Goal: Task Accomplishment & Management: Use online tool/utility

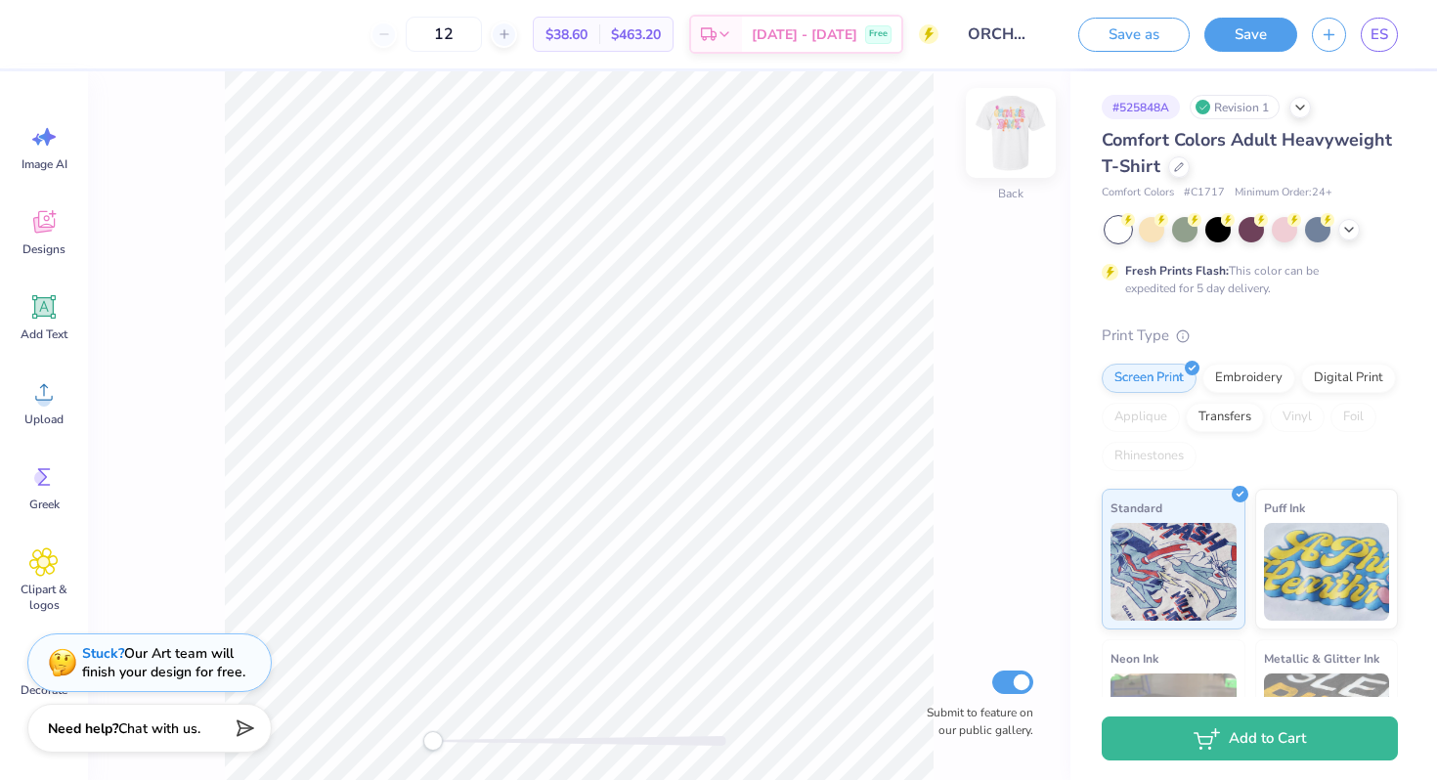
click at [994, 134] on img at bounding box center [1011, 133] width 78 height 78
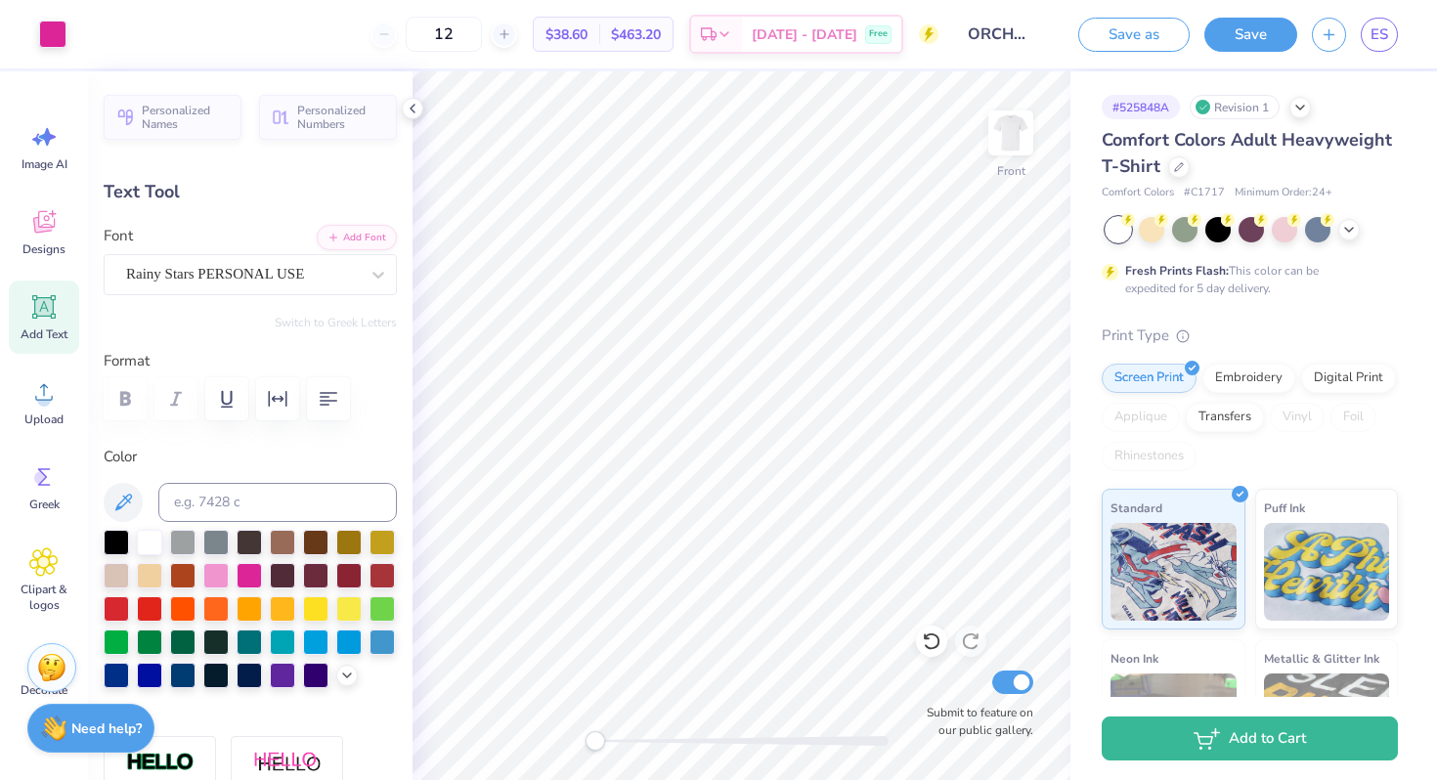
scroll to position [16, 2]
type input "-4.4"
type input "2.19"
type input "3.63"
type input "8.62"
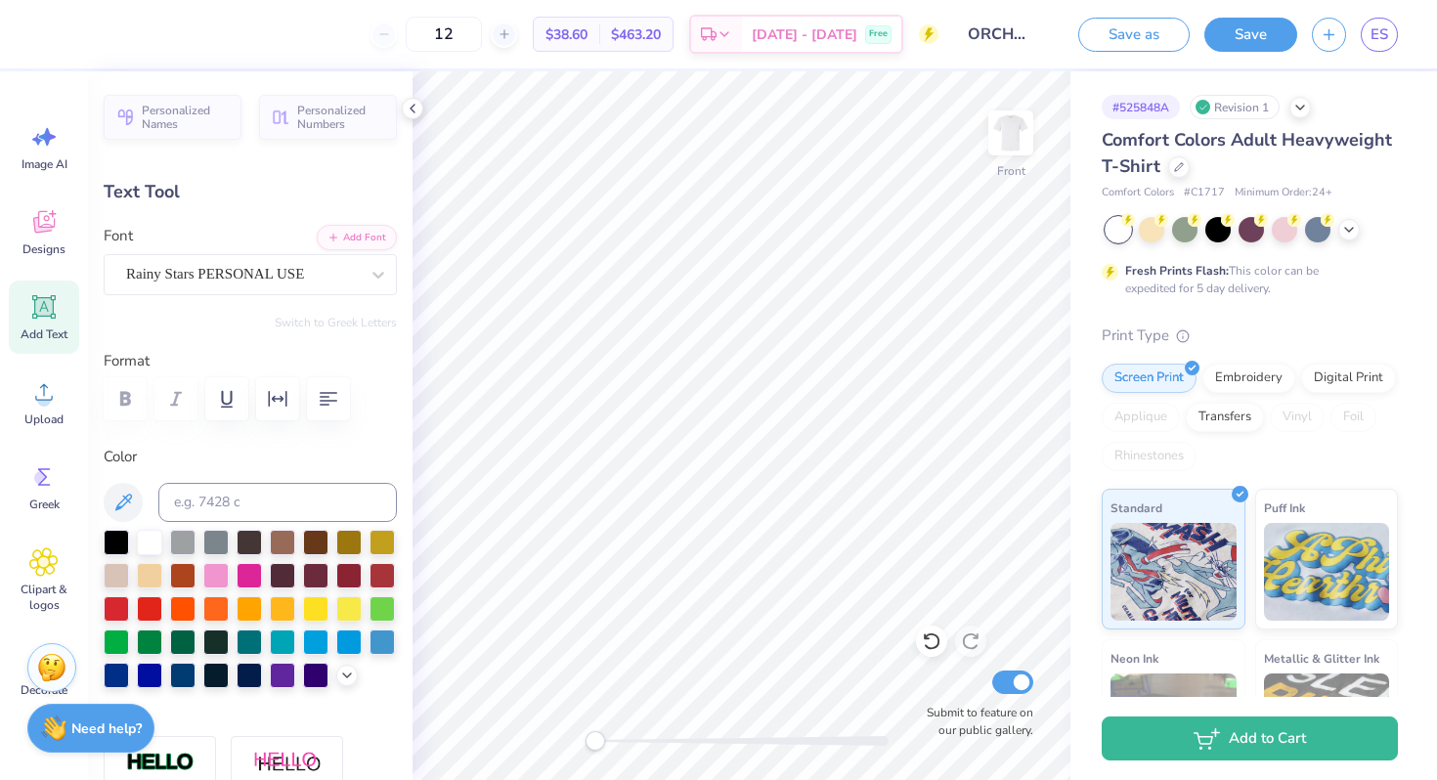
type input "0.0"
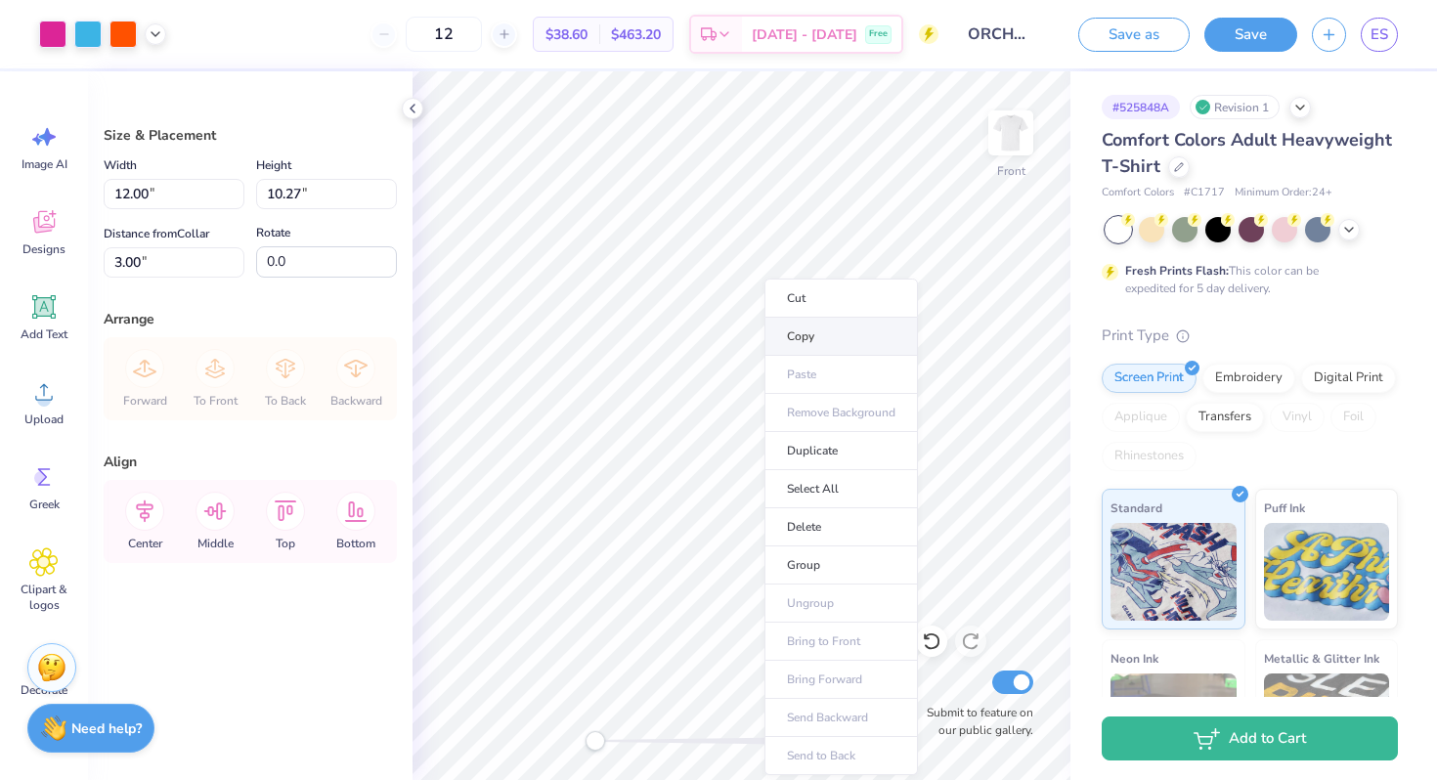
click at [789, 333] on li "Copy" at bounding box center [840, 337] width 153 height 38
click at [1001, 123] on img at bounding box center [1011, 133] width 78 height 78
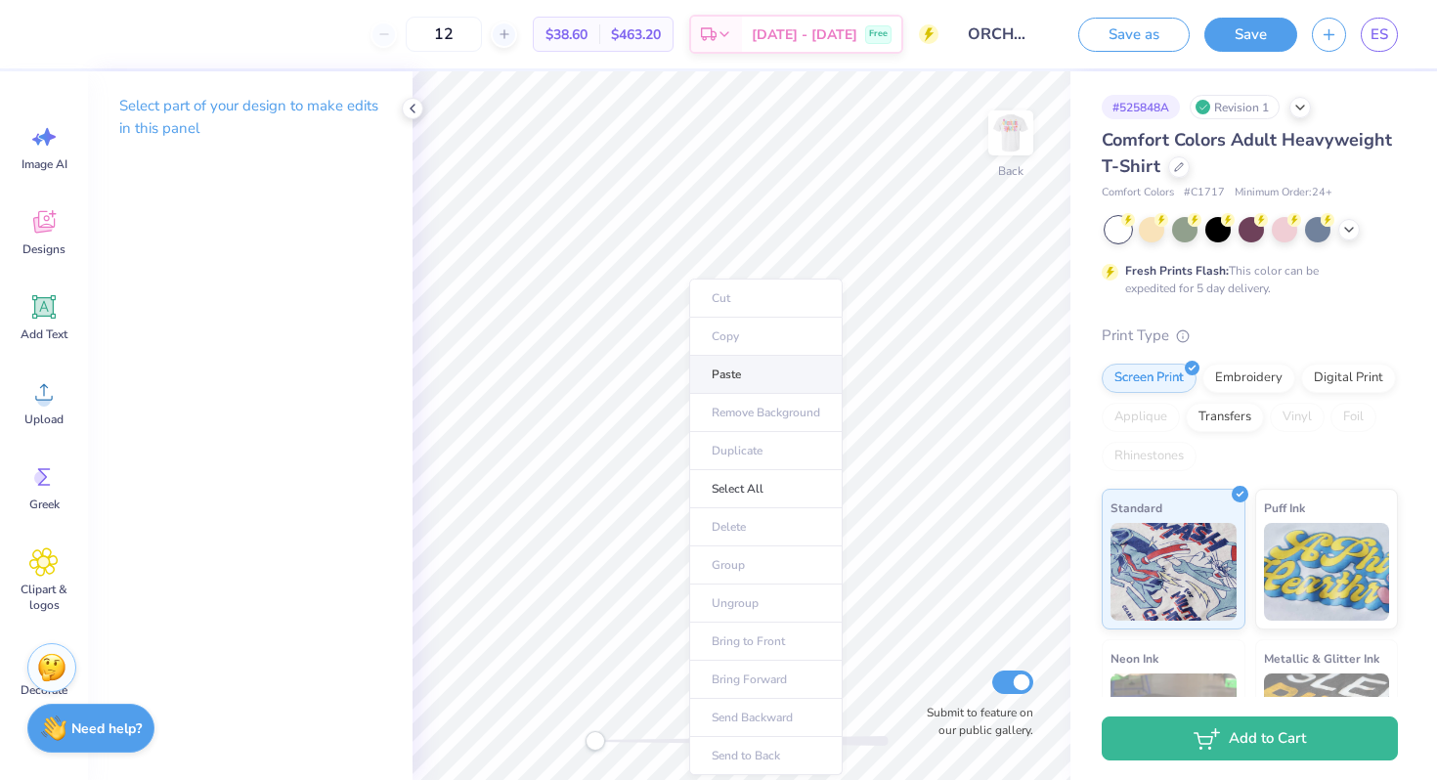
click at [749, 375] on li "Paste" at bounding box center [765, 375] width 153 height 38
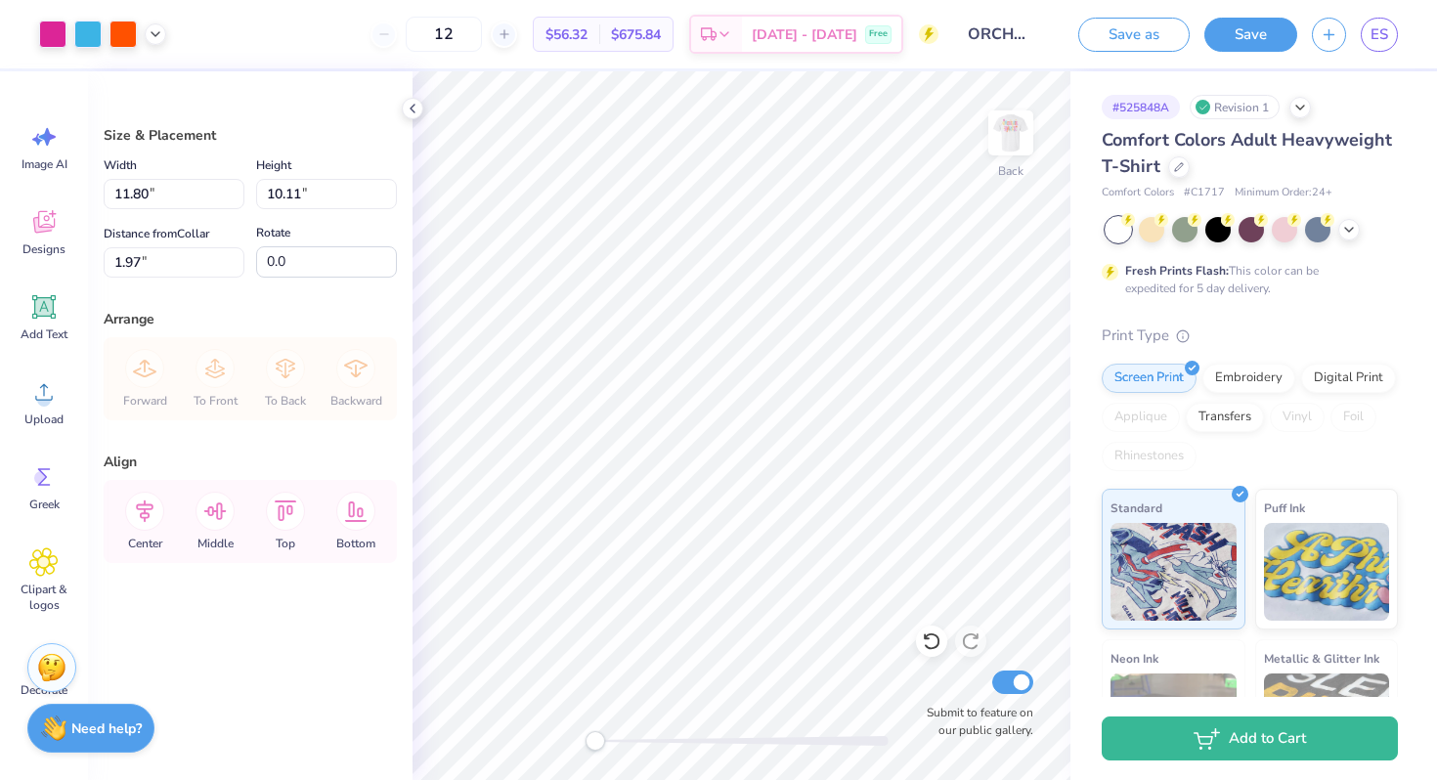
type input "1.97"
click at [1029, 152] on img at bounding box center [1011, 133] width 78 height 78
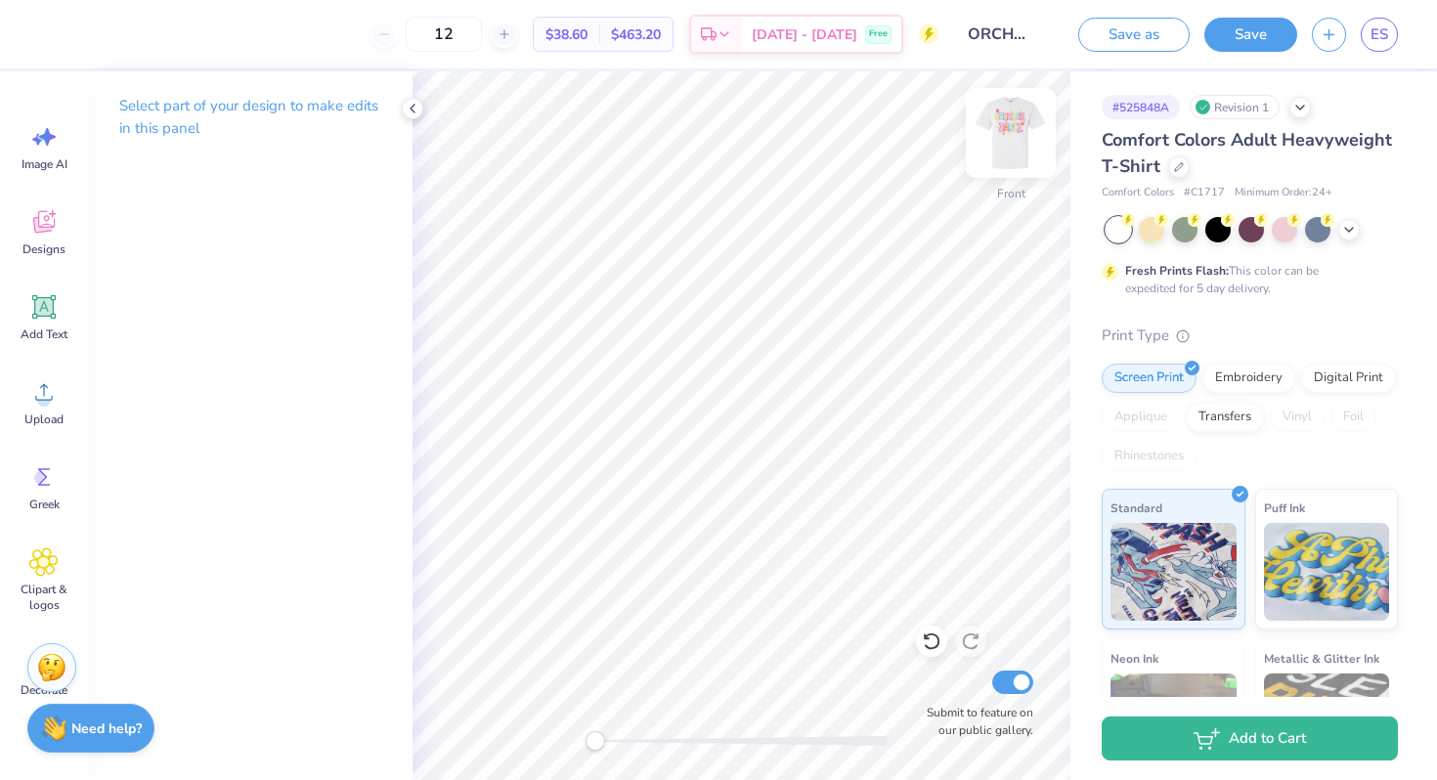
click at [1013, 126] on img at bounding box center [1011, 133] width 78 height 78
click at [411, 111] on icon at bounding box center [413, 109] width 16 height 16
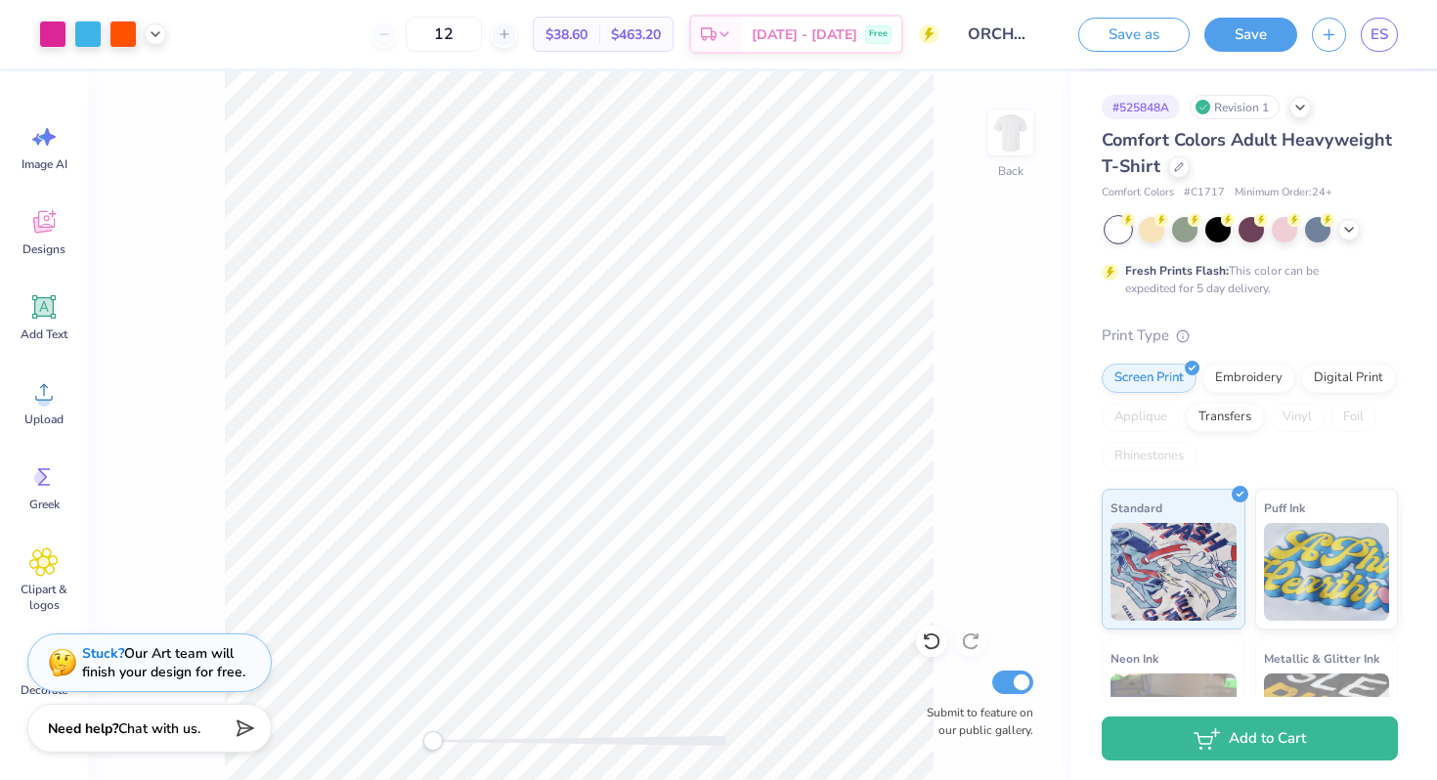
drag, startPoint x: 496, startPoint y: 31, endPoint x: 415, endPoint y: 30, distance: 80.2
click at [414, 30] on div "12" at bounding box center [443, 34] width 147 height 35
type input "2"
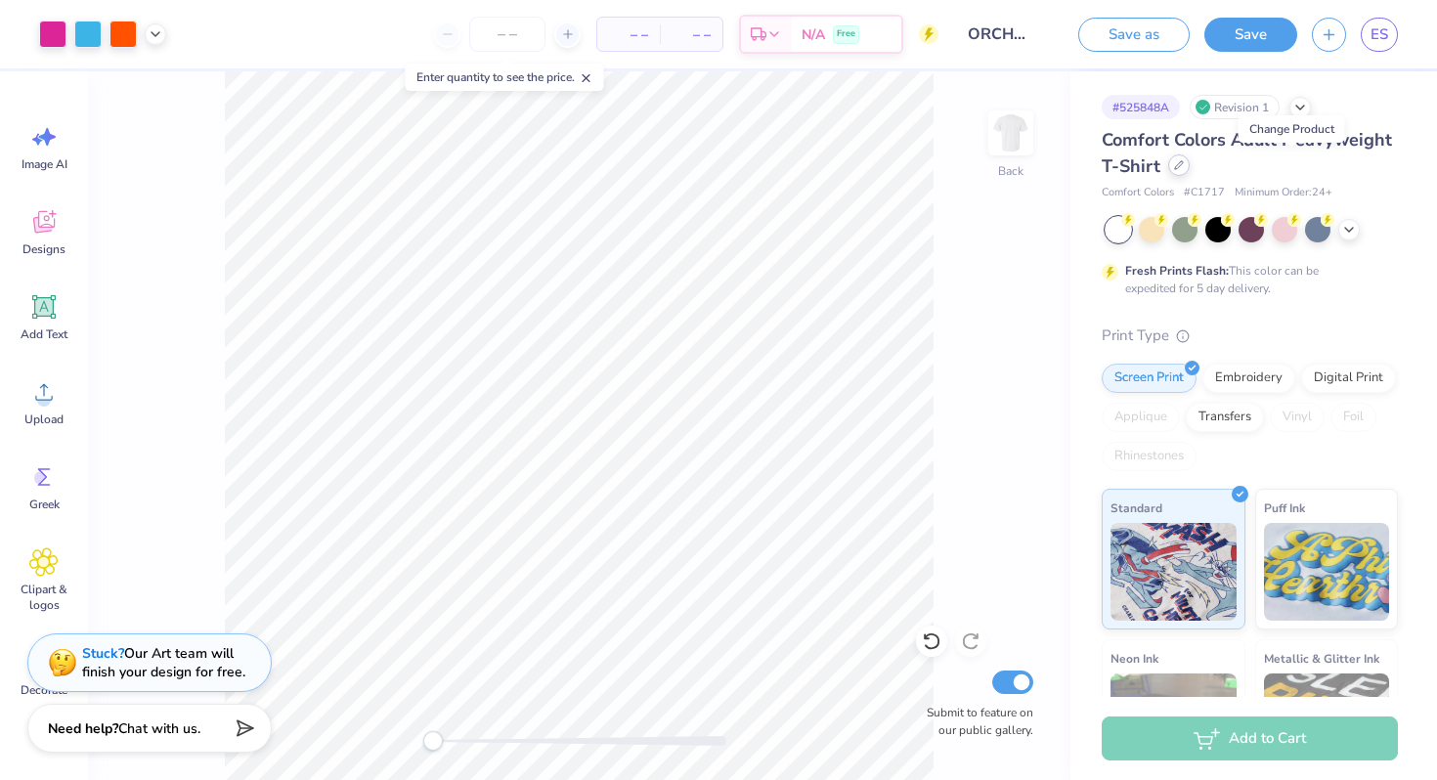
click at [1184, 165] on icon at bounding box center [1179, 165] width 10 height 10
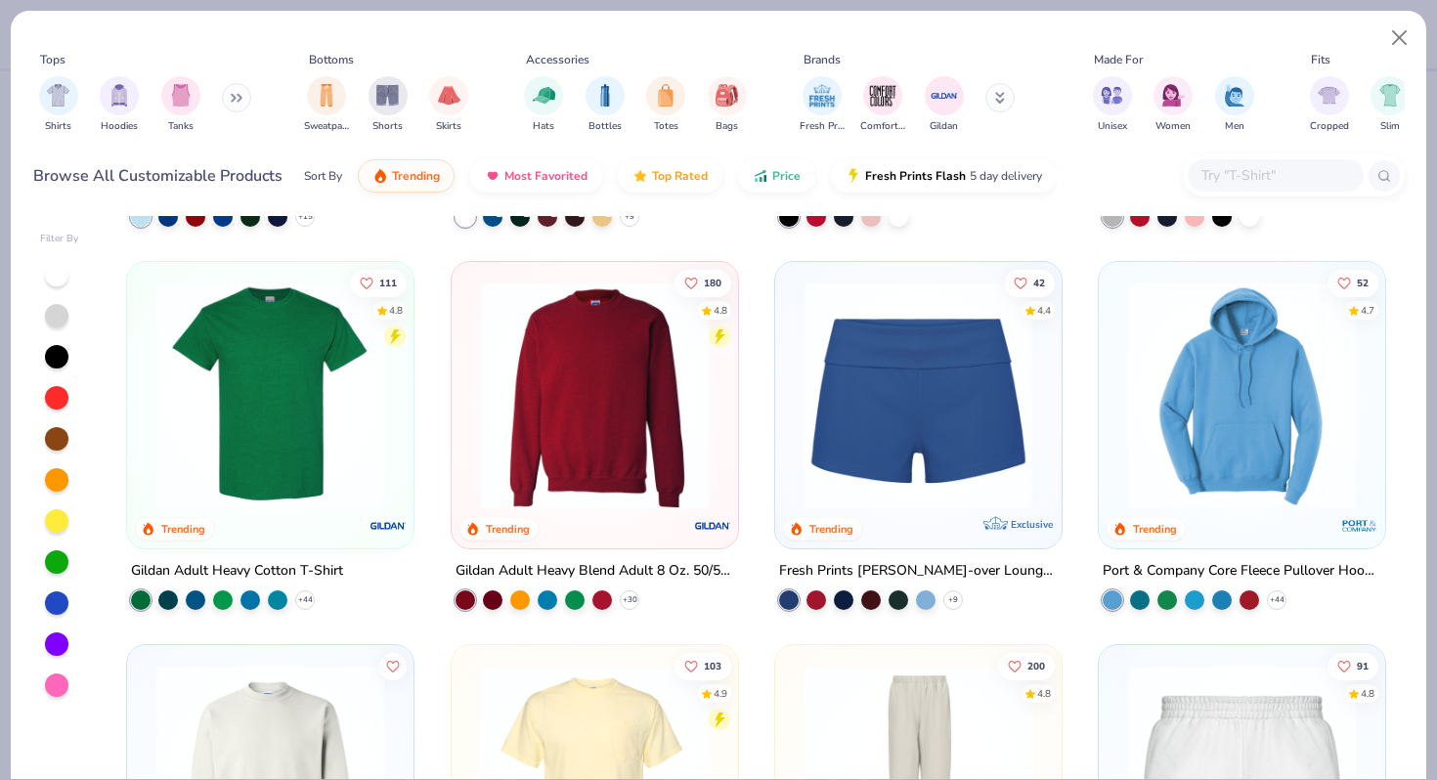
scroll to position [1128, 0]
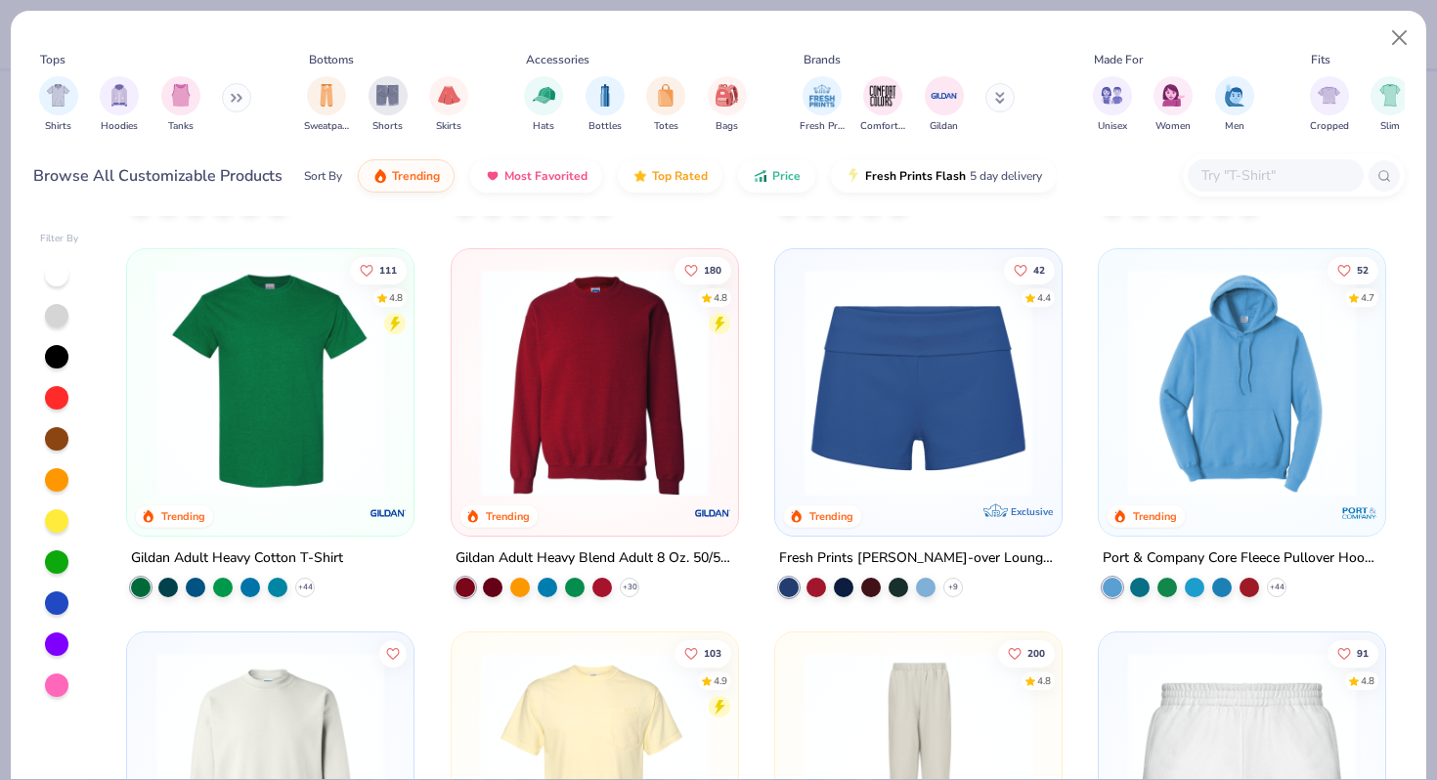
click at [333, 439] on img at bounding box center [270, 383] width 247 height 228
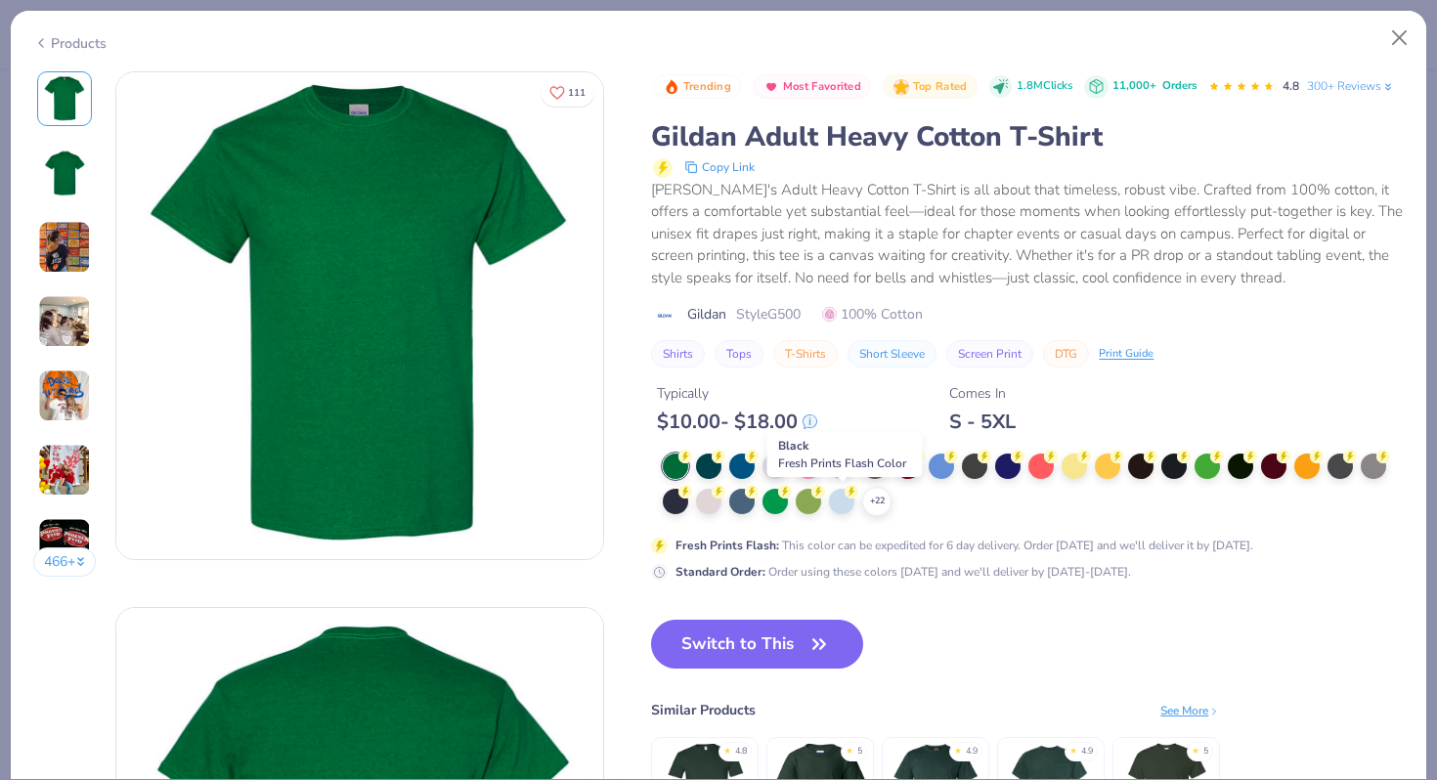
click at [838, 477] on div at bounding box center [841, 464] width 25 height 25
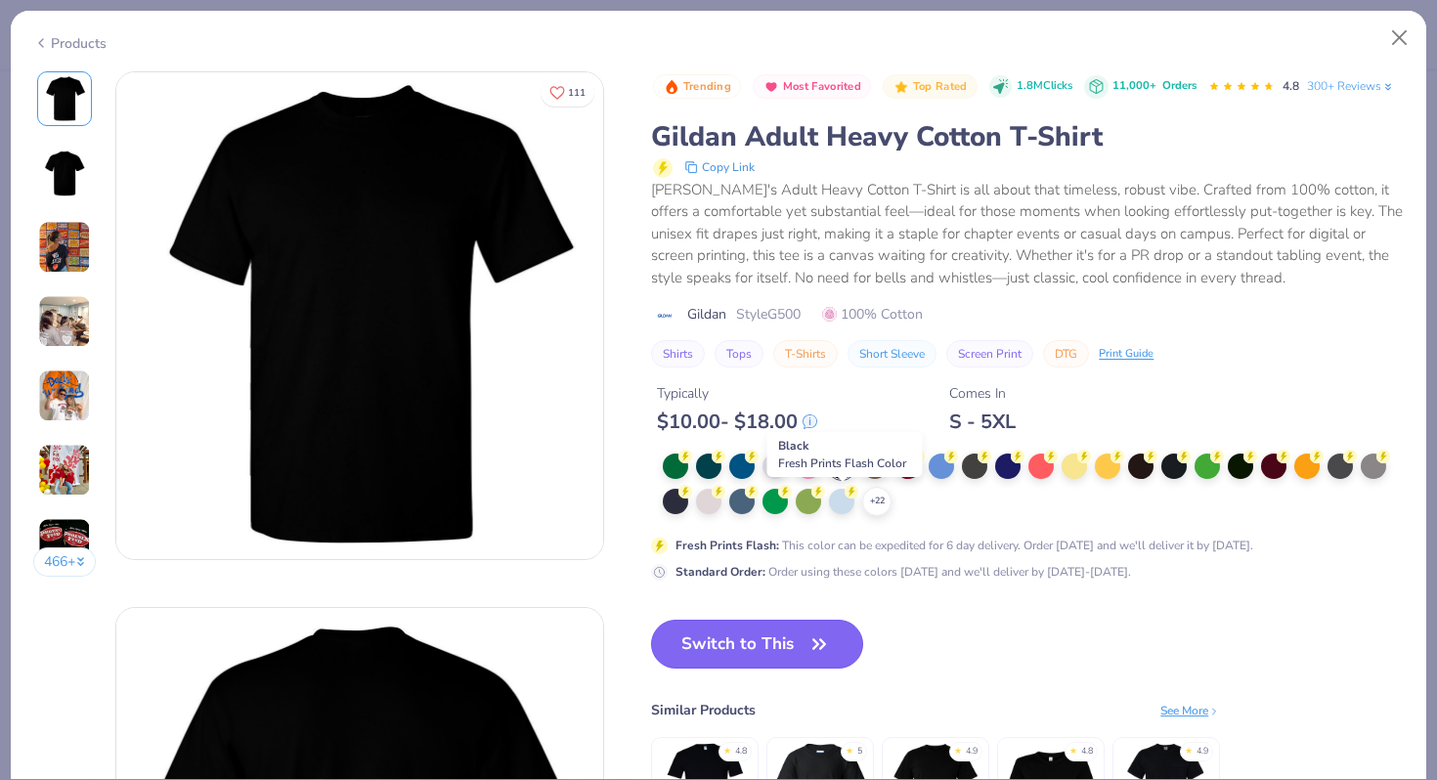
click at [734, 669] on button "Switch to This" at bounding box center [757, 644] width 212 height 49
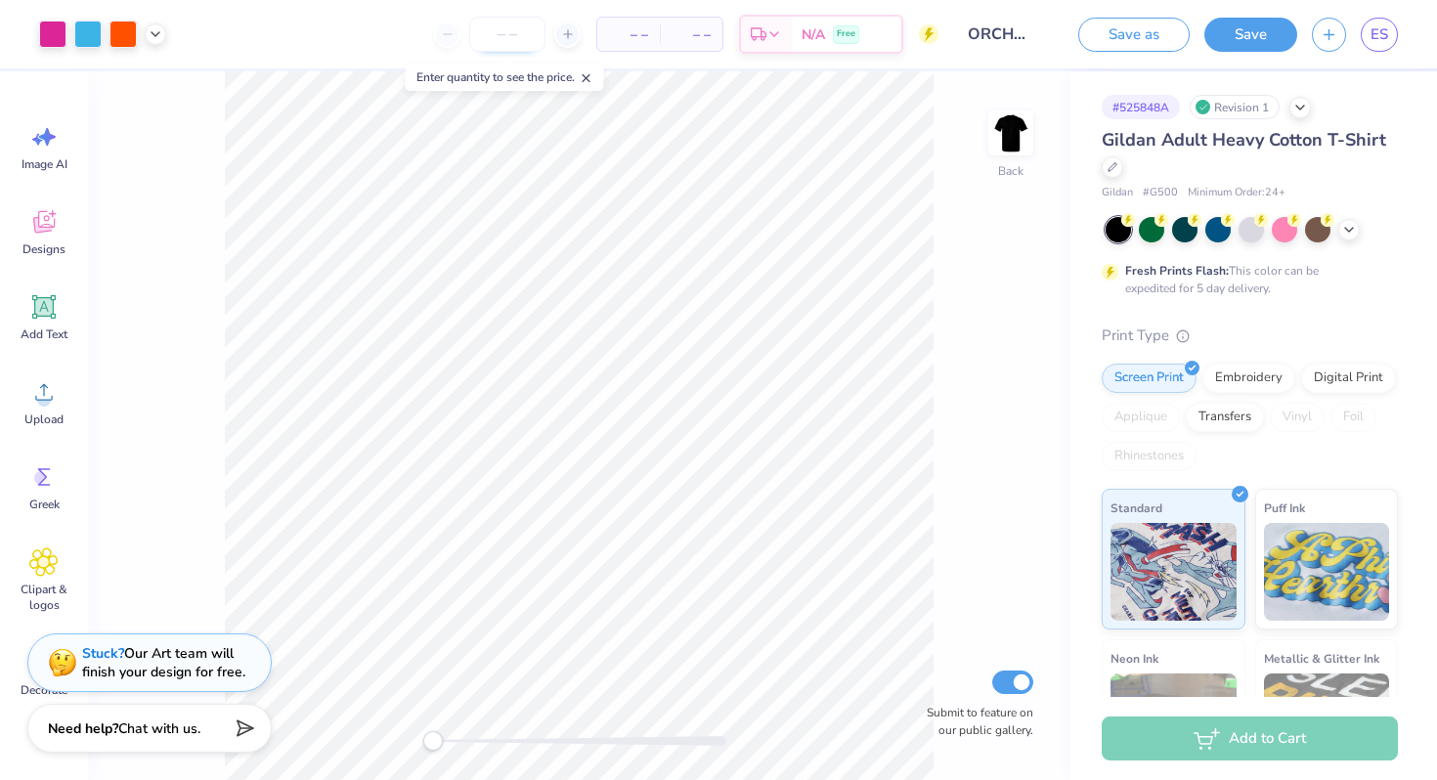
click at [510, 30] on input "number" at bounding box center [507, 34] width 76 height 35
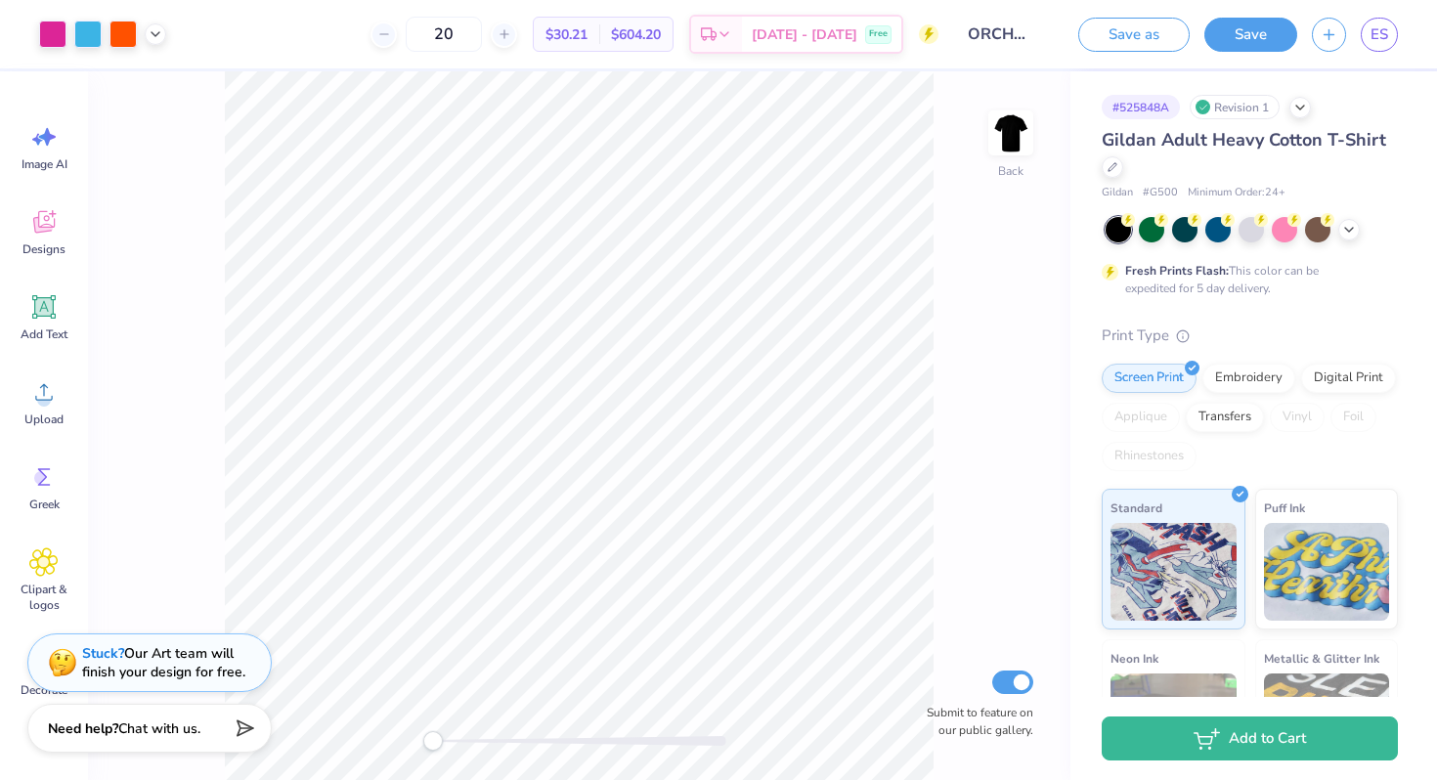
type input "20"
click at [1265, 35] on button "Save" at bounding box center [1250, 32] width 93 height 34
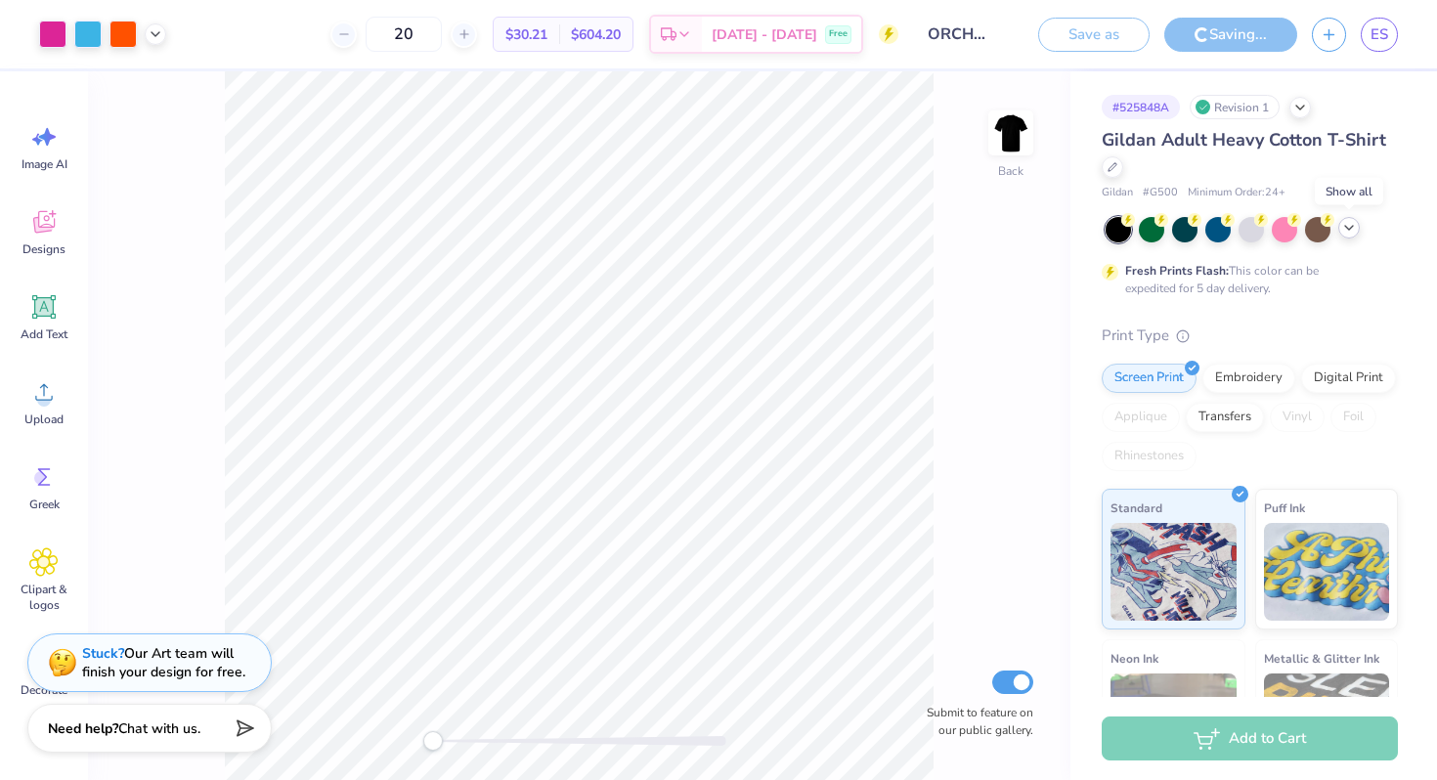
click at [1349, 231] on icon at bounding box center [1349, 228] width 16 height 16
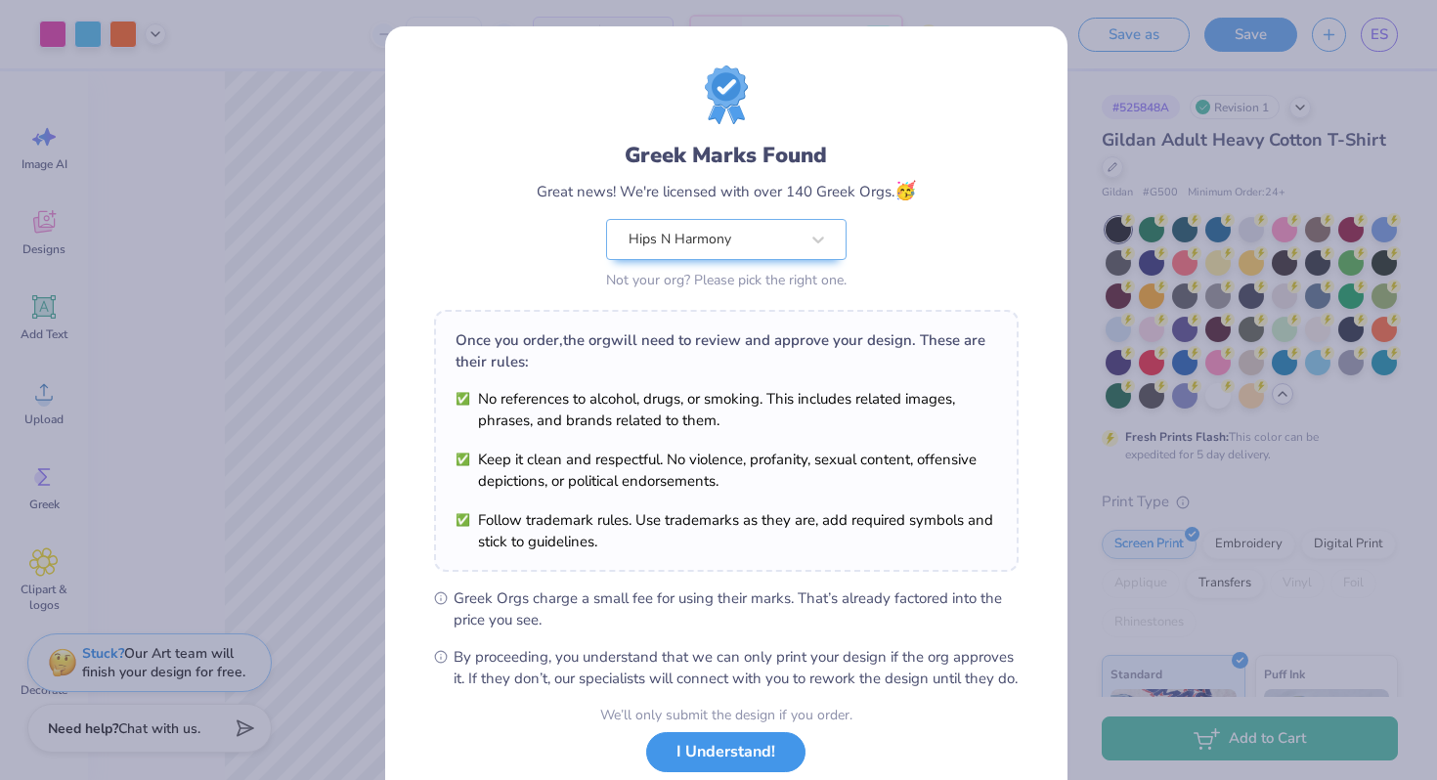
click at [773, 764] on button "I Understand!" at bounding box center [725, 752] width 159 height 40
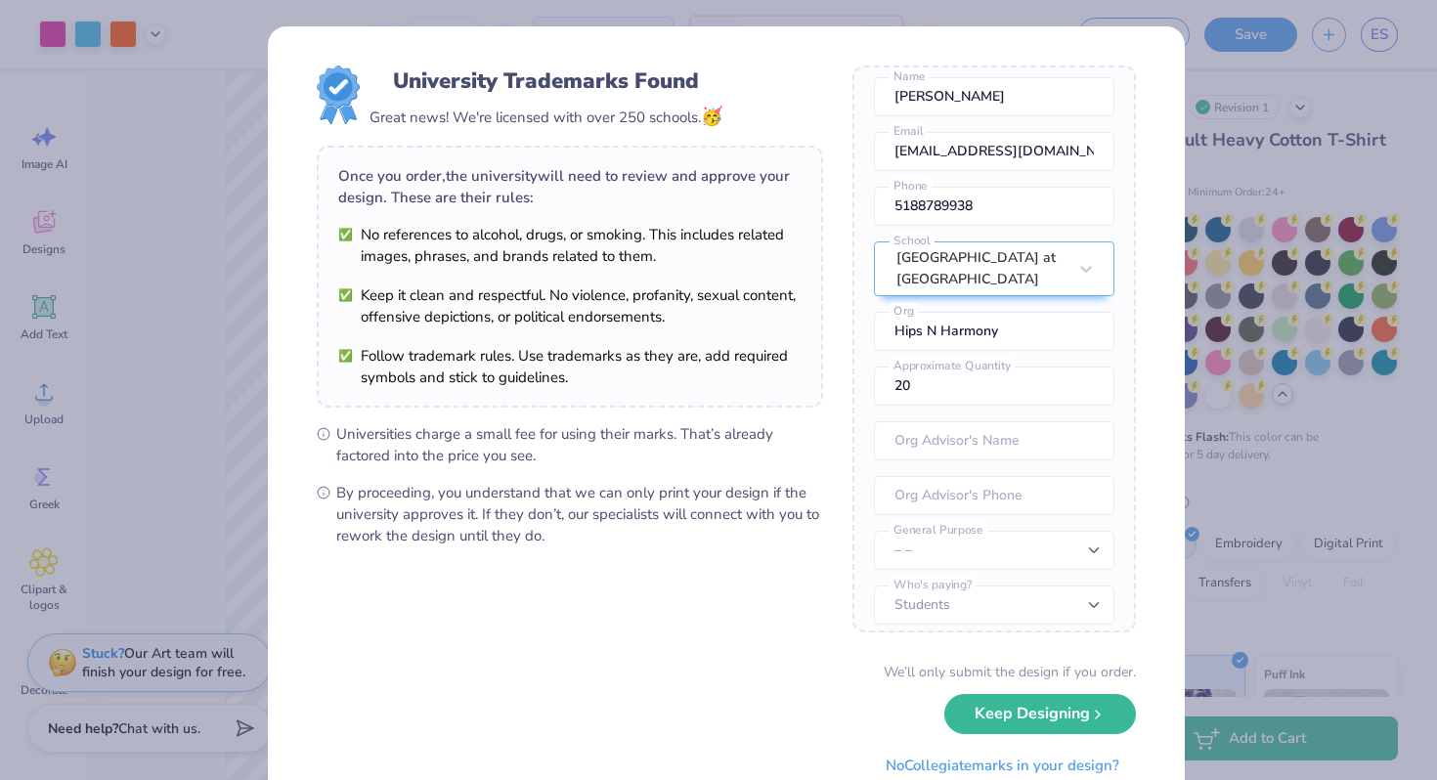
scroll to position [108, 0]
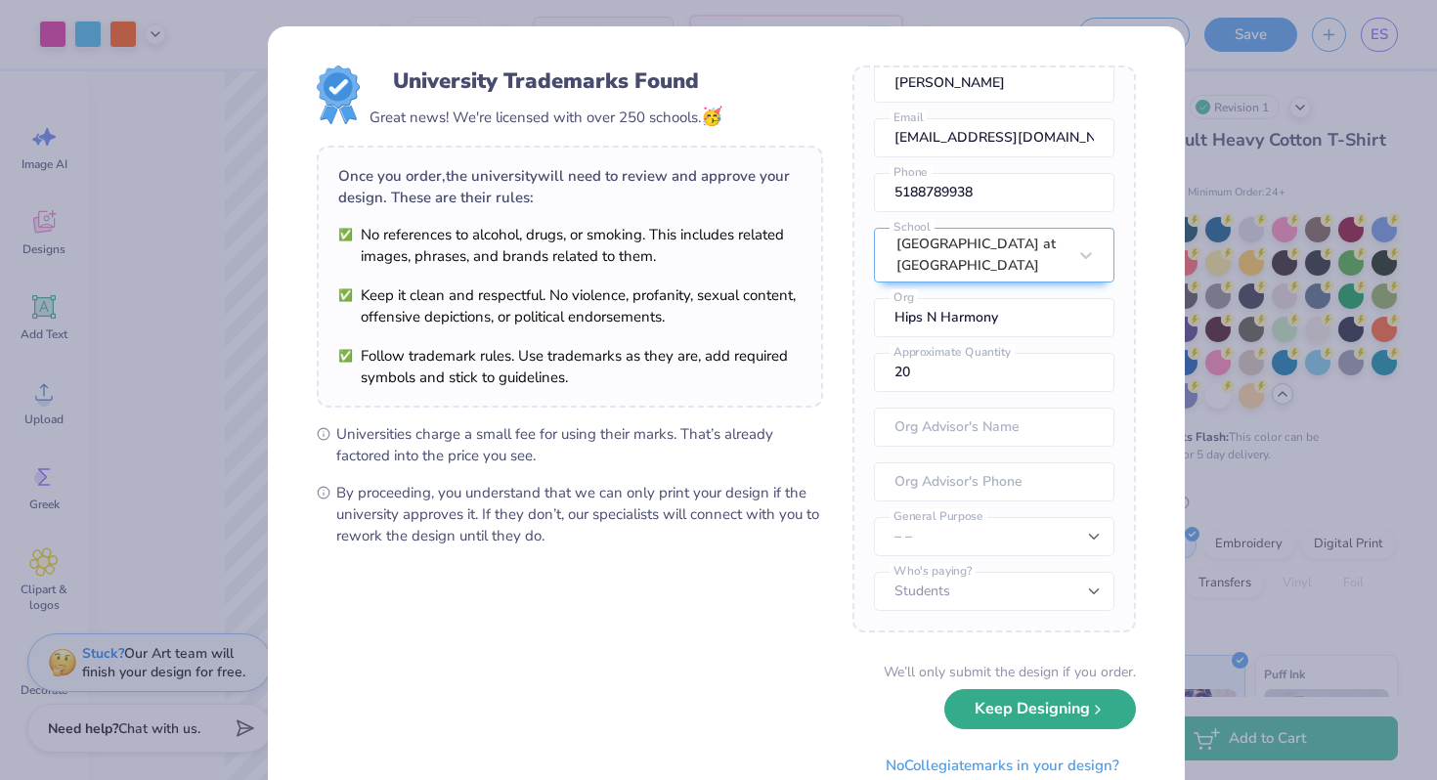
click at [1054, 706] on button "Keep Designing" at bounding box center [1040, 709] width 192 height 40
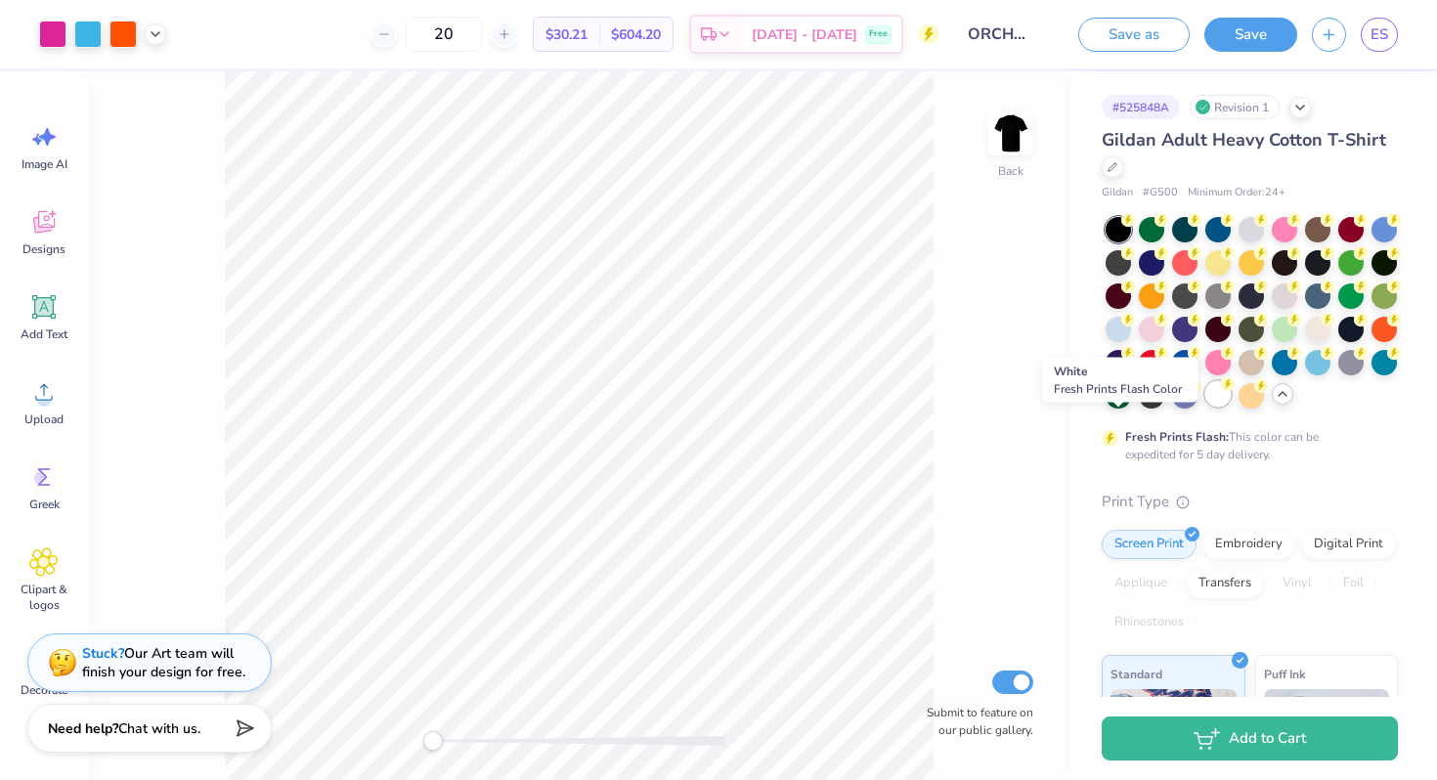
click at [1205, 407] on div at bounding box center [1217, 393] width 25 height 25
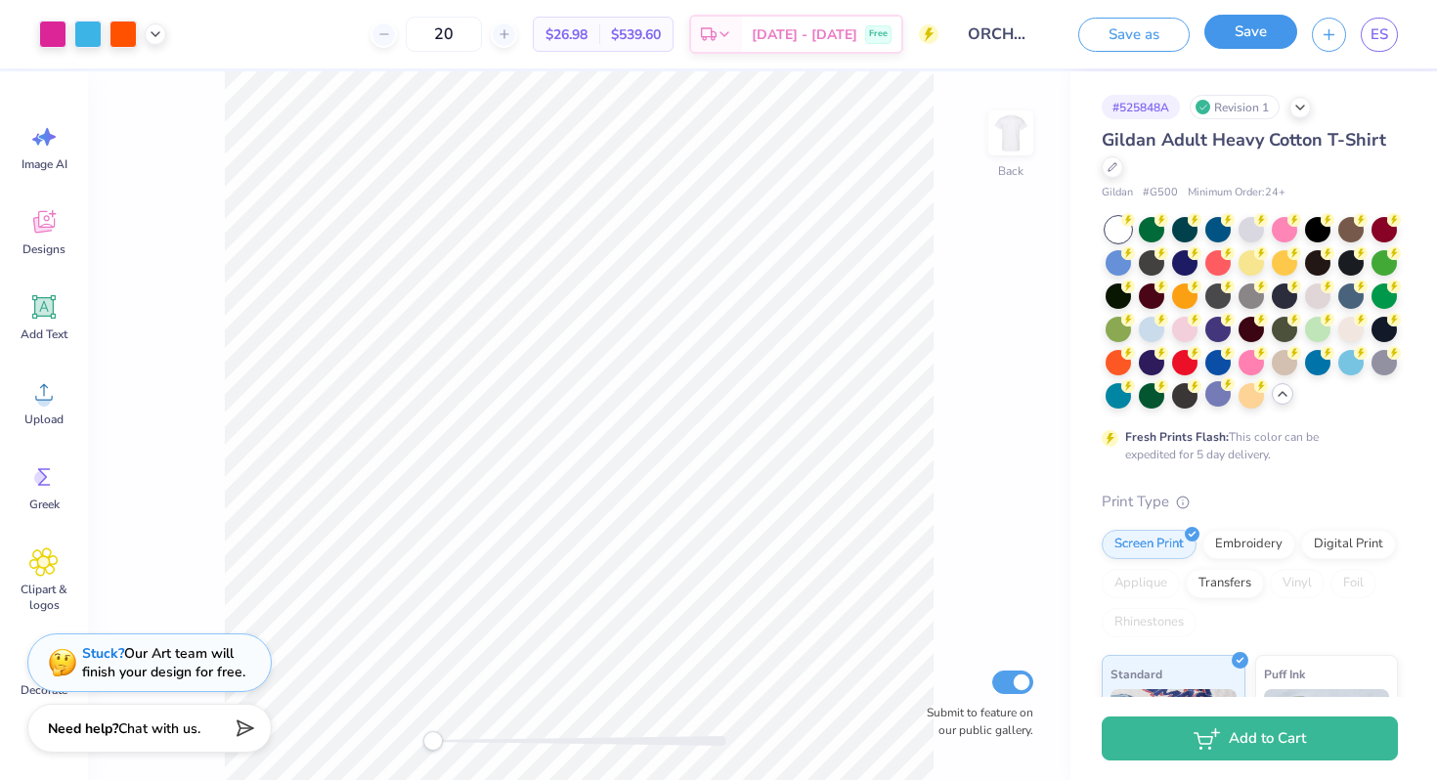
click at [1267, 33] on button "Save" at bounding box center [1250, 32] width 93 height 34
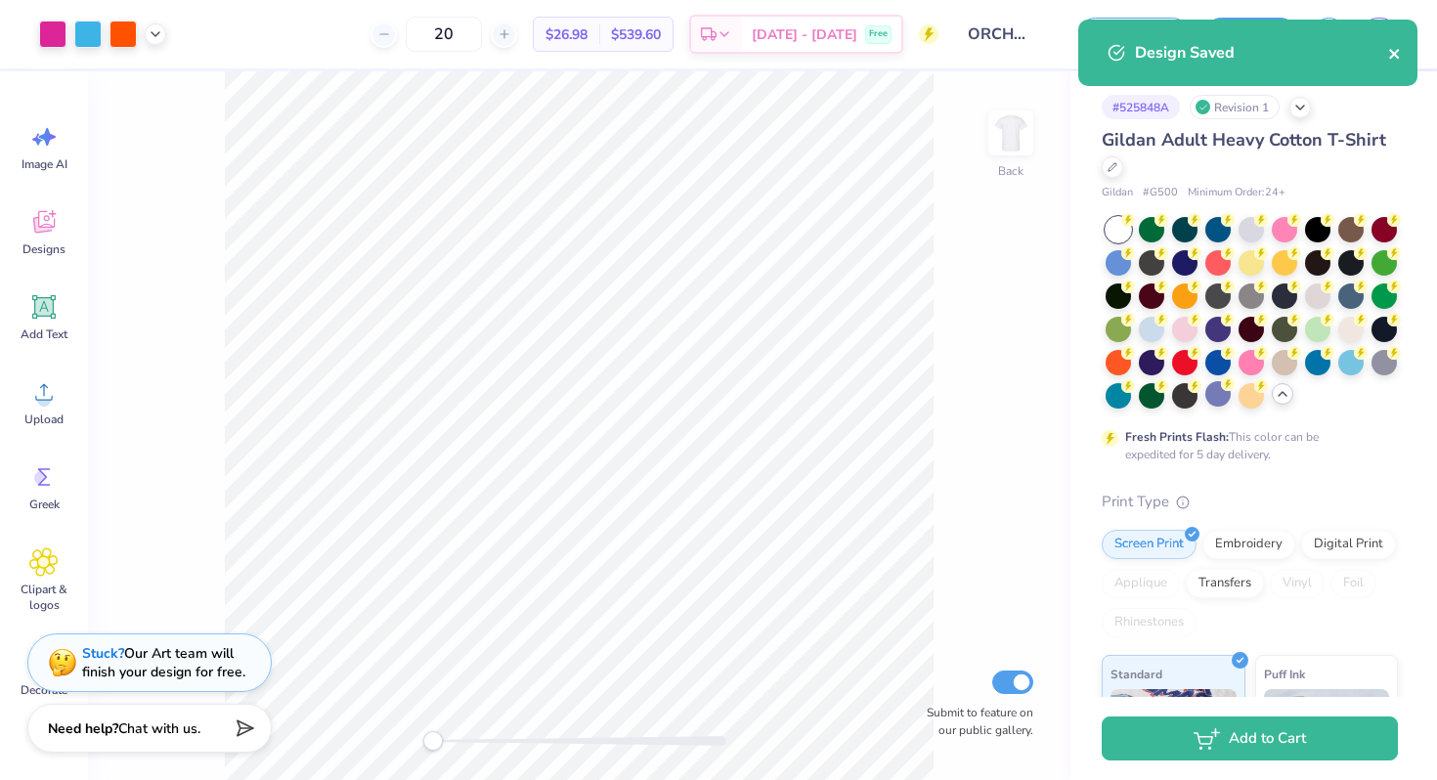
click at [1392, 50] on icon "close" at bounding box center [1395, 54] width 14 height 16
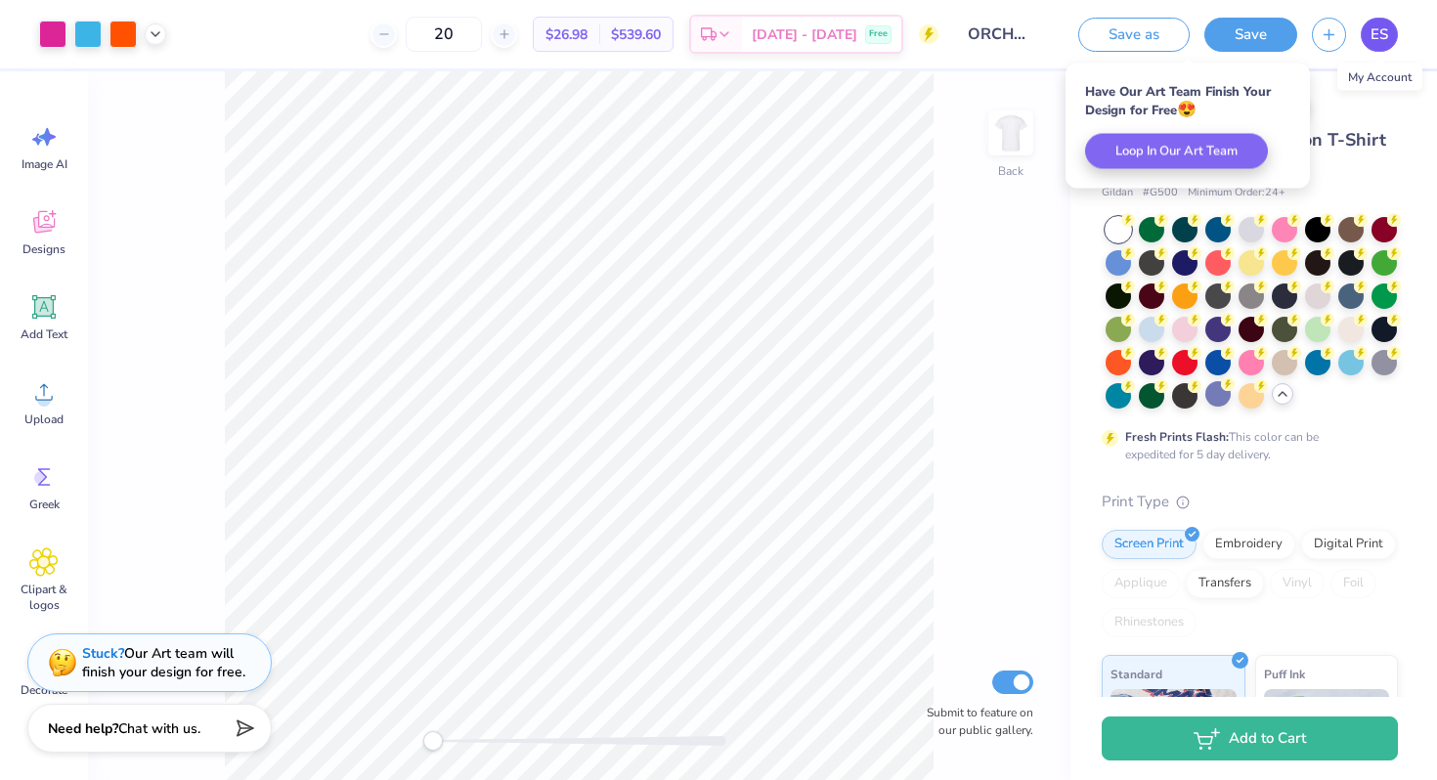
click at [1376, 36] on span "ES" at bounding box center [1380, 34] width 18 height 22
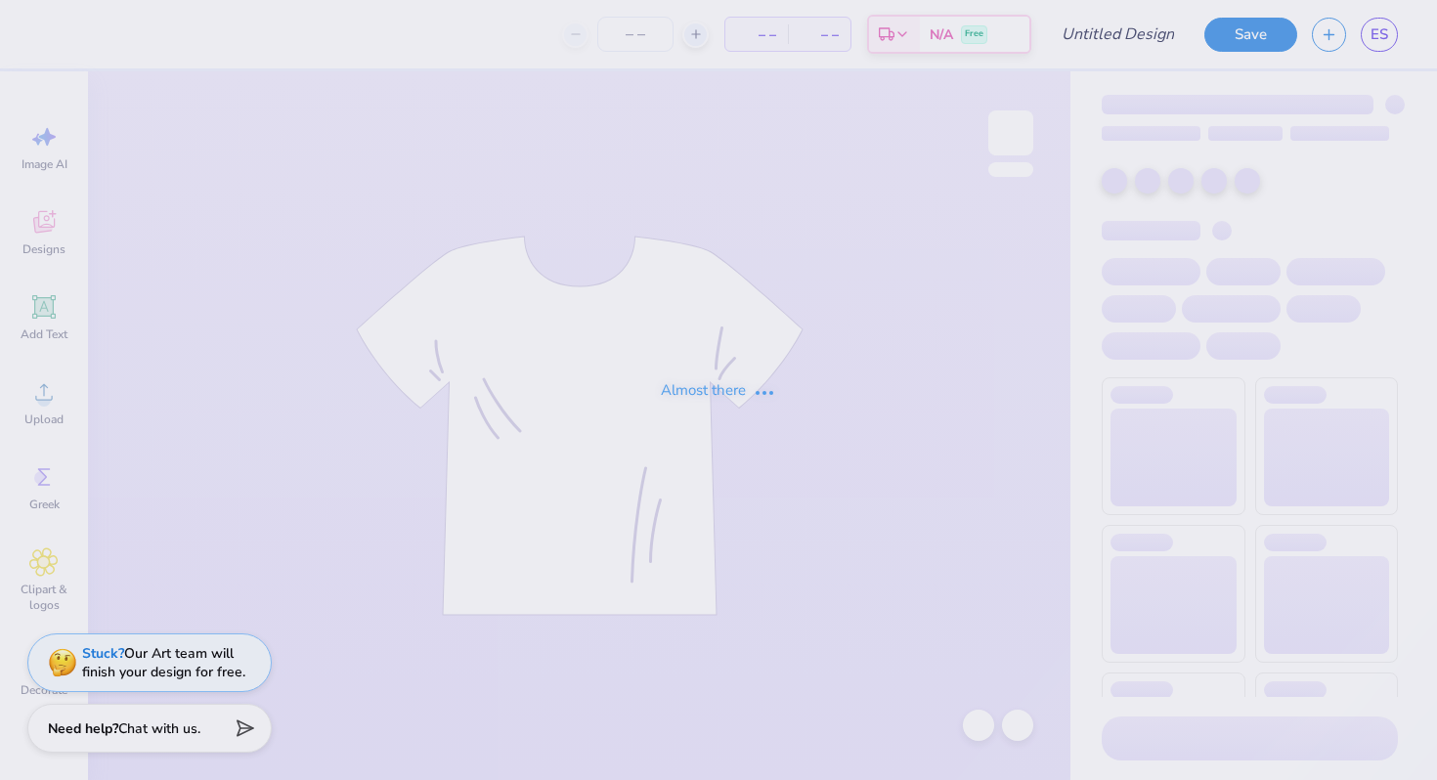
type input "[PERSON_NAME] : [GEOGRAPHIC_DATA] at [GEOGRAPHIC_DATA]"
type input "24"
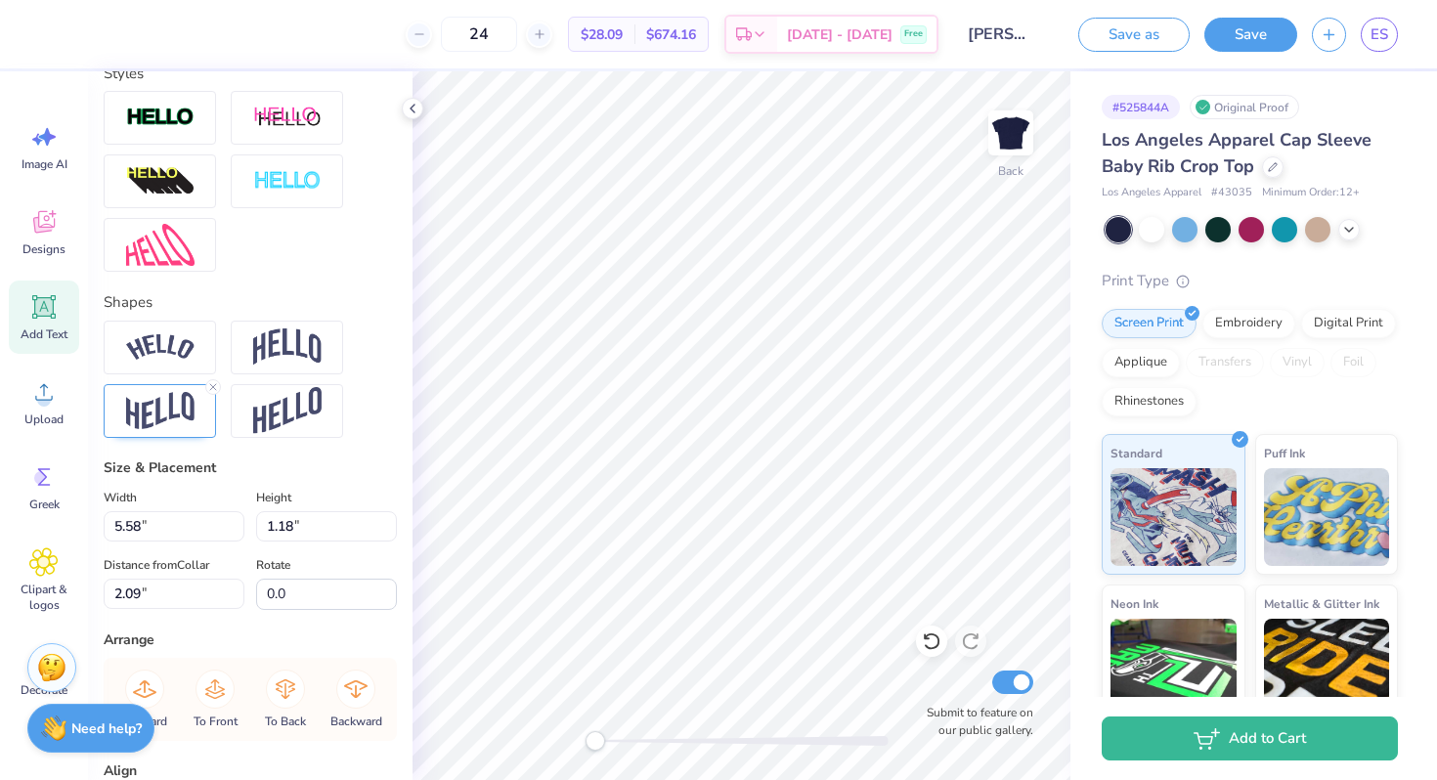
scroll to position [650, 0]
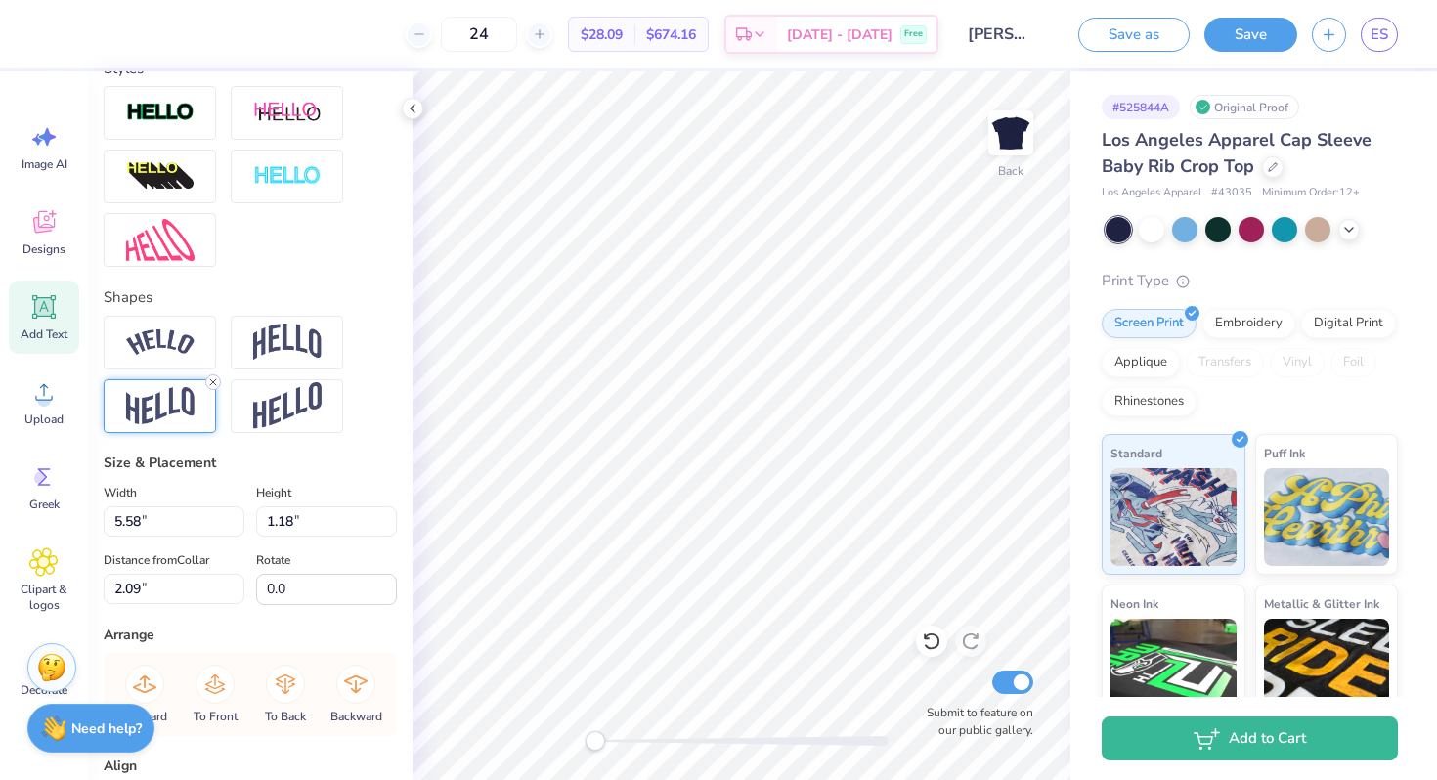
click at [210, 385] on line at bounding box center [213, 382] width 6 height 6
type input "4.56"
type input "1.24"
type input "3.36"
click at [213, 385] on line at bounding box center [213, 382] width 6 height 6
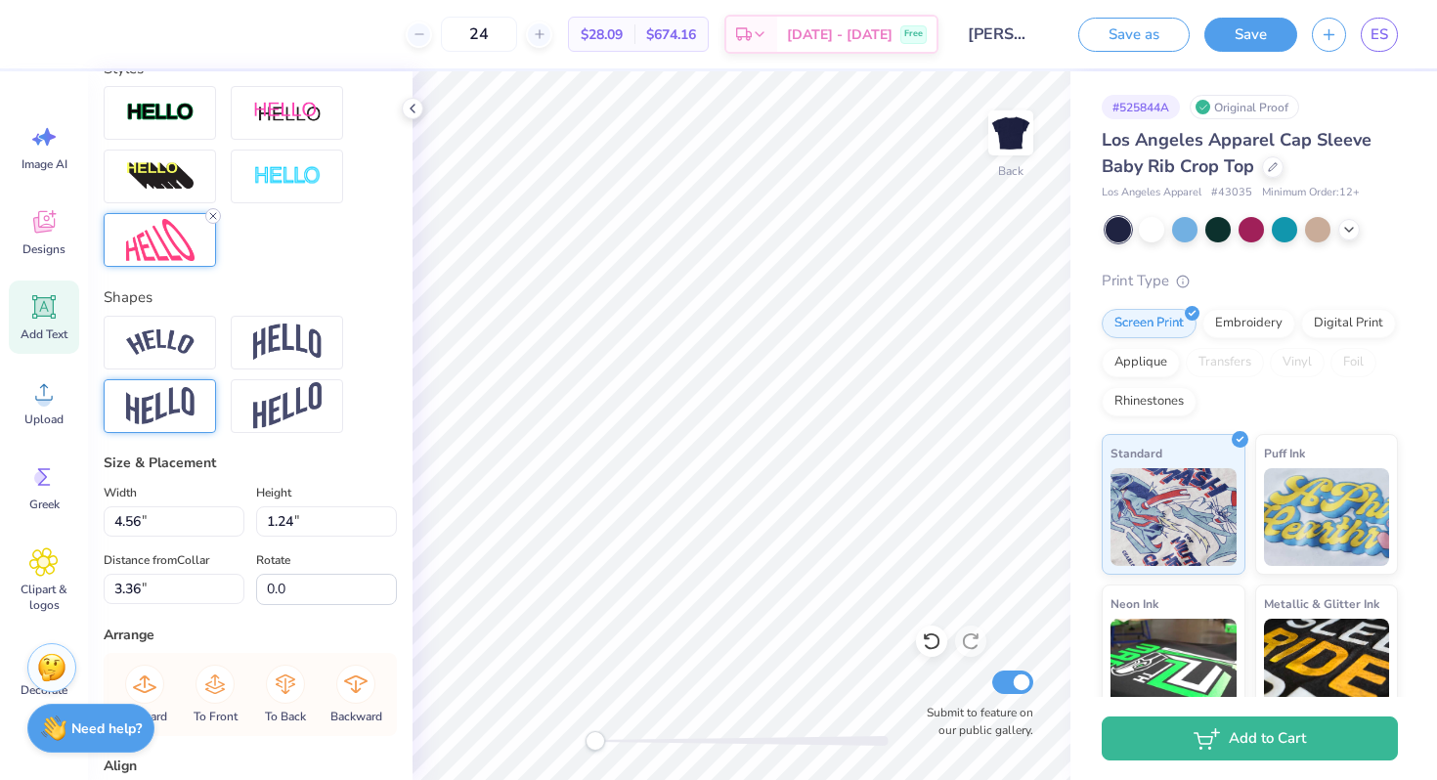
click at [210, 219] on line at bounding box center [213, 216] width 6 height 6
type input "5.58"
type input "1.10"
type input "2.13"
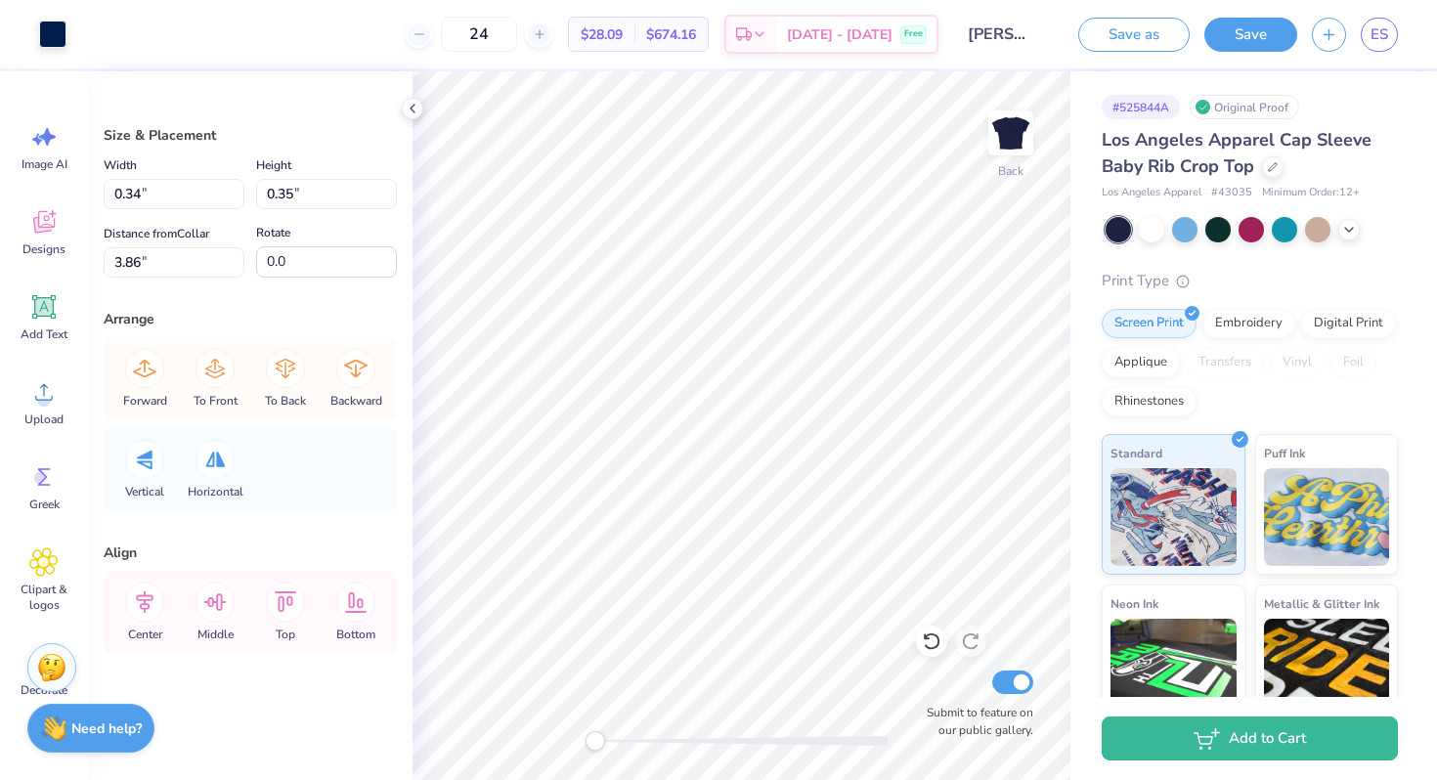
type input "0.34"
type input "0.35"
type input "3.86"
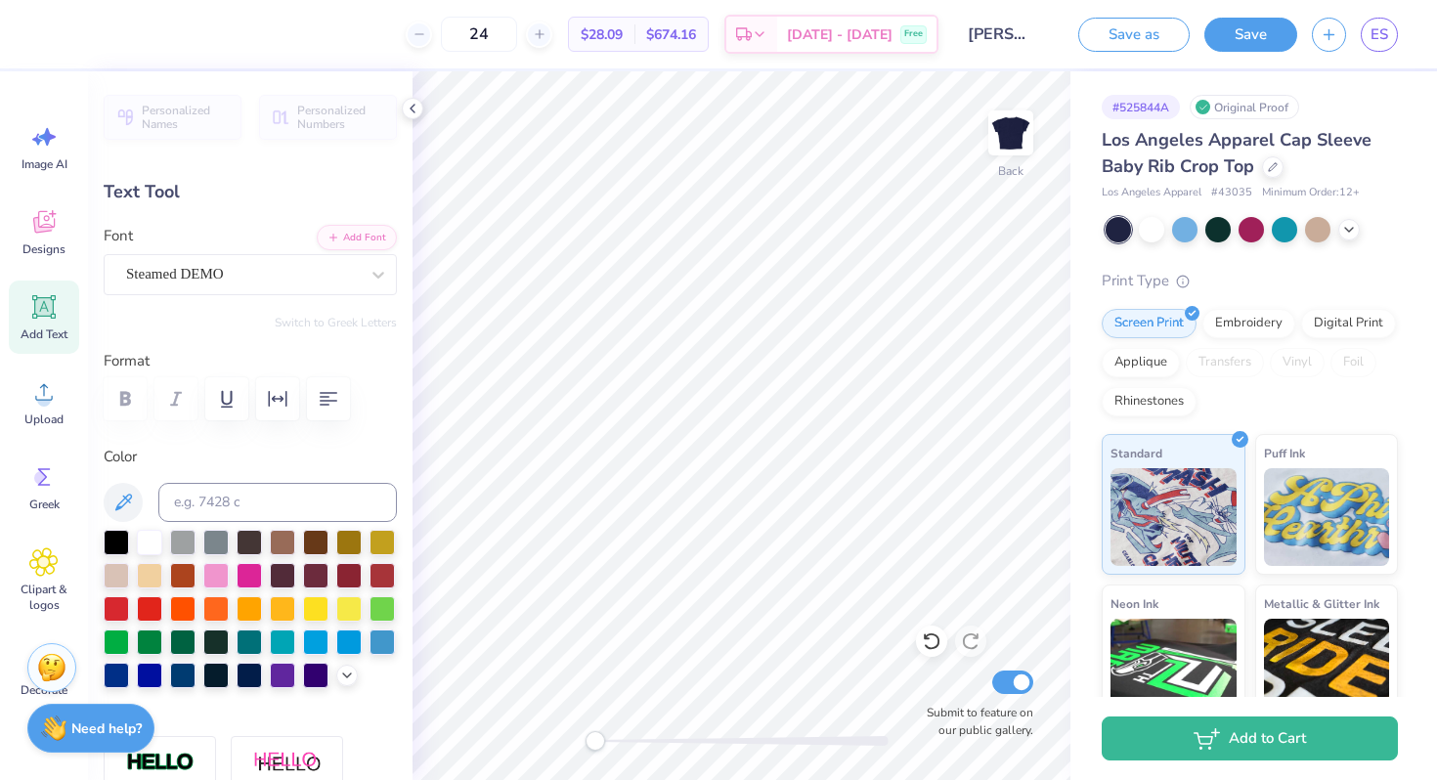
scroll to position [16, 2]
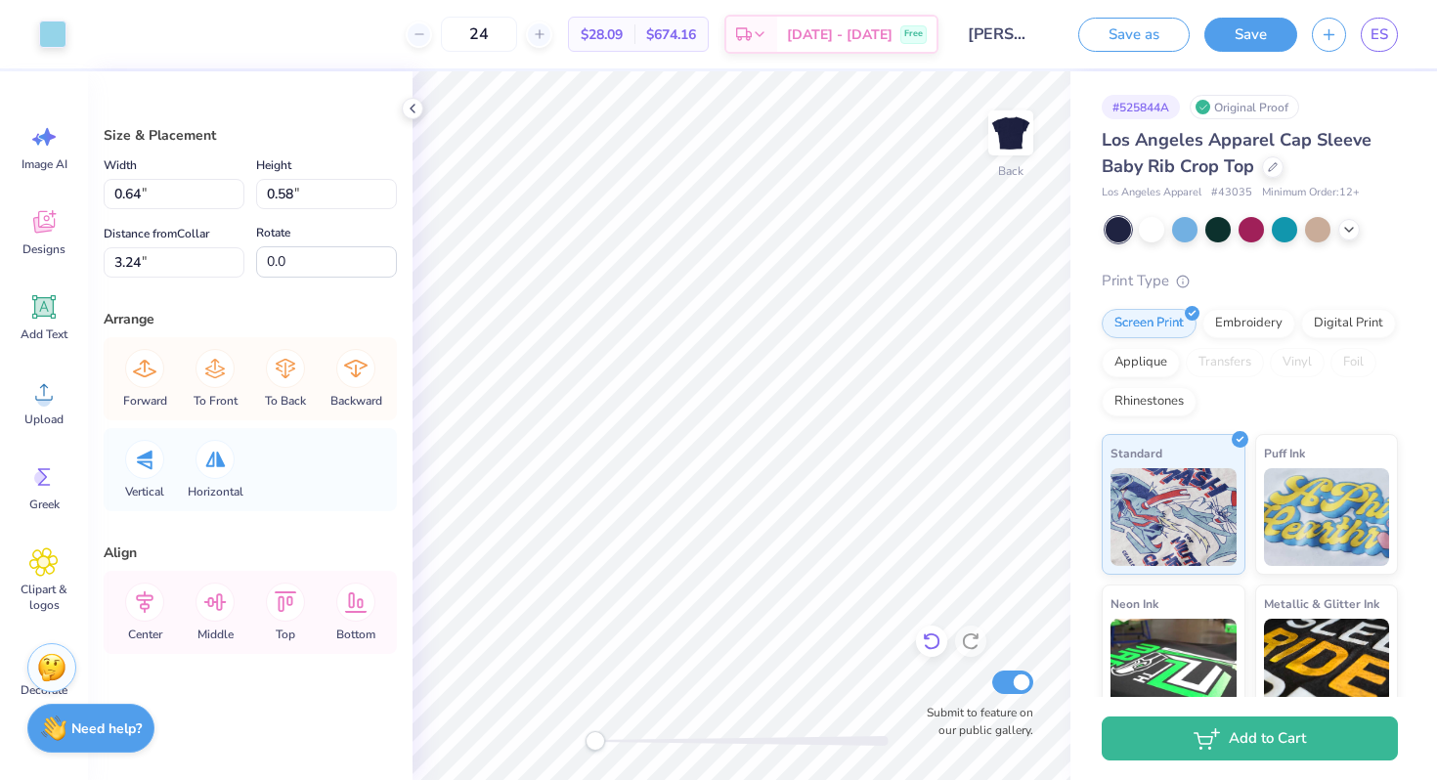
click at [930, 637] on icon at bounding box center [932, 642] width 20 height 20
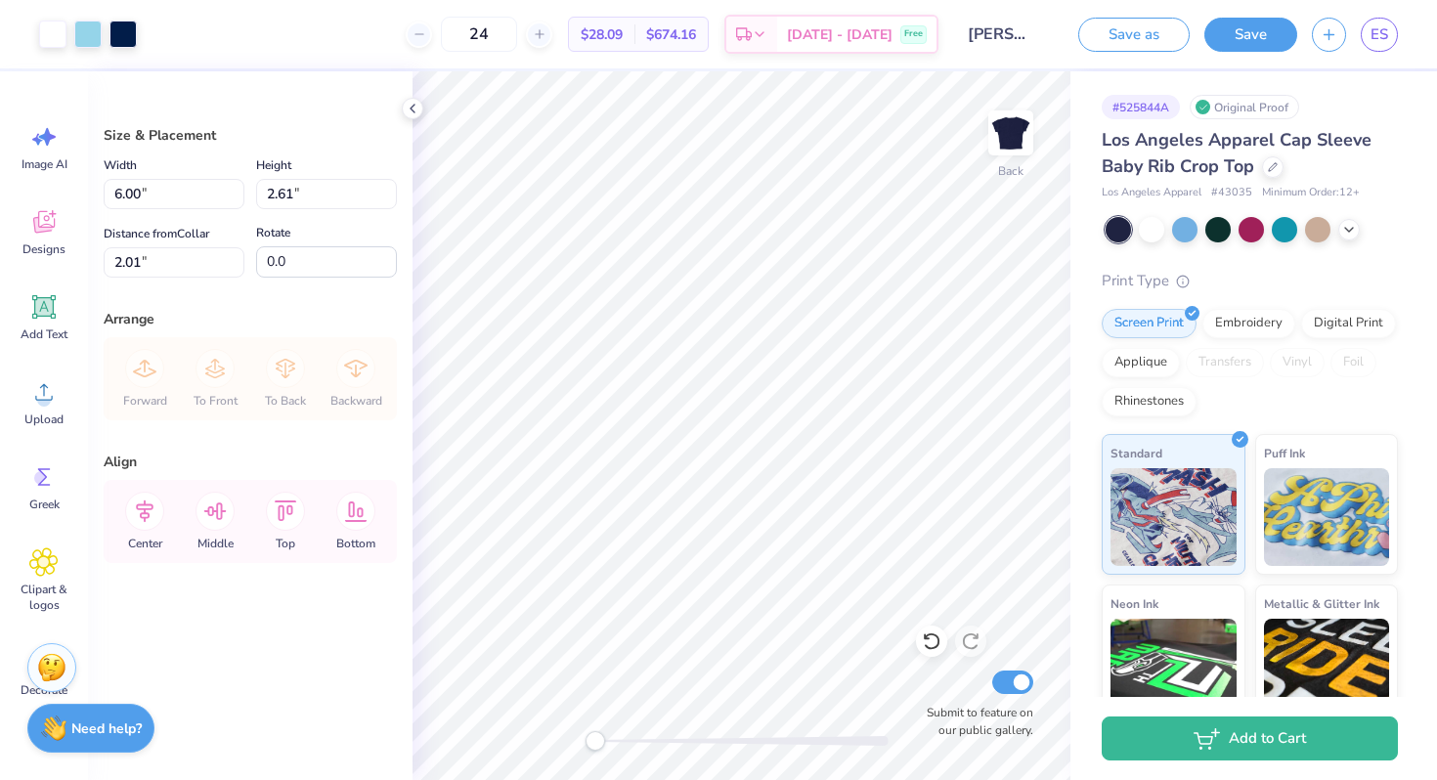
type input "2.01"
type input "6.99"
type input "3.04"
type input "2.01"
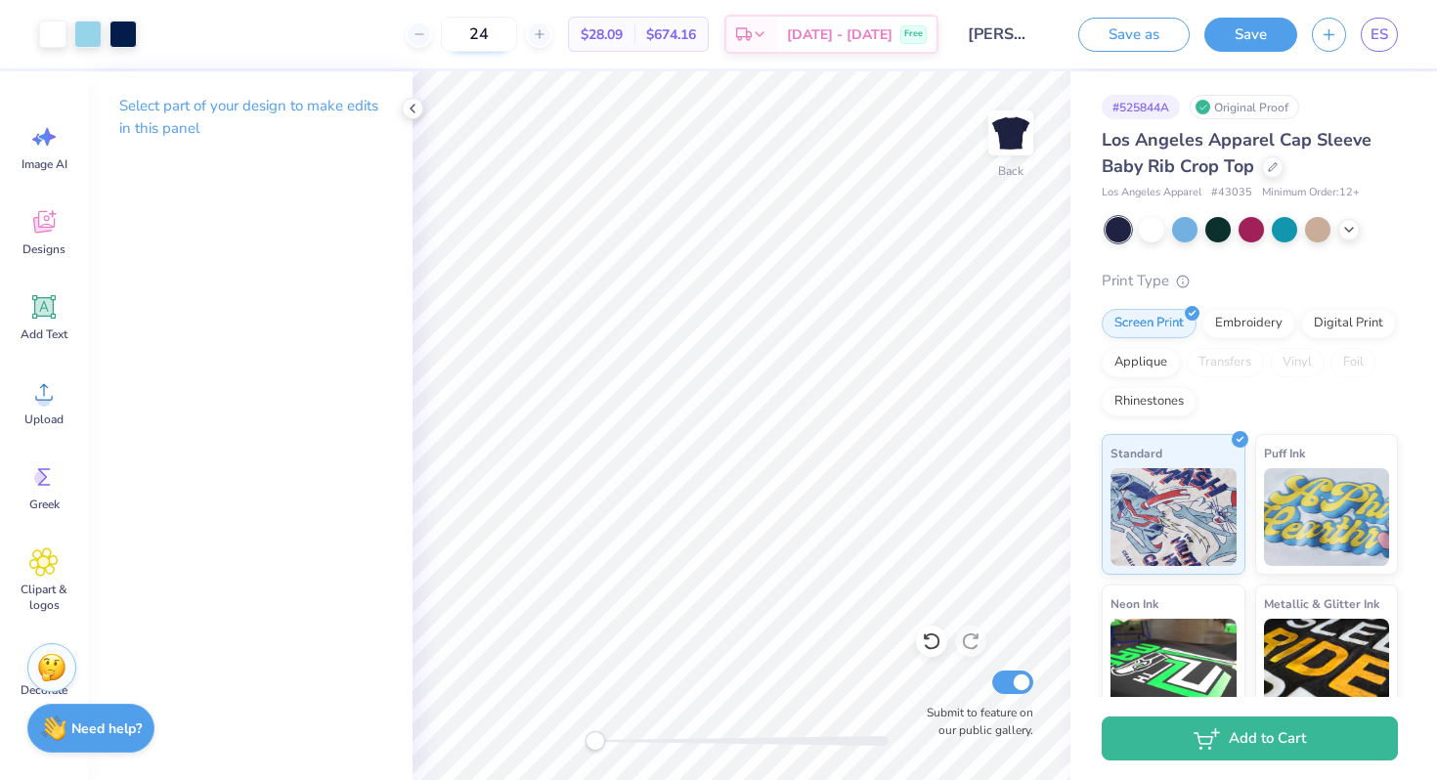
click at [517, 28] on input "24" at bounding box center [479, 34] width 76 height 35
type input "2"
type input "3"
type input "40"
click at [411, 107] on polyline at bounding box center [413, 109] width 4 height 8
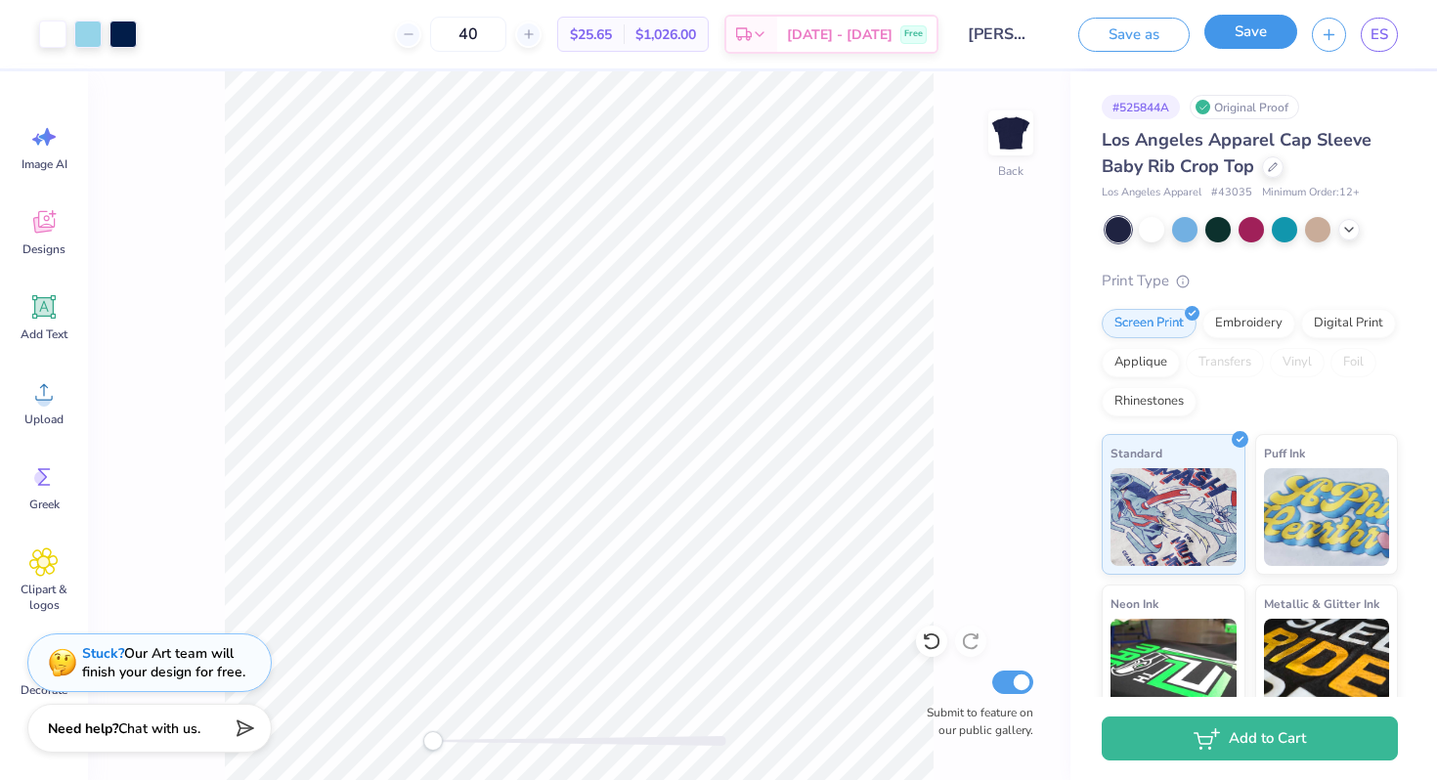
click at [1265, 32] on button "Save" at bounding box center [1250, 32] width 93 height 34
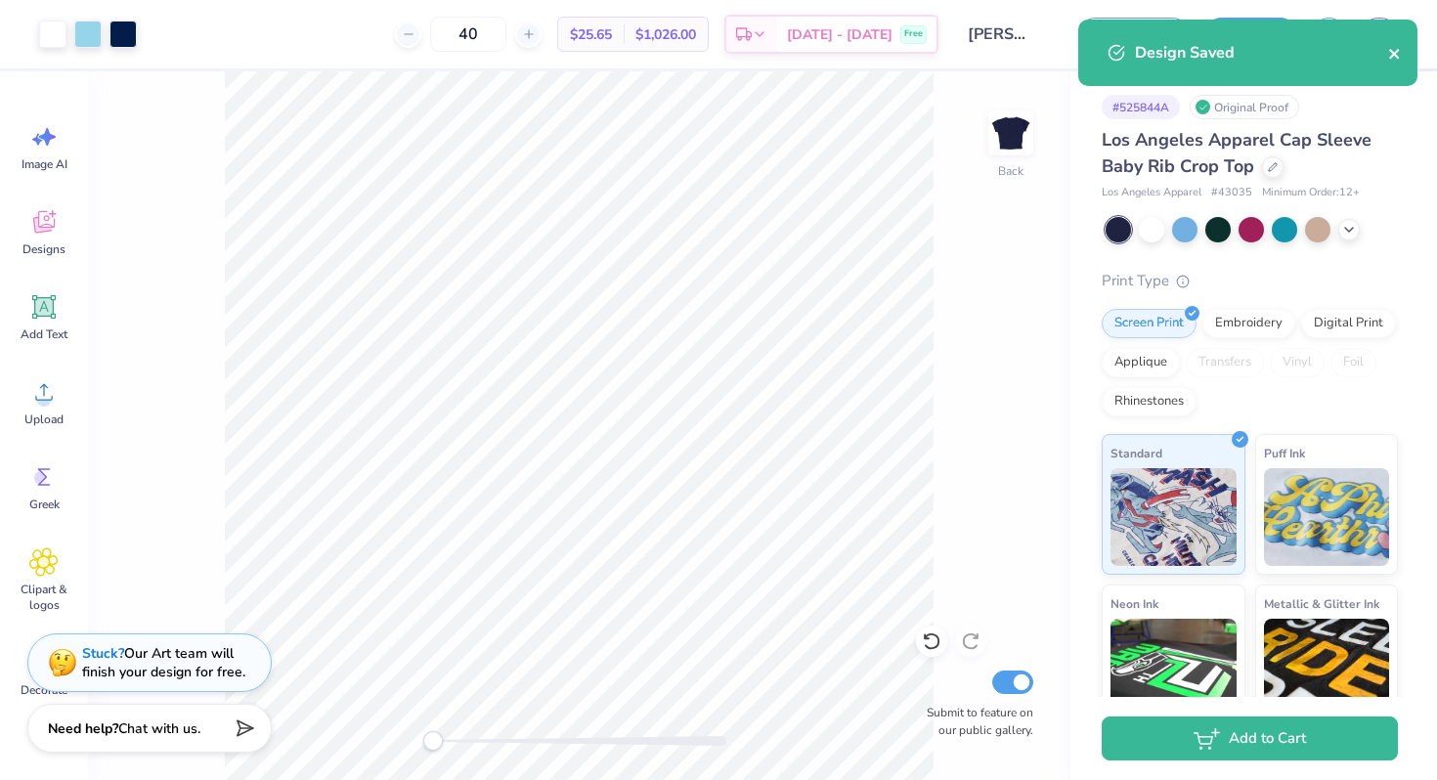
click at [1395, 54] on icon "close" at bounding box center [1395, 54] width 14 height 16
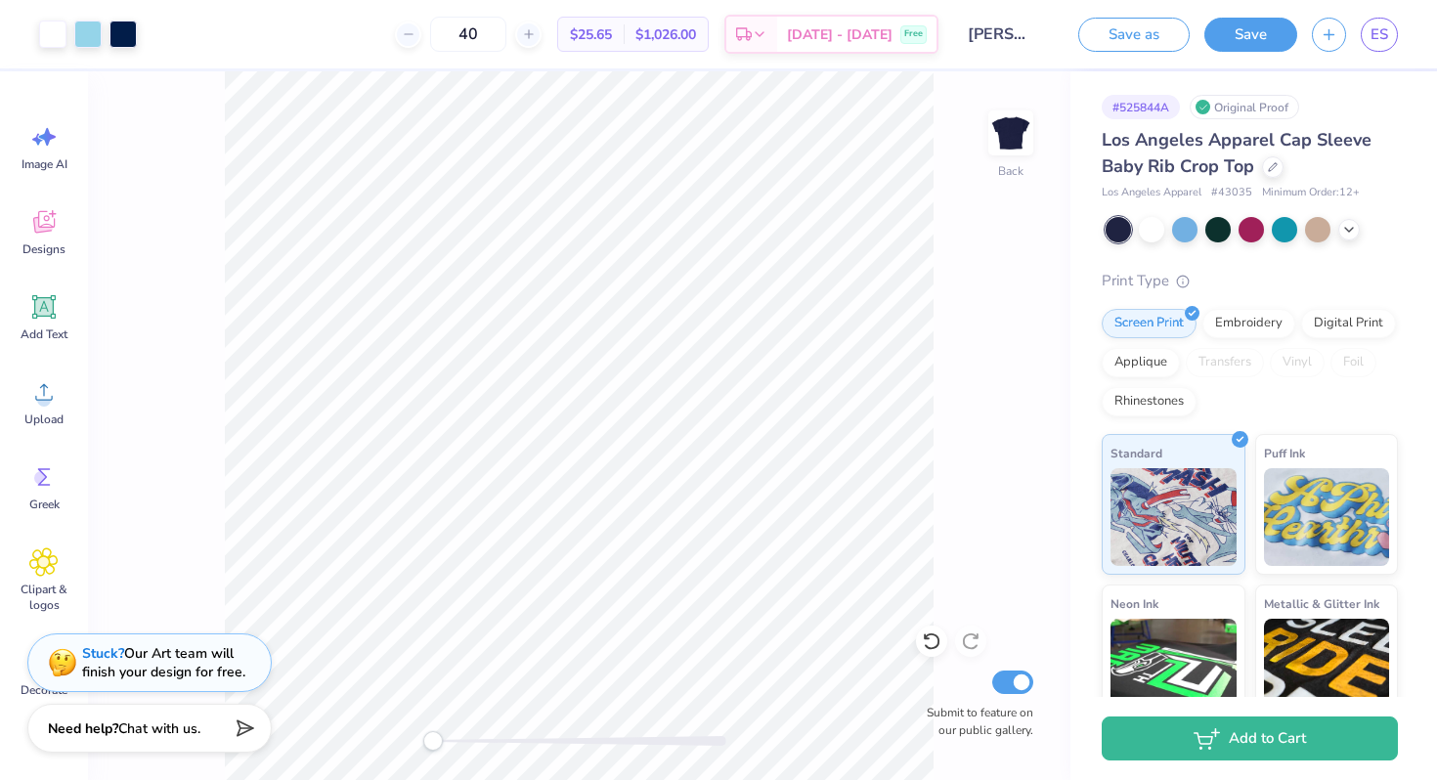
click at [1378, 23] on div "Design Saved" at bounding box center [1247, 20] width 347 height 8
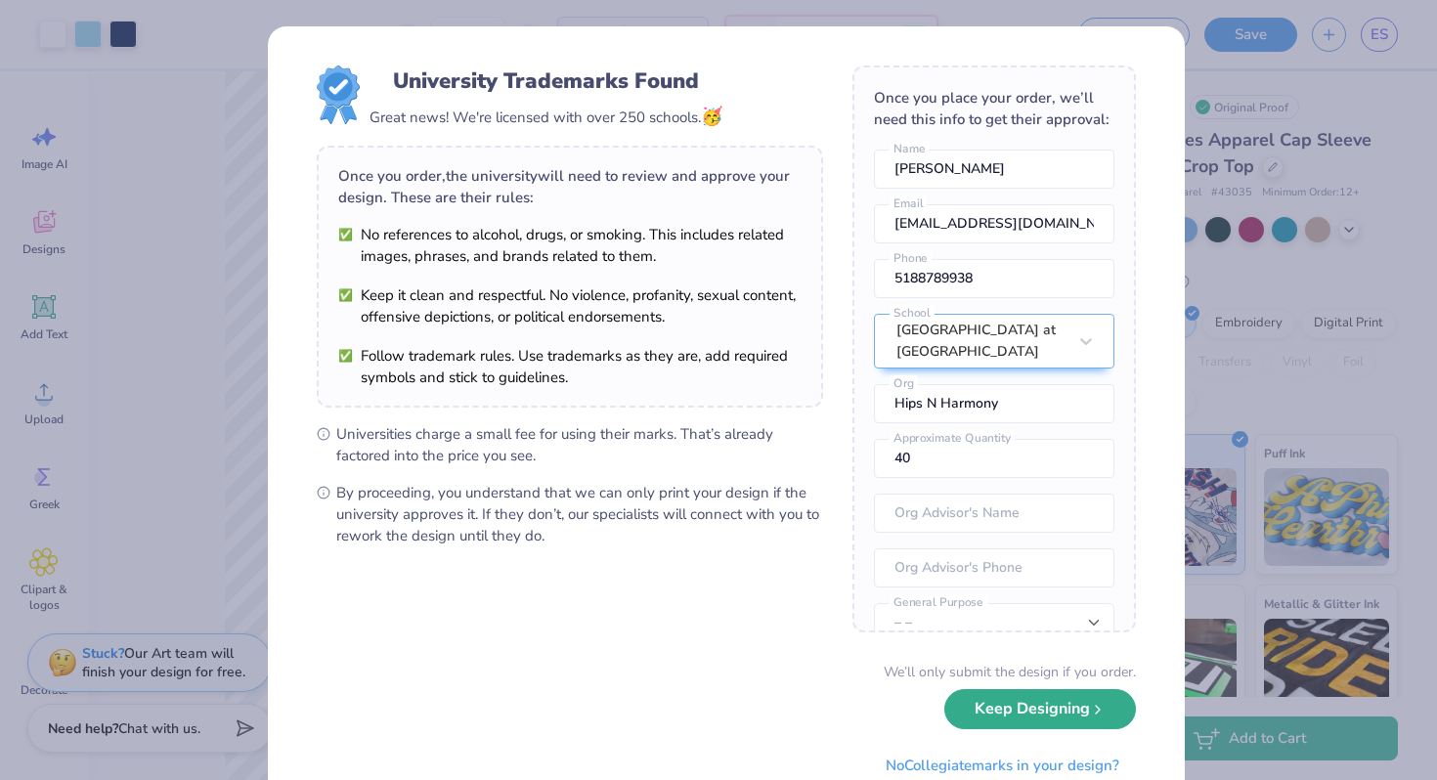
click at [969, 715] on button "Keep Designing" at bounding box center [1040, 709] width 192 height 40
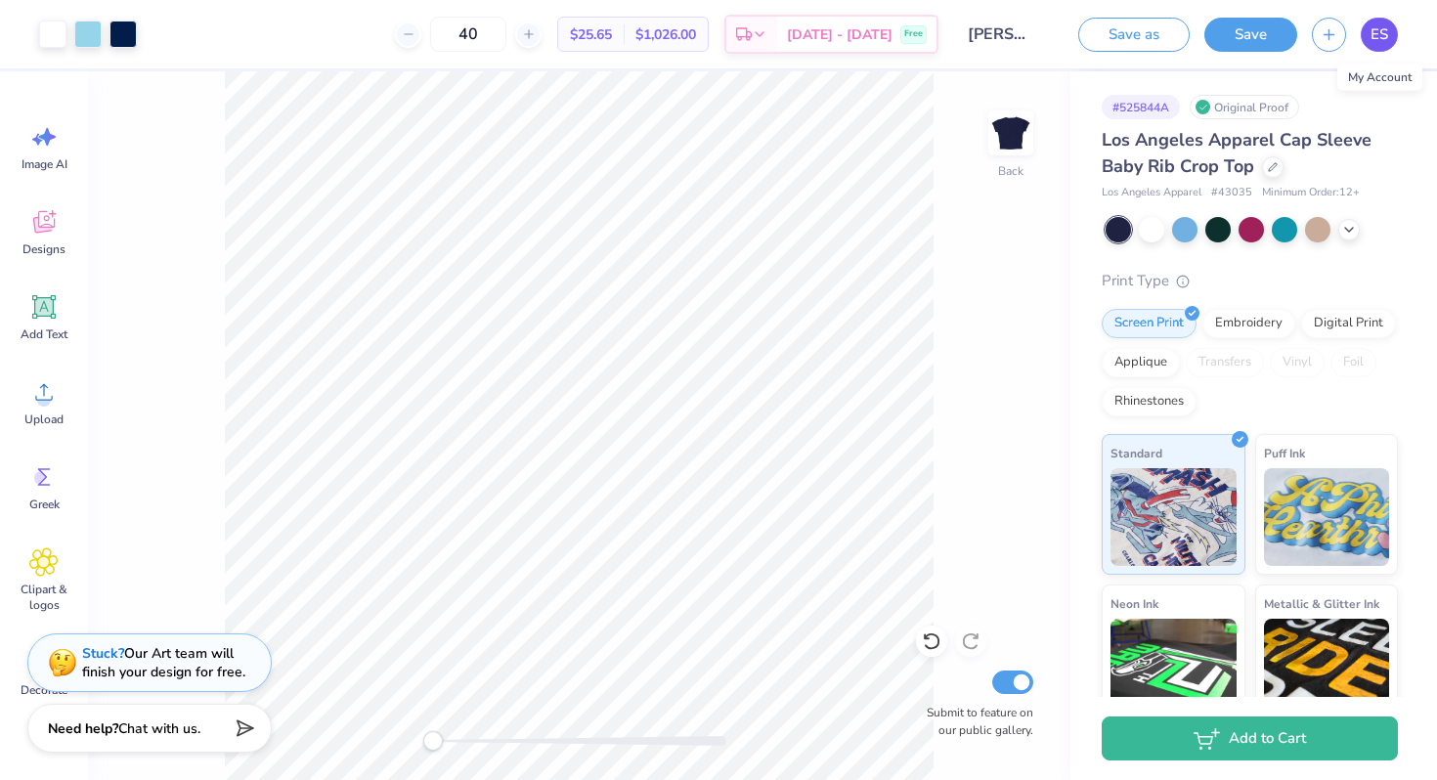
click at [1382, 39] on span "ES" at bounding box center [1380, 34] width 18 height 22
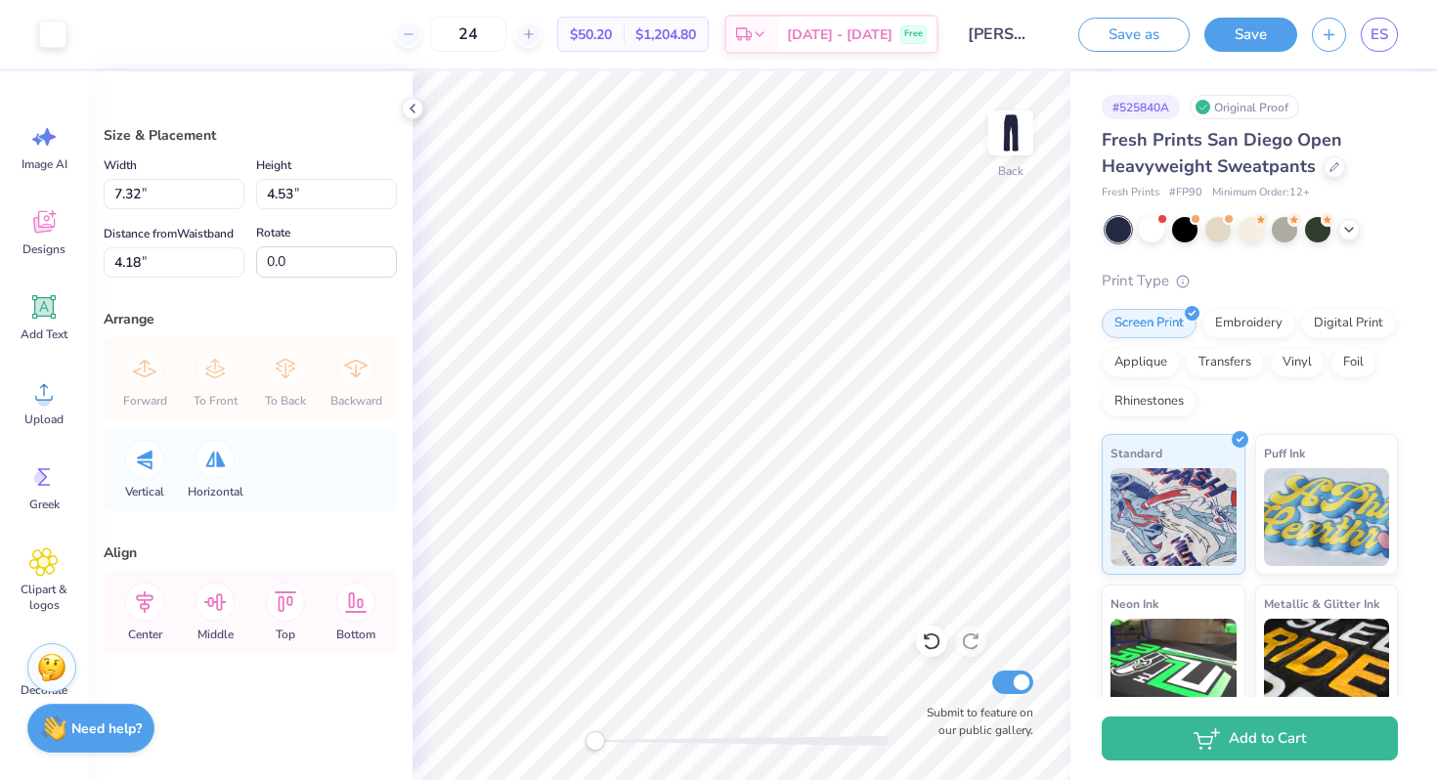
type input "7.32"
type input "4.53"
type input "4.18"
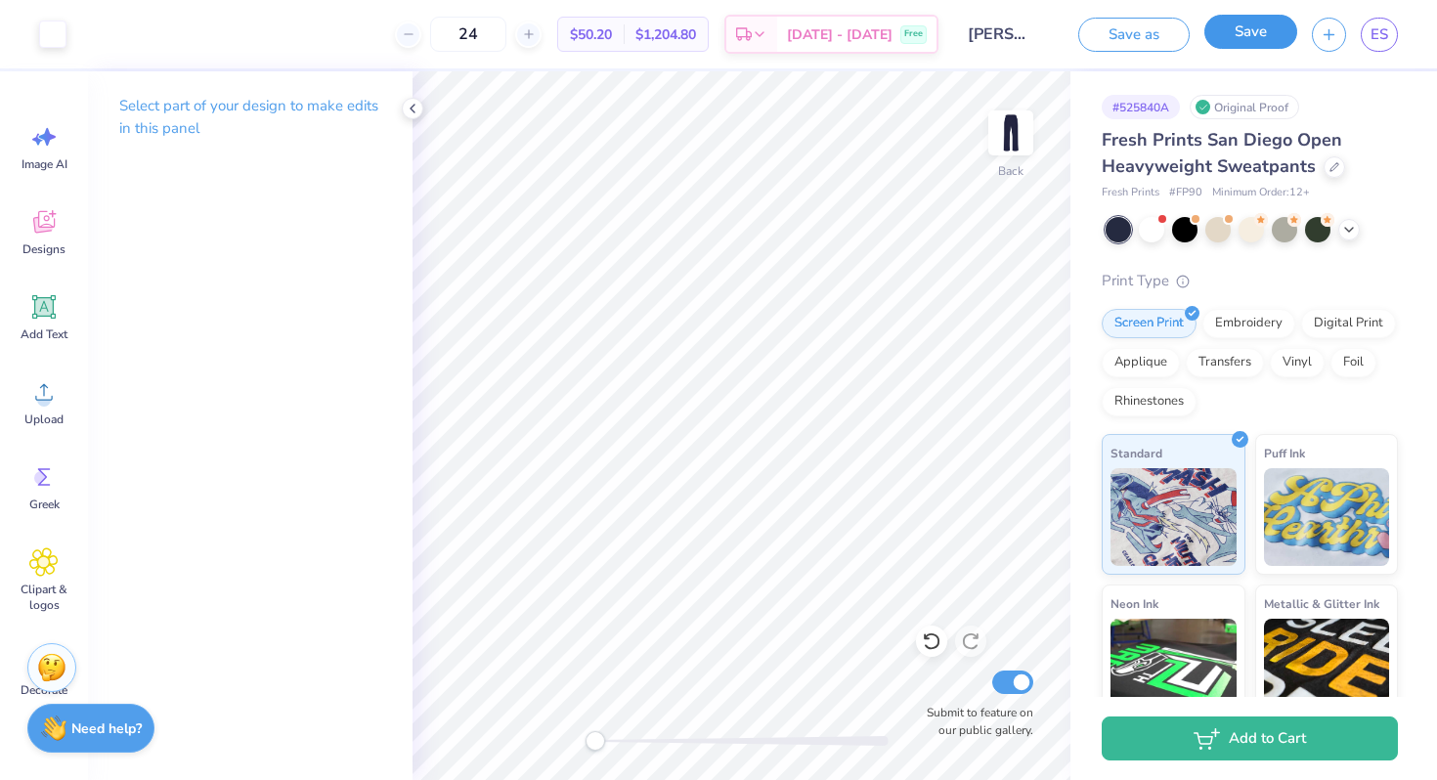
click at [1249, 36] on button "Save" at bounding box center [1250, 32] width 93 height 34
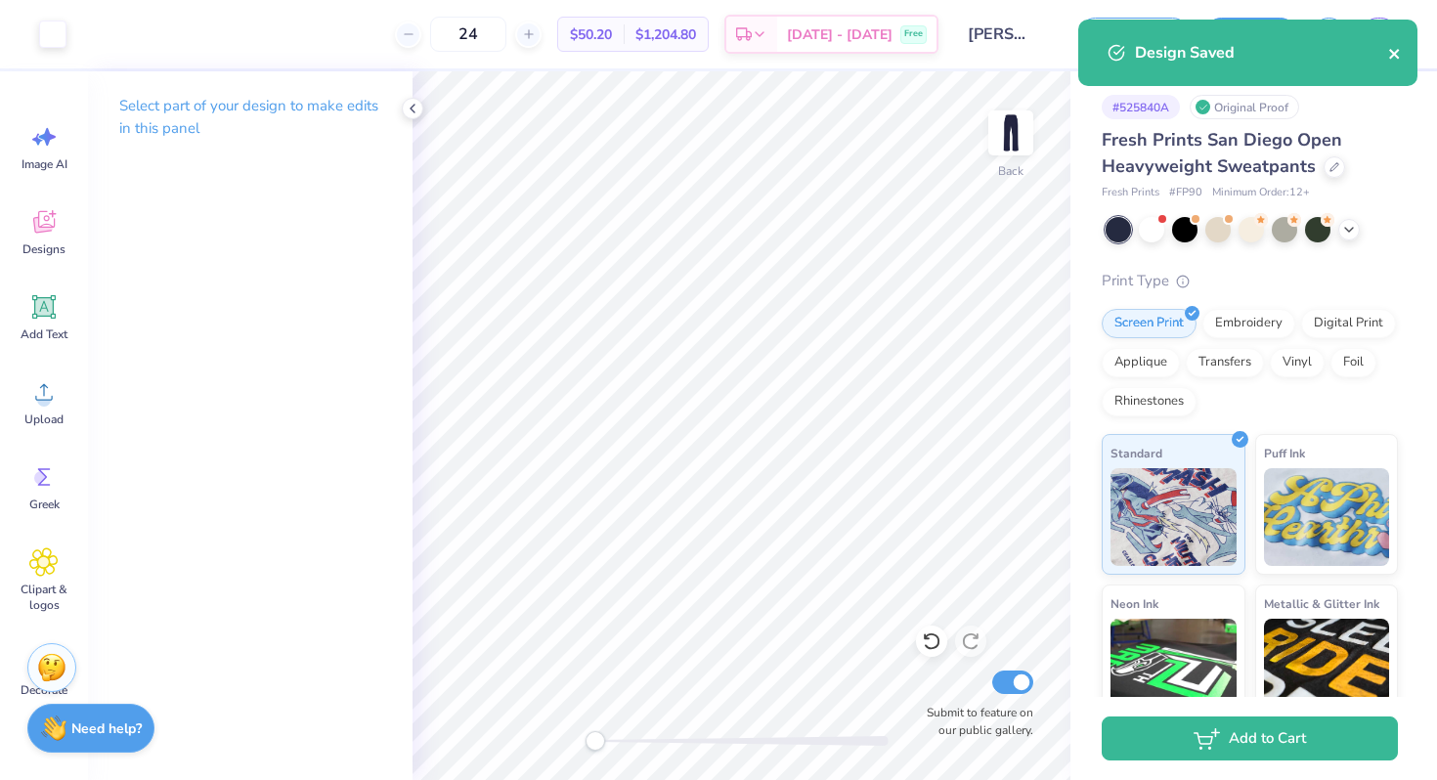
click at [1392, 53] on icon "close" at bounding box center [1394, 54] width 10 height 10
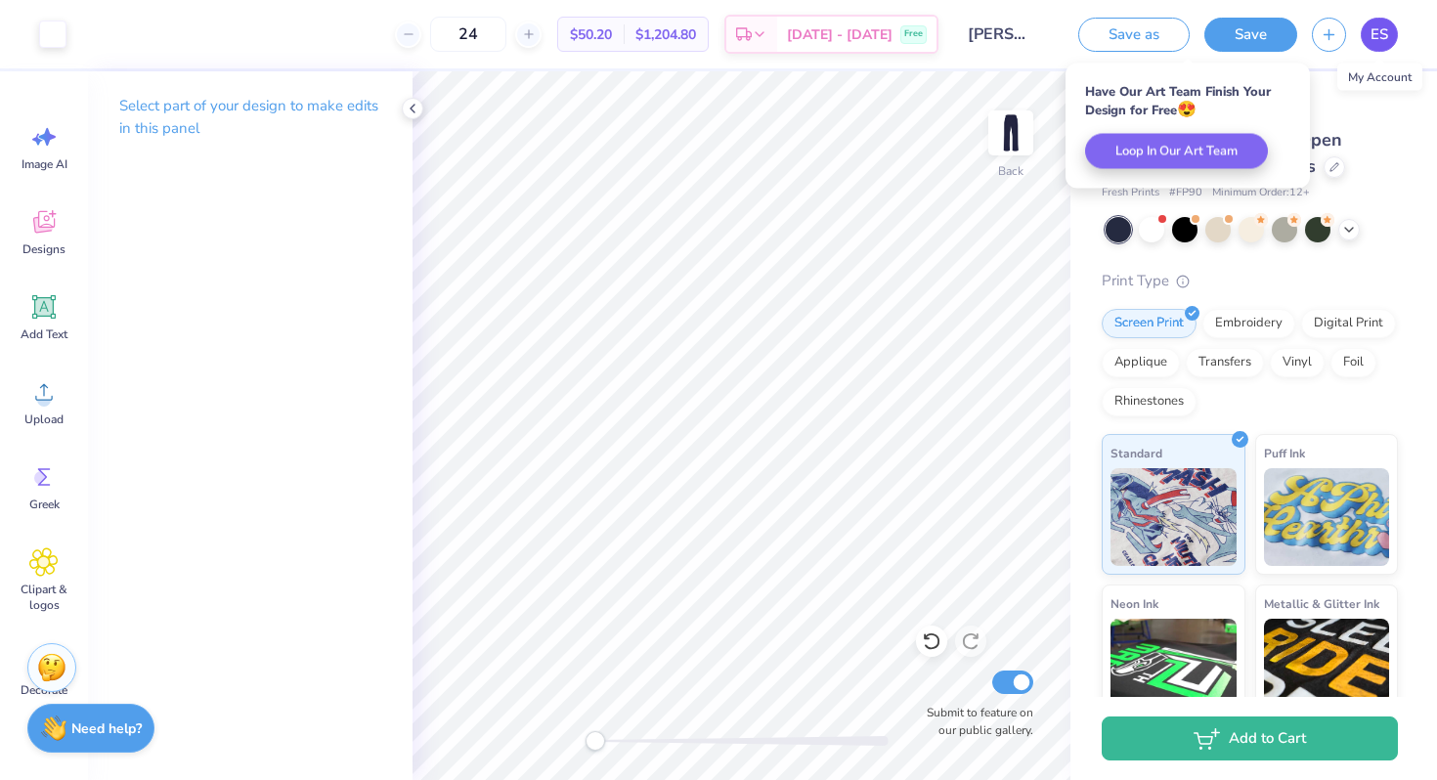
click at [1380, 35] on span "ES" at bounding box center [1380, 34] width 18 height 22
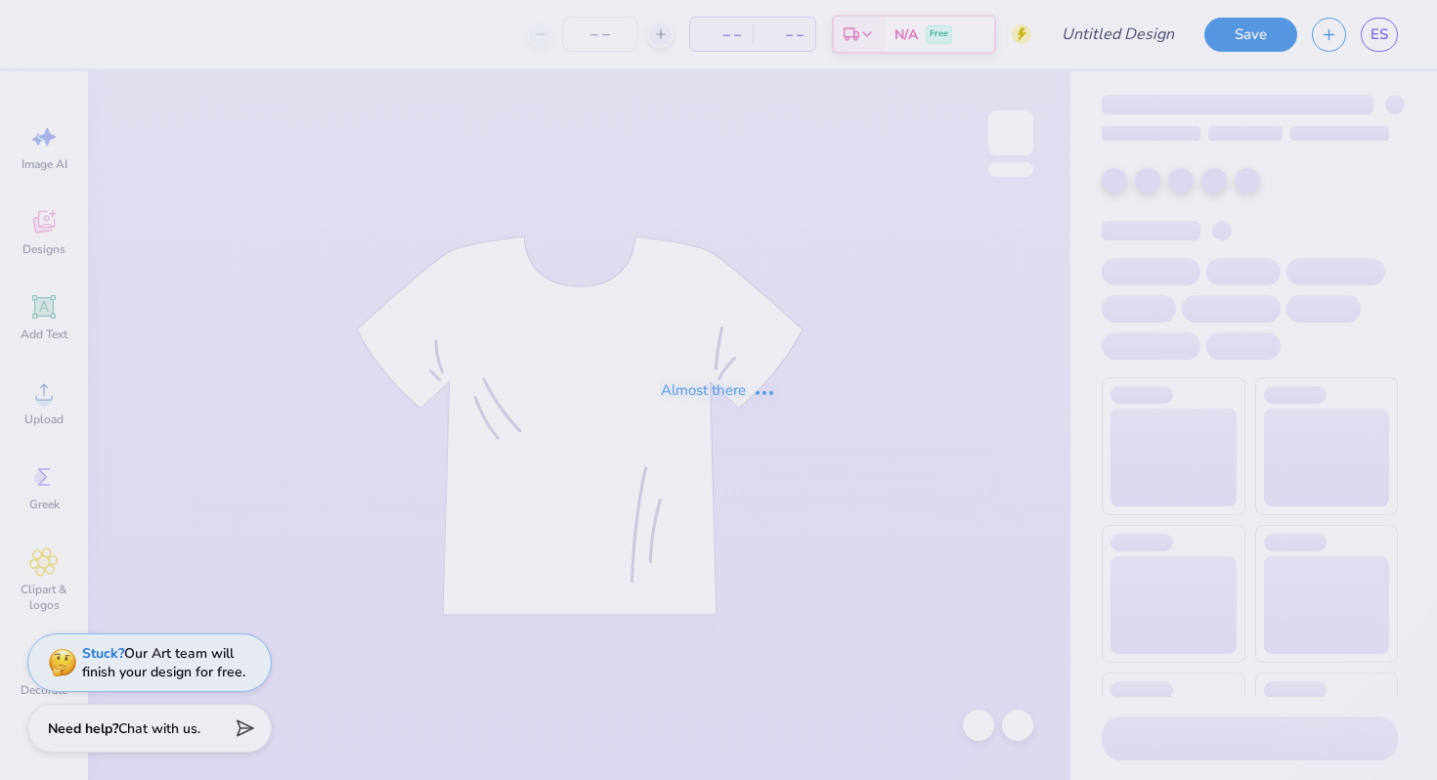
type input "[PERSON_NAME] : [GEOGRAPHIC_DATA] at [GEOGRAPHIC_DATA]"
type input "24"
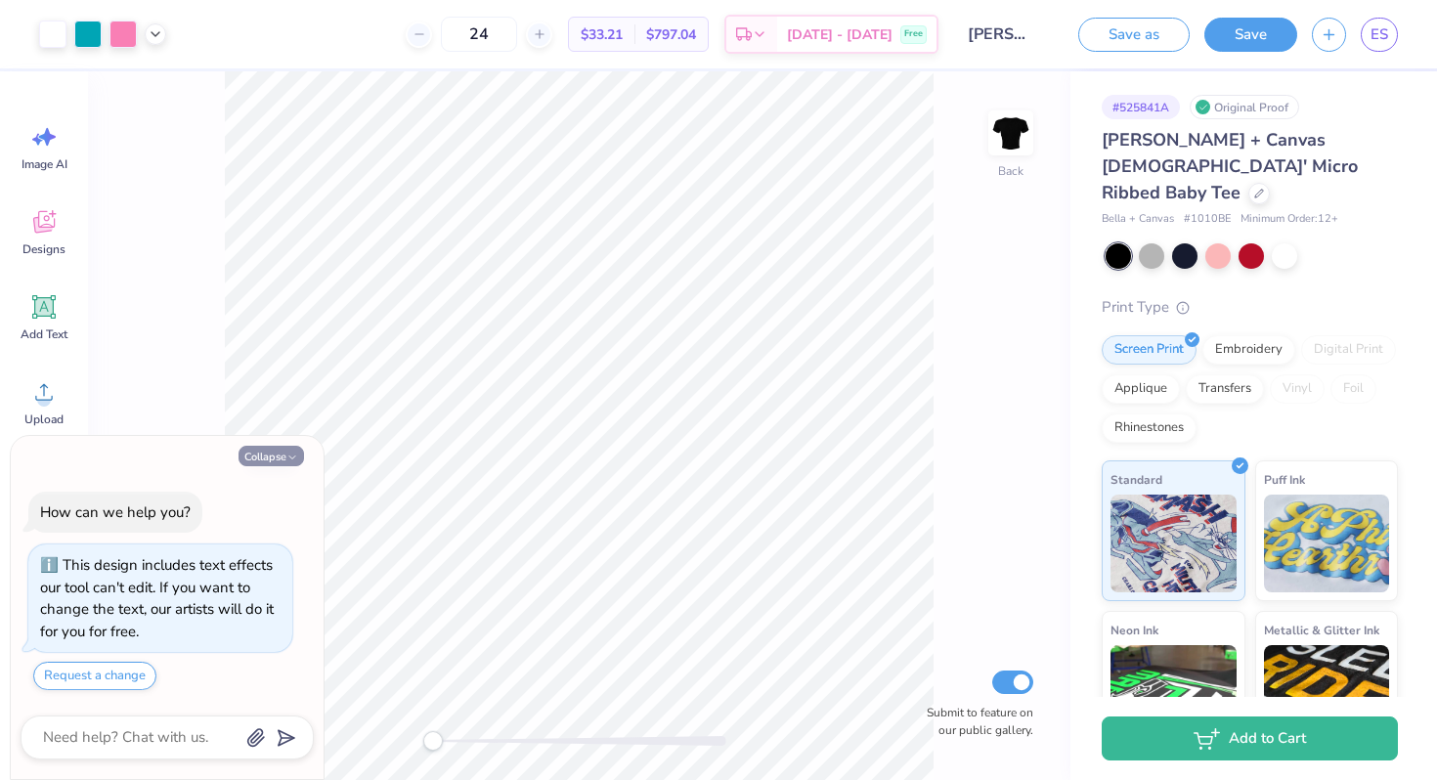
click at [284, 455] on button "Collapse" at bounding box center [271, 456] width 65 height 21
type textarea "x"
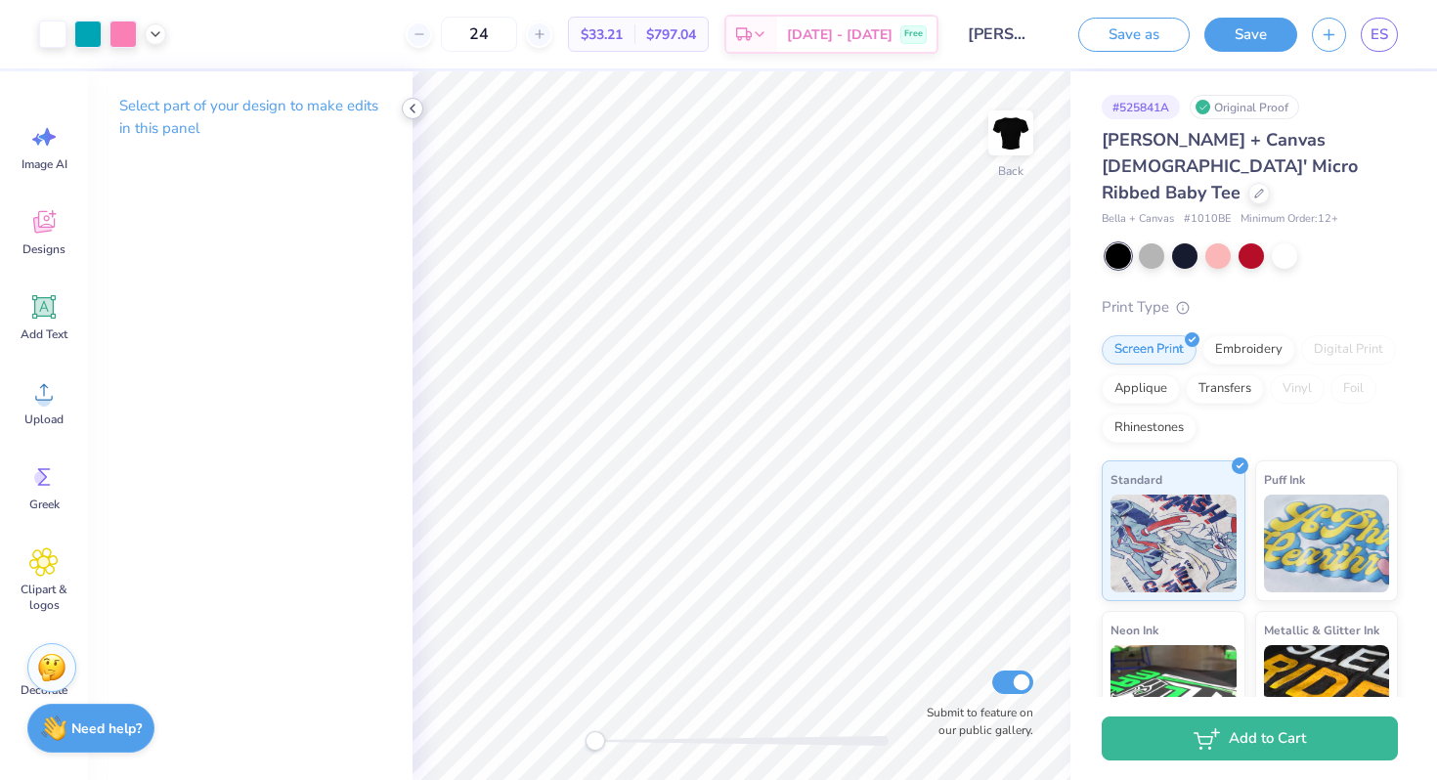
click at [416, 109] on icon at bounding box center [413, 109] width 16 height 16
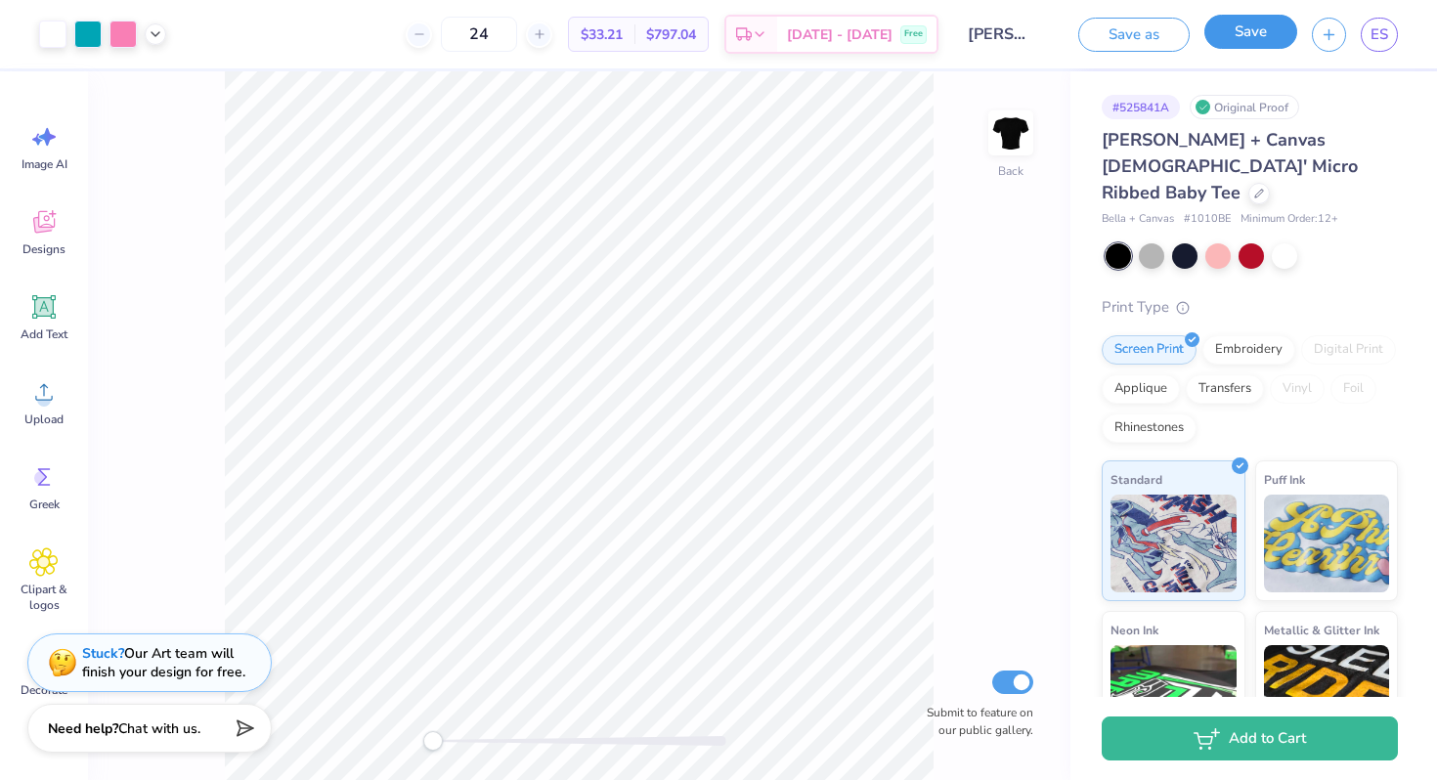
click at [1252, 39] on button "Save" at bounding box center [1250, 32] width 93 height 34
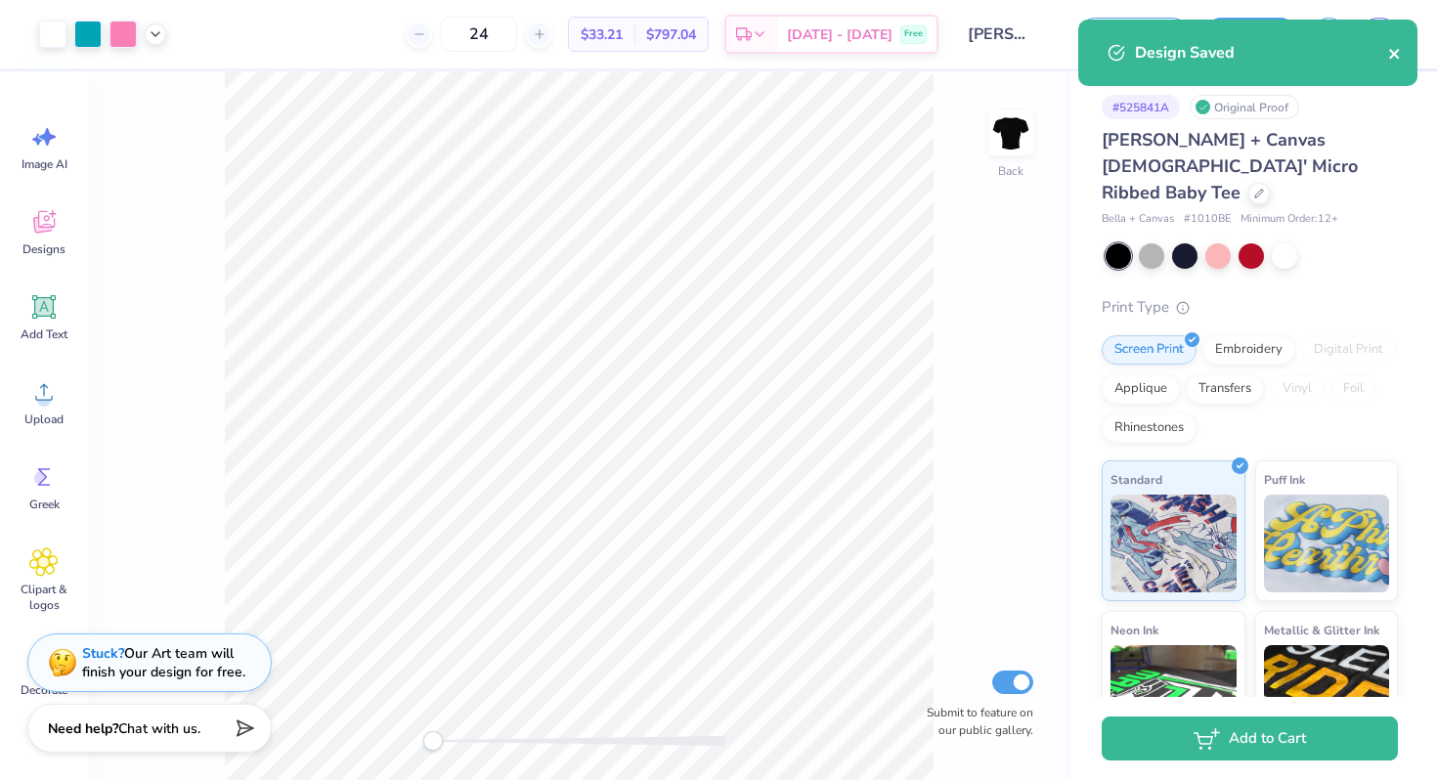
click at [1395, 52] on icon "close" at bounding box center [1394, 54] width 10 height 10
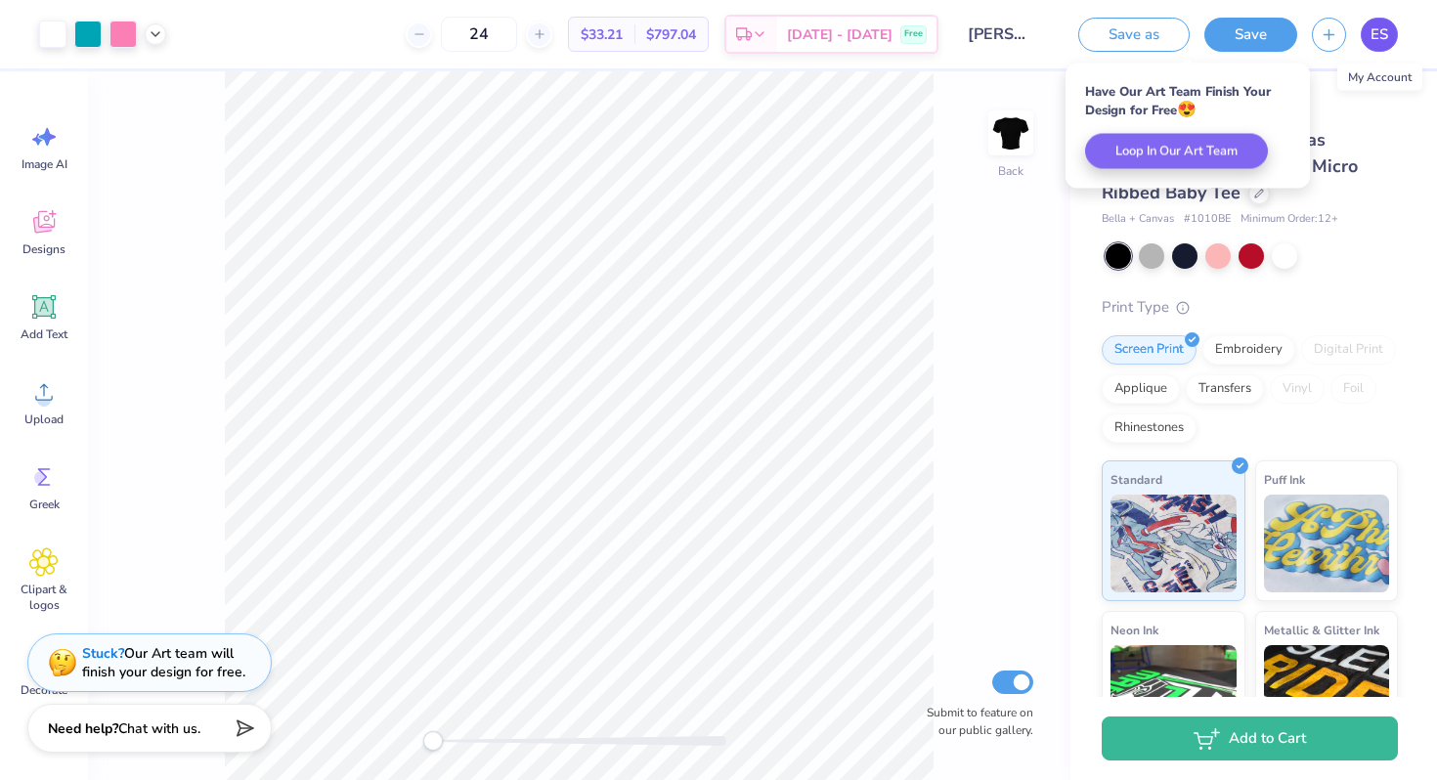
click at [1376, 36] on span "ES" at bounding box center [1380, 34] width 18 height 22
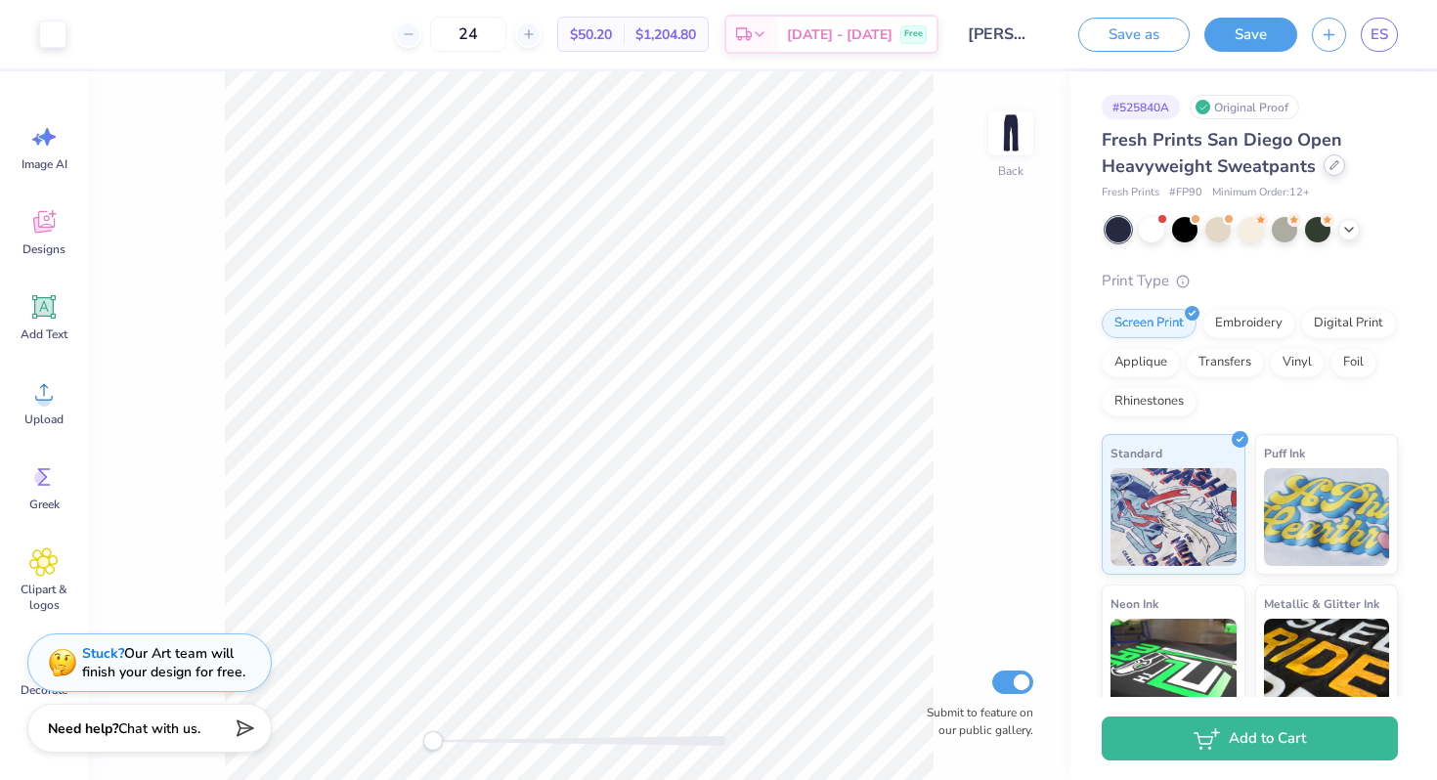
click at [1324, 168] on div at bounding box center [1335, 165] width 22 height 22
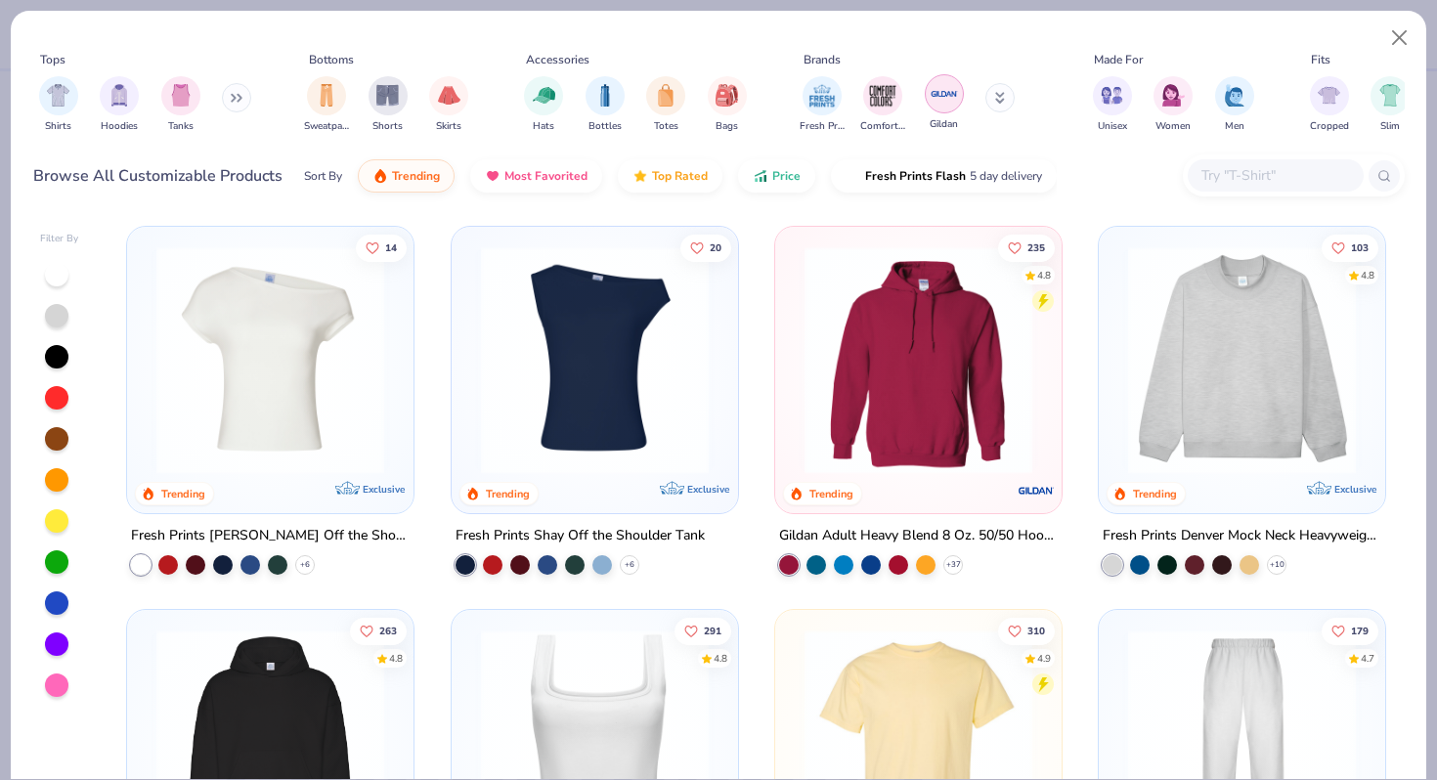
click at [920, 106] on div "Fresh Prints Comfort Colors Gildan" at bounding box center [920, 104] width 246 height 72
click at [944, 100] on img "filter for Gildan" at bounding box center [944, 93] width 29 height 29
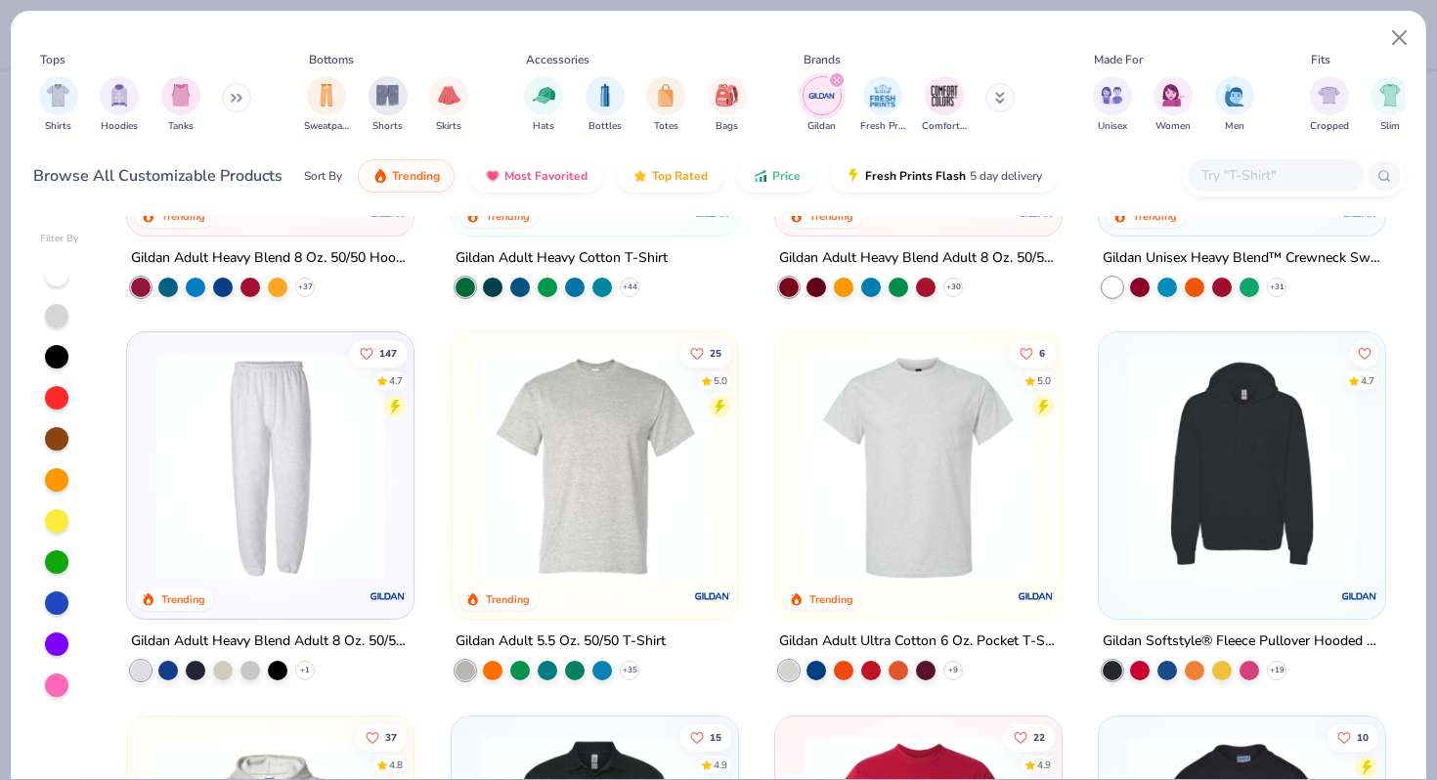
scroll to position [279, 0]
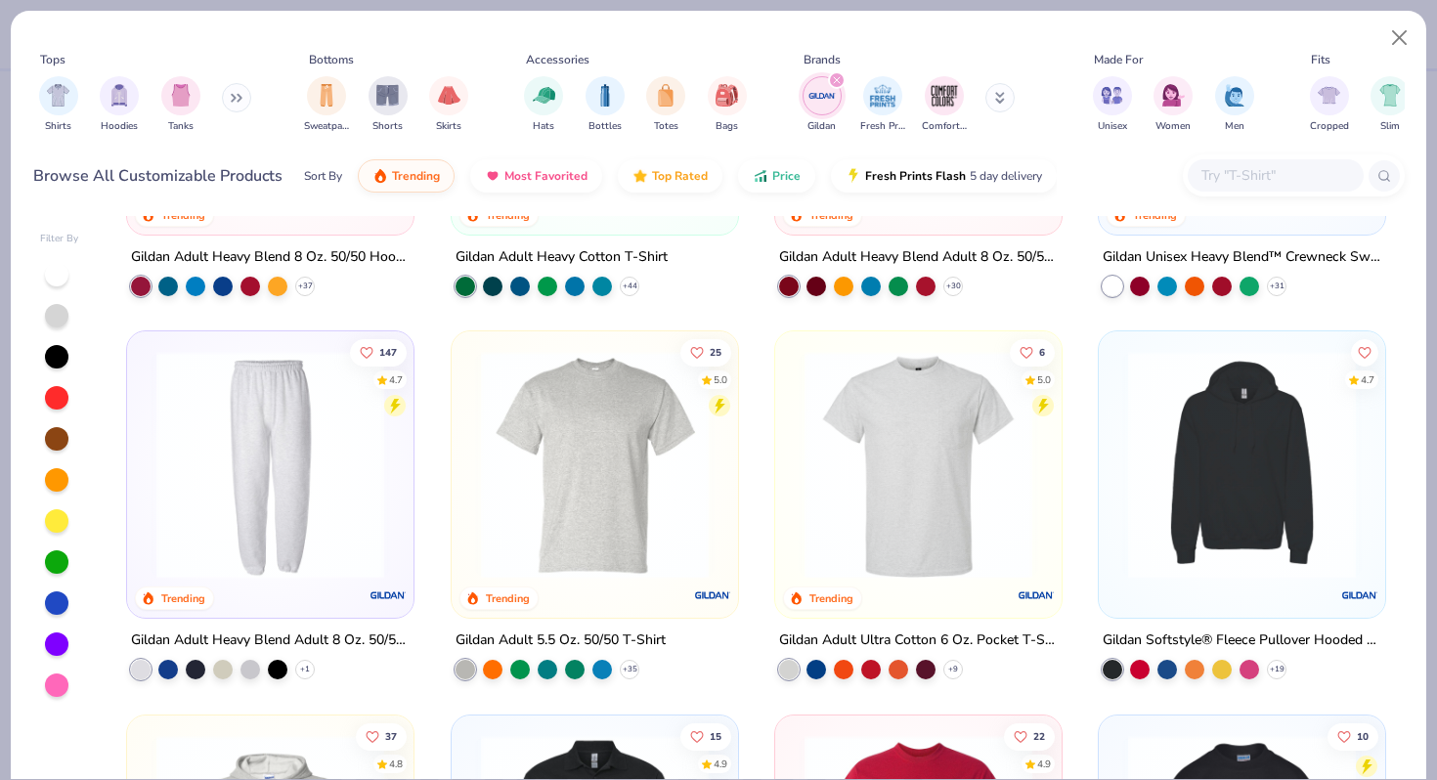
click at [320, 437] on img at bounding box center [270, 465] width 247 height 228
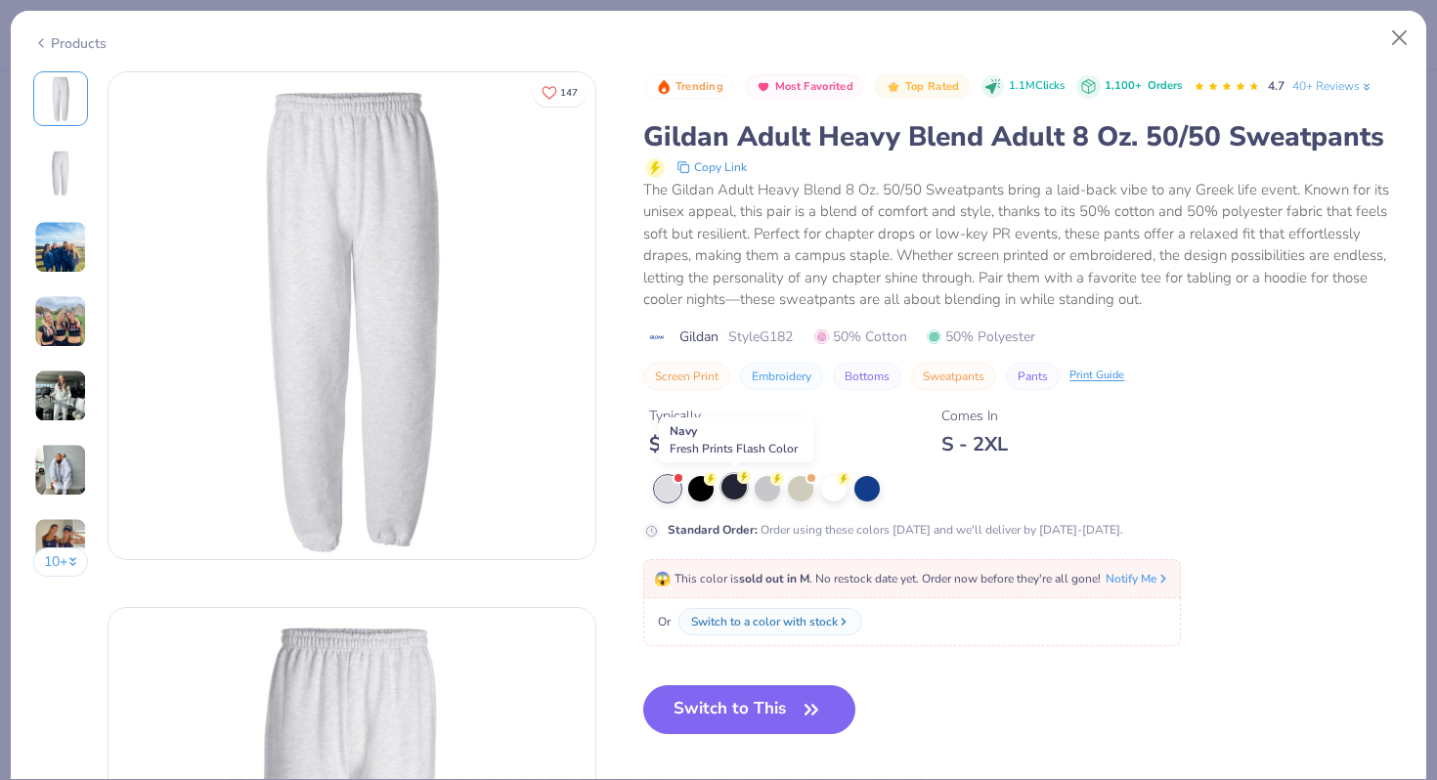
click at [736, 490] on div at bounding box center [733, 486] width 25 height 25
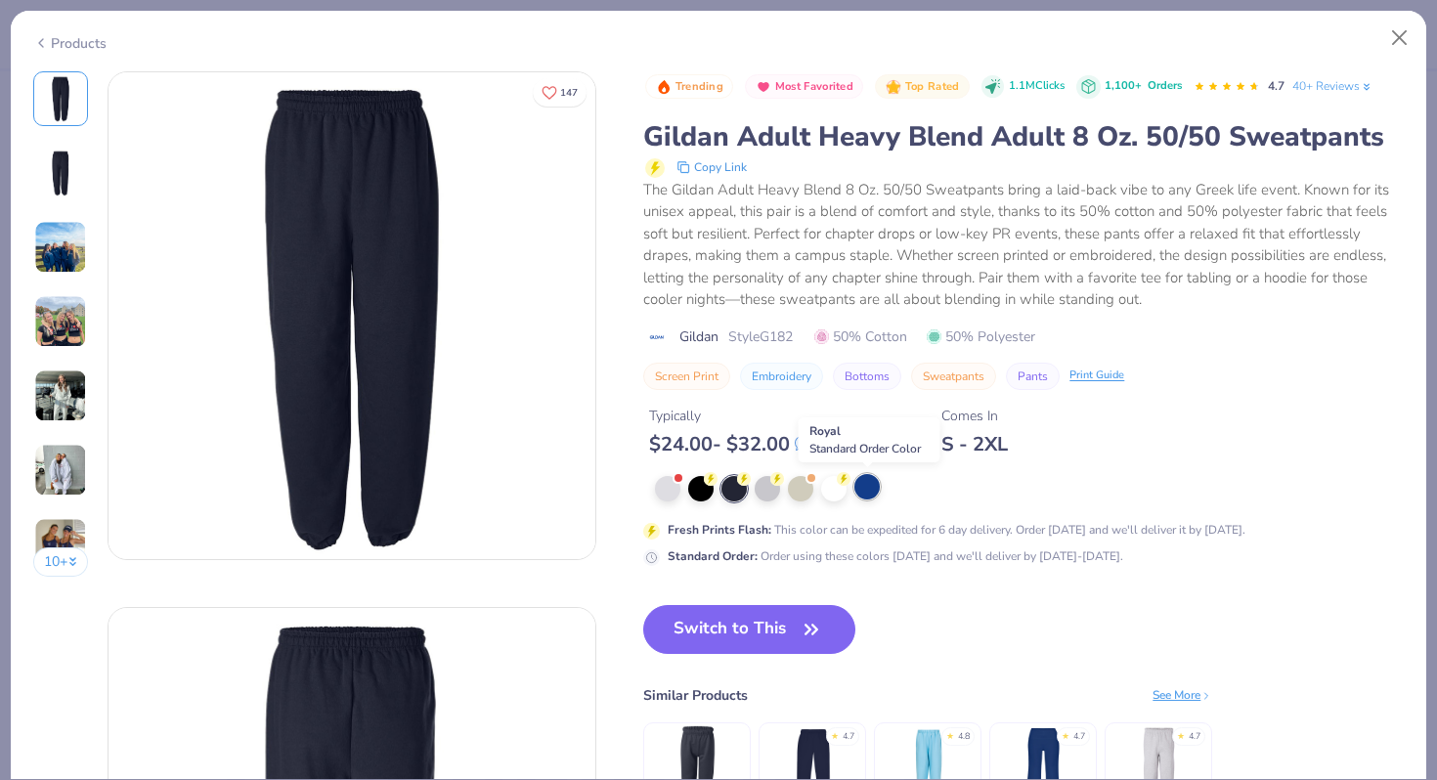
click at [867, 485] on div at bounding box center [866, 486] width 25 height 25
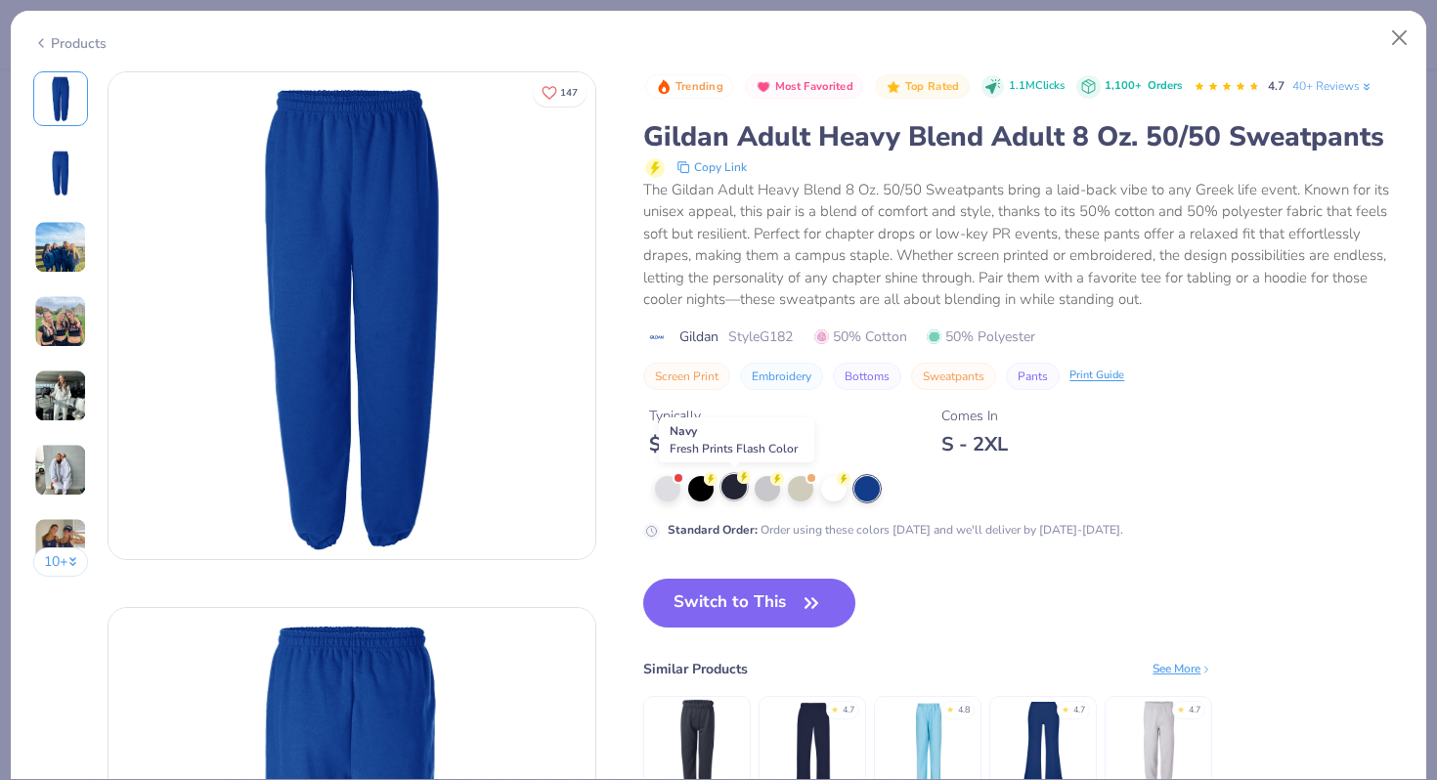
click at [730, 488] on div at bounding box center [733, 486] width 25 height 25
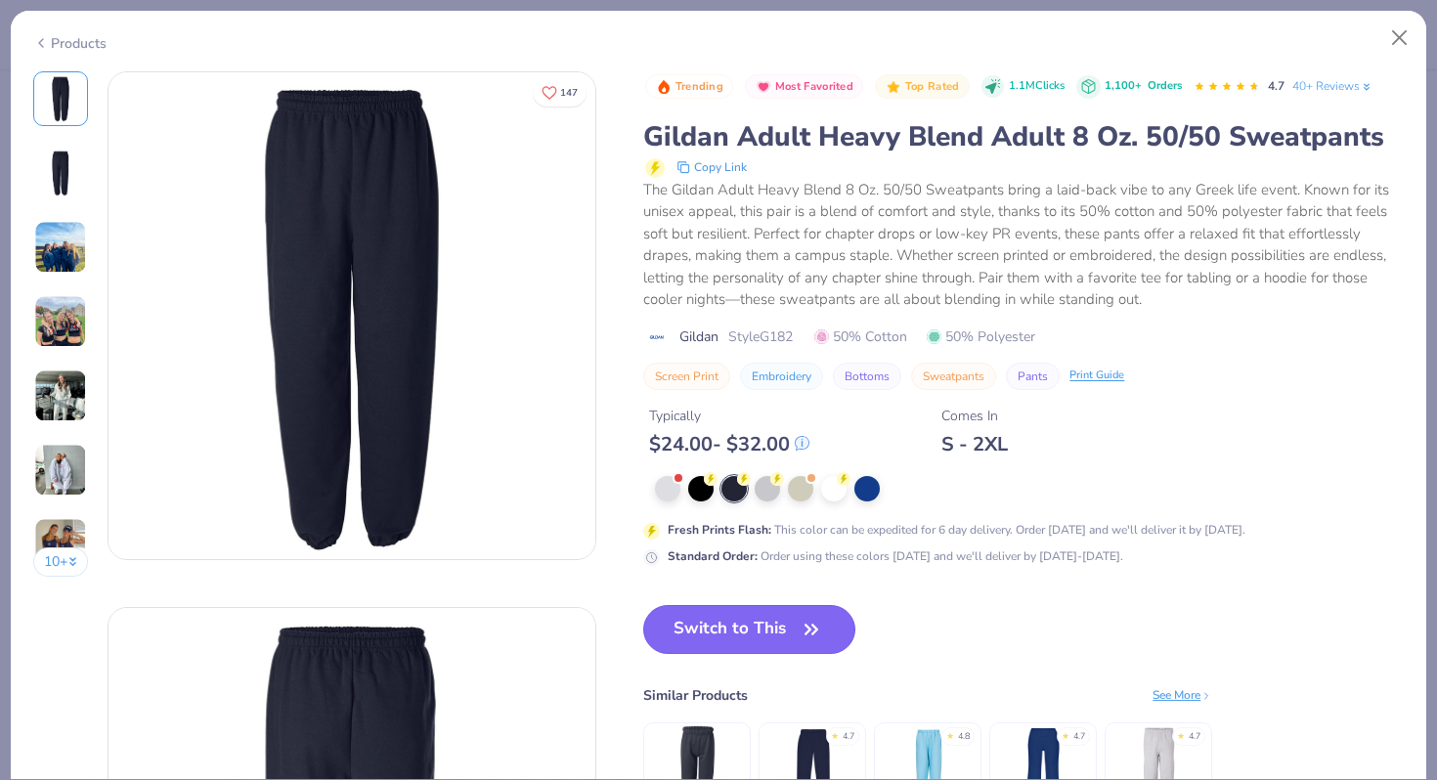
click at [726, 632] on button "Switch to This" at bounding box center [749, 629] width 212 height 49
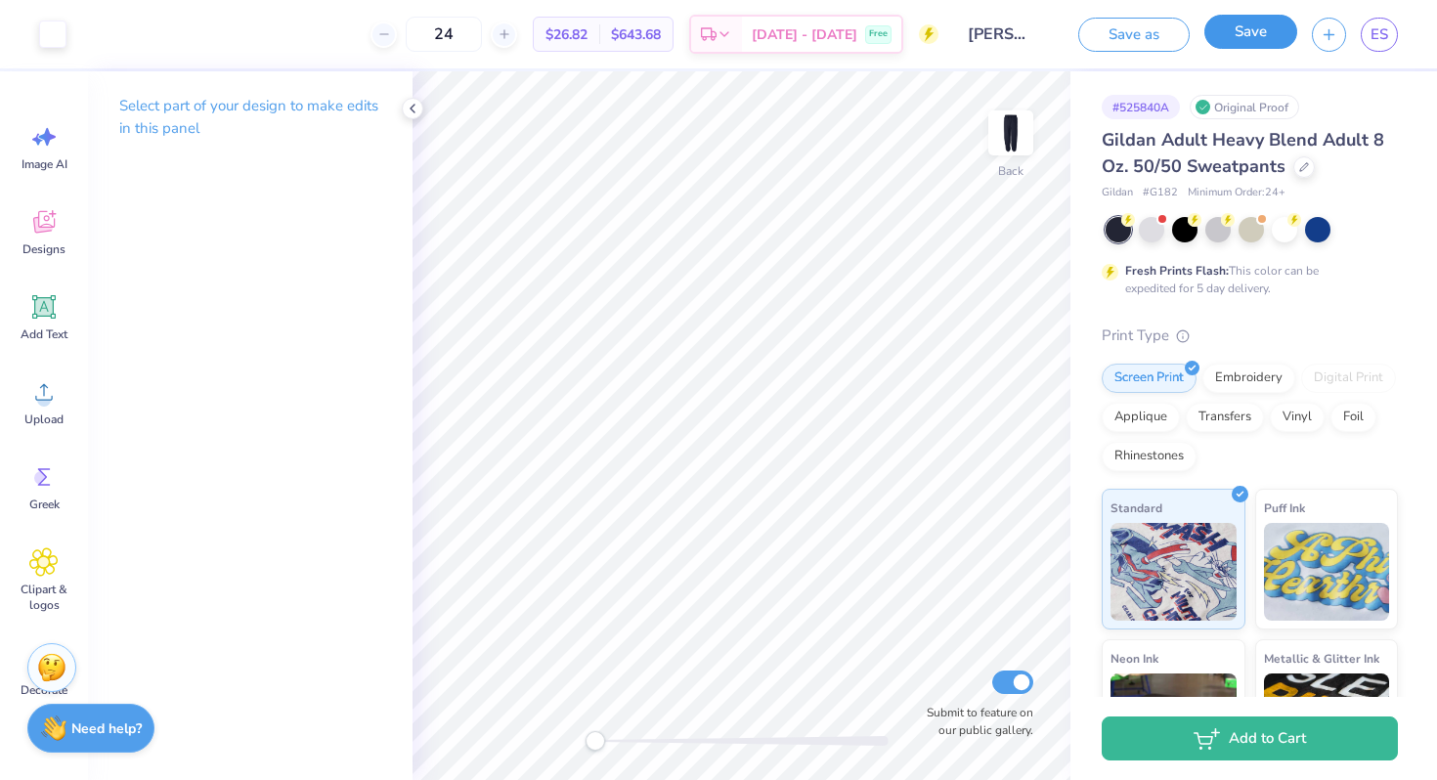
click at [1241, 39] on button "Save" at bounding box center [1250, 32] width 93 height 34
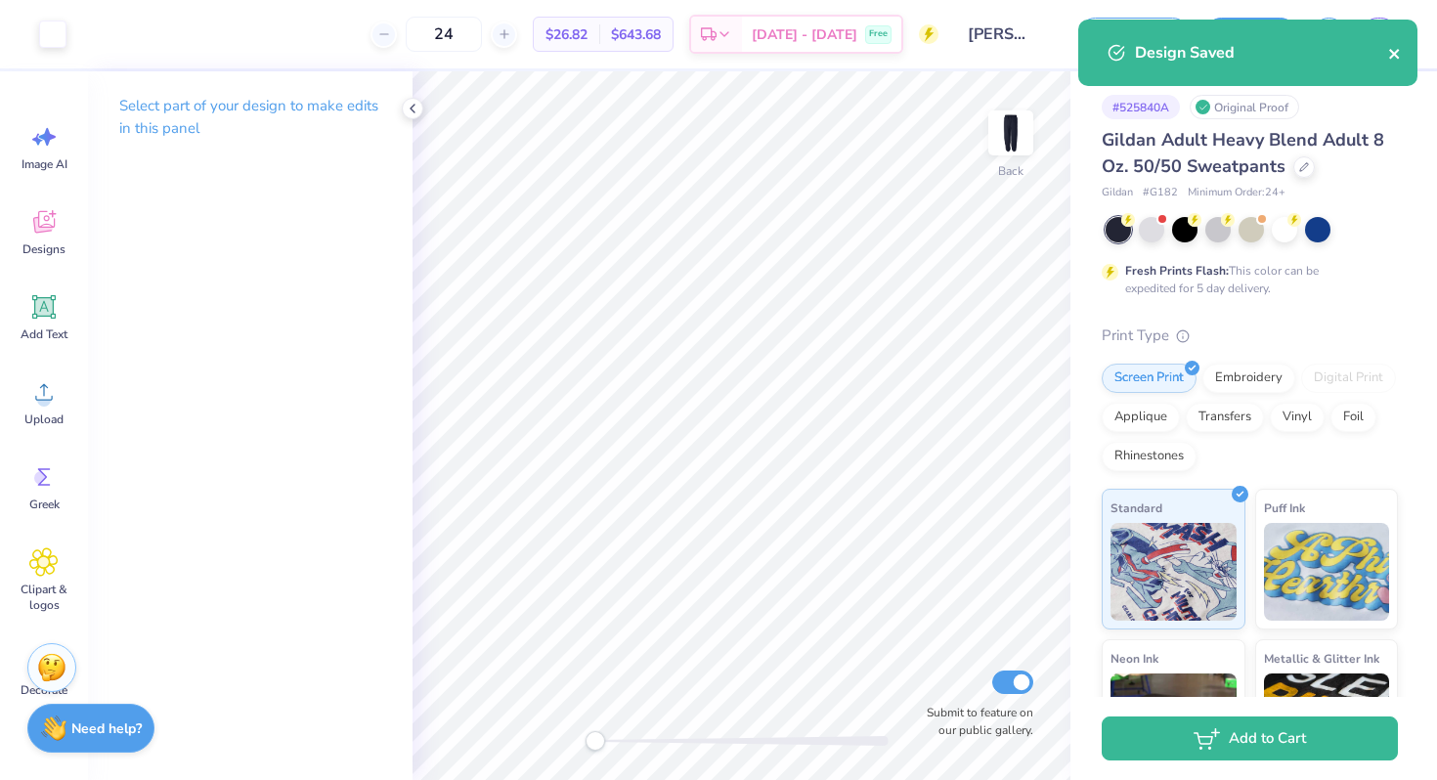
click at [1394, 55] on icon "close" at bounding box center [1394, 54] width 10 height 10
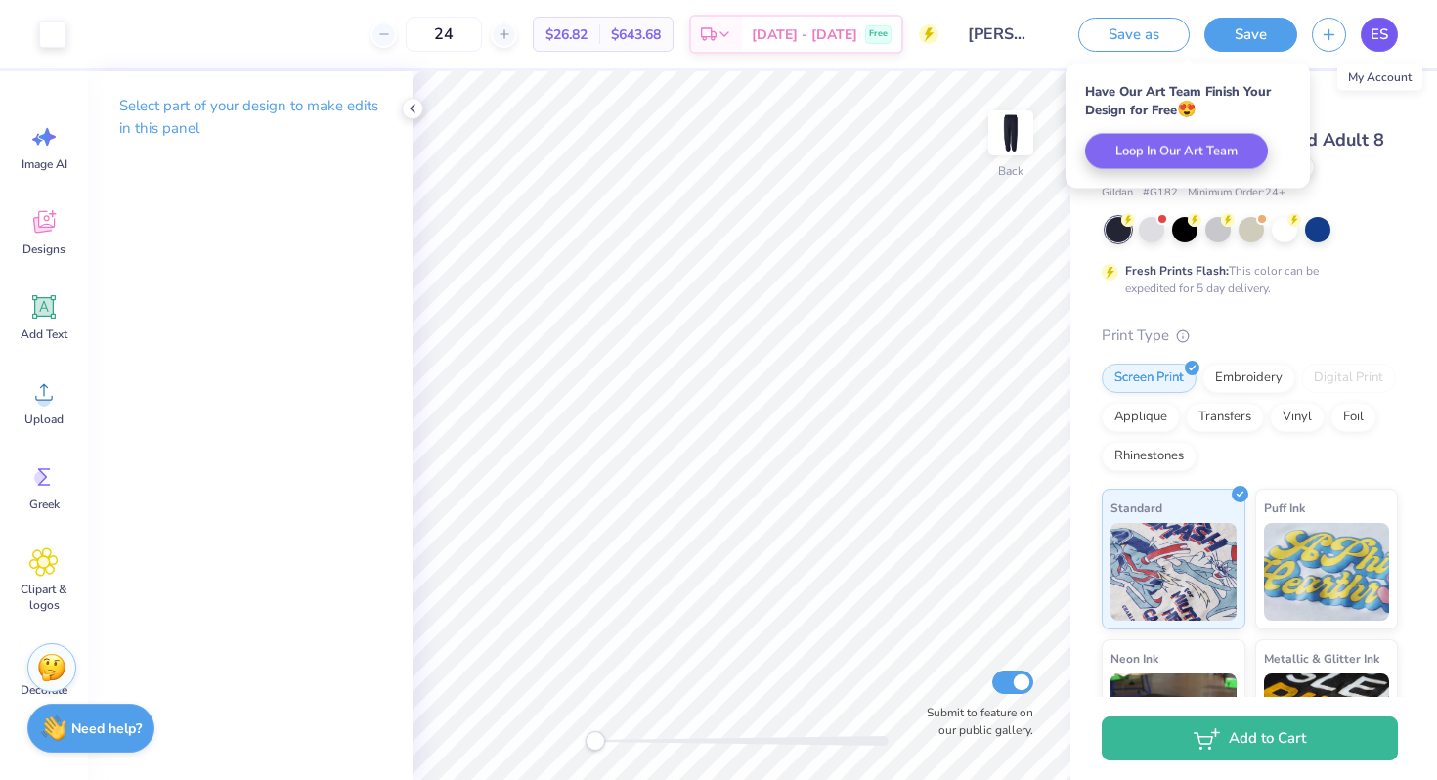
click at [1380, 37] on span "ES" at bounding box center [1380, 34] width 18 height 22
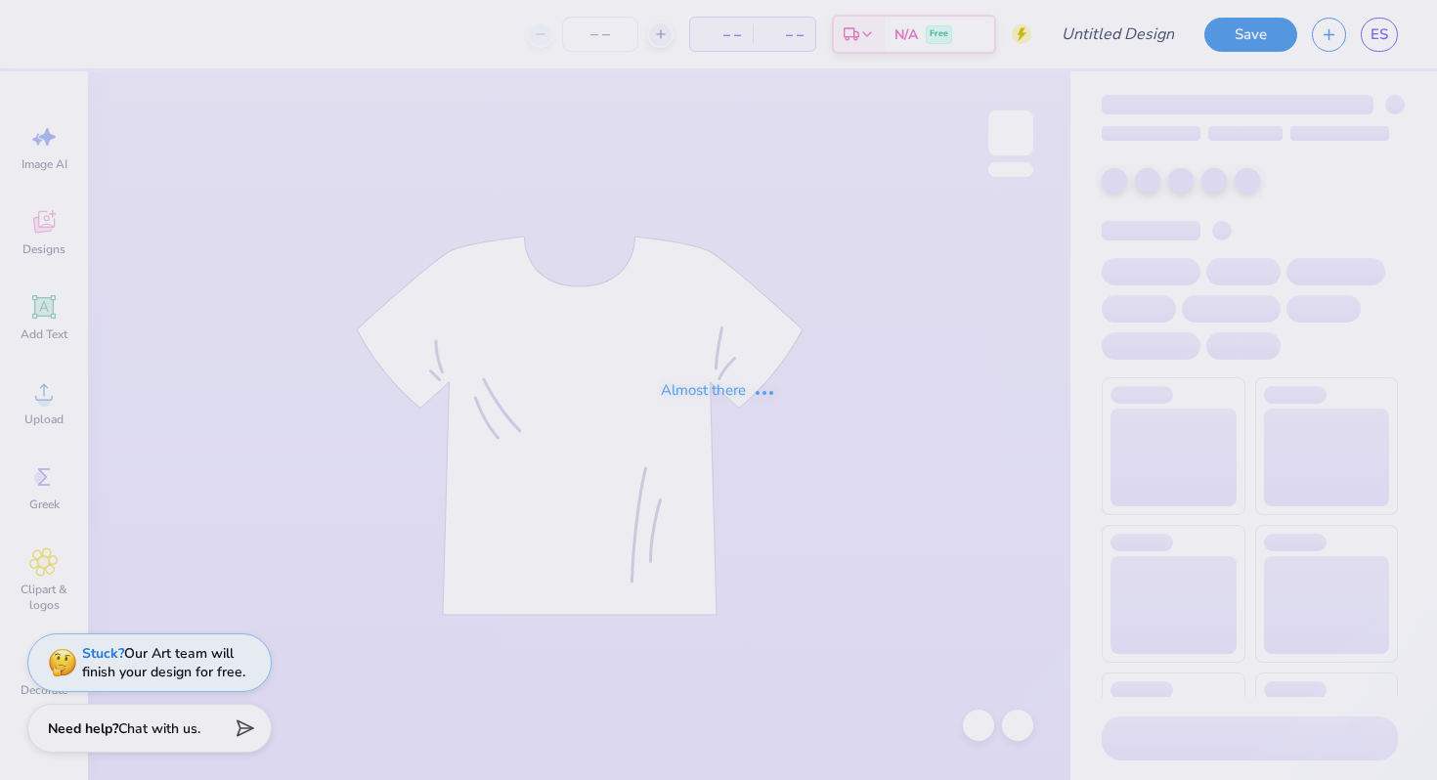
type input "Orchesis Sweatpants"
type input "24"
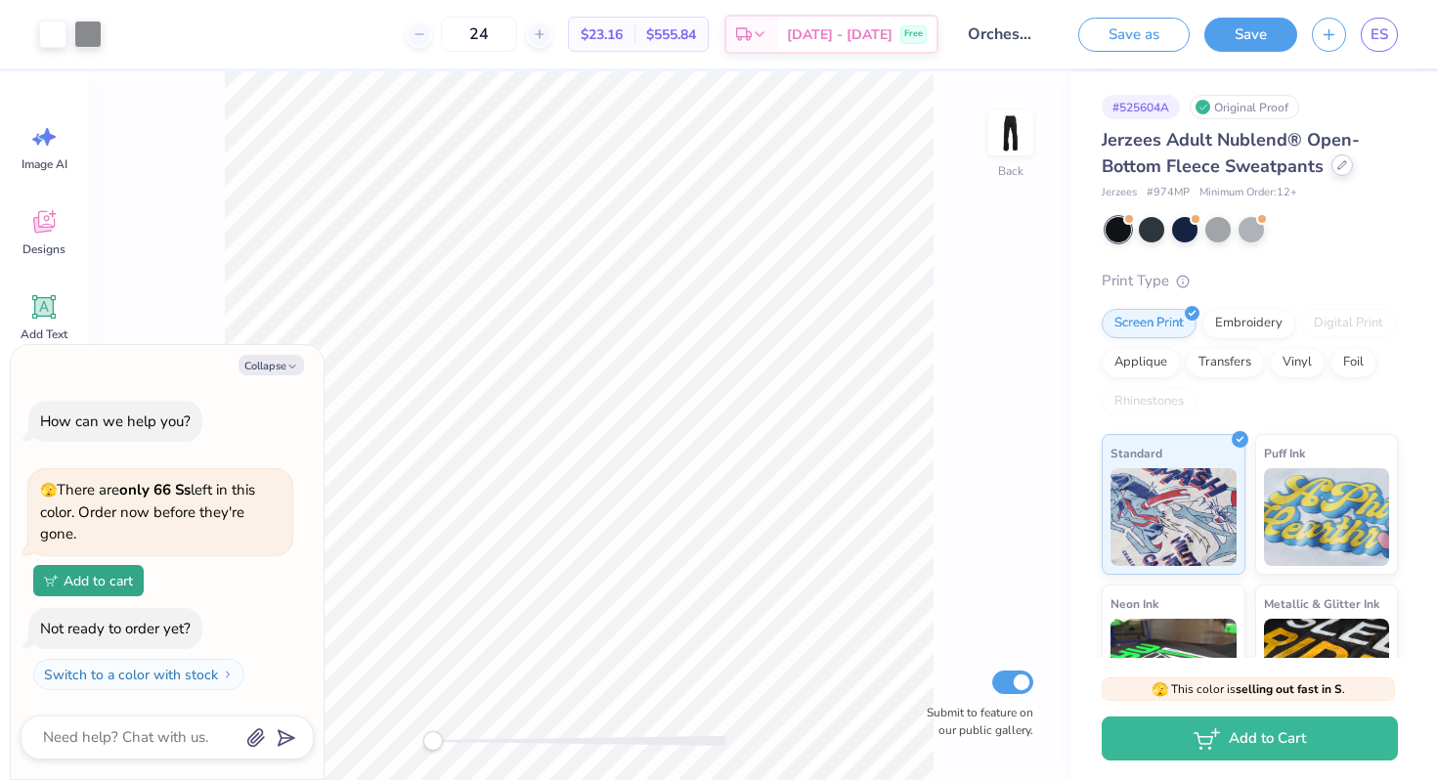
click at [1337, 165] on icon at bounding box center [1342, 165] width 10 height 10
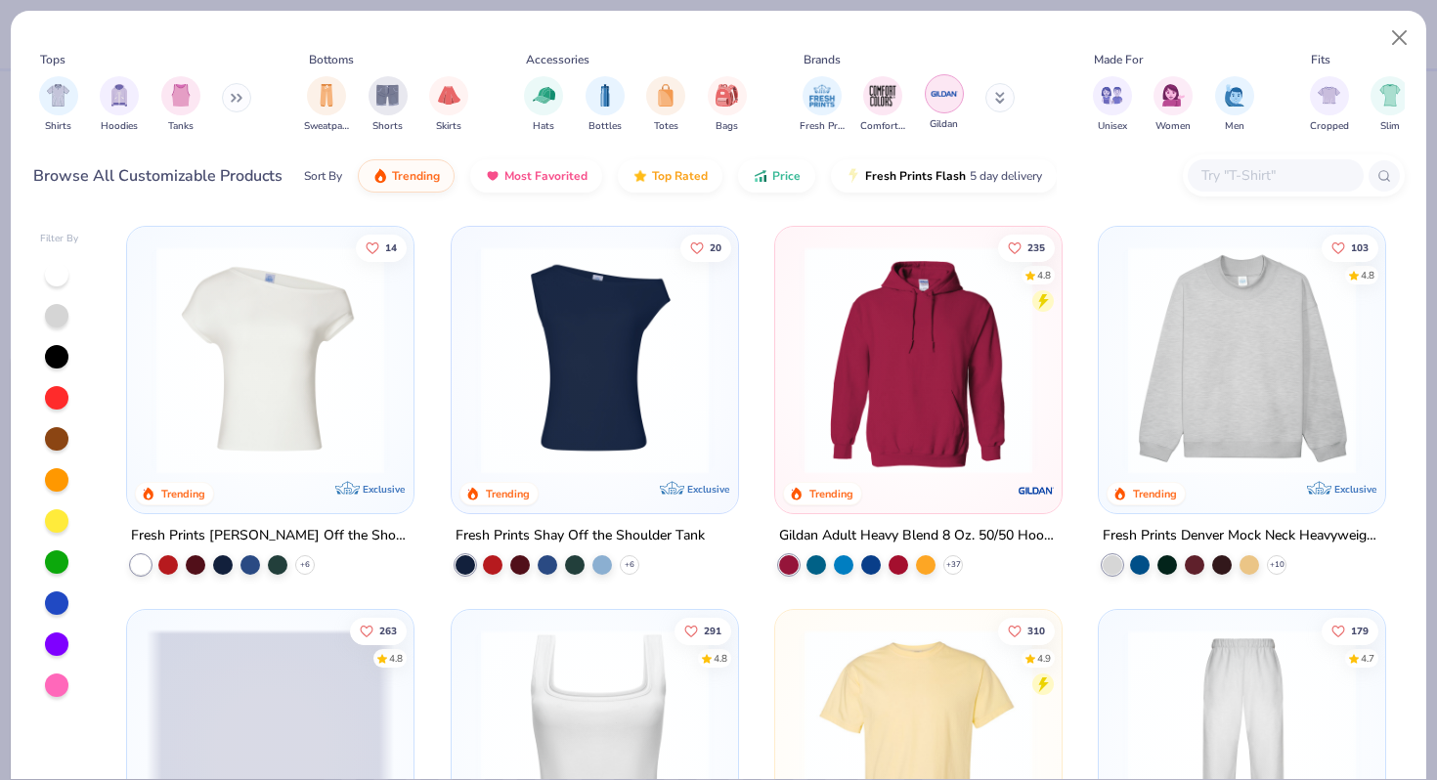
click at [940, 103] on img "filter for Gildan" at bounding box center [944, 93] width 29 height 29
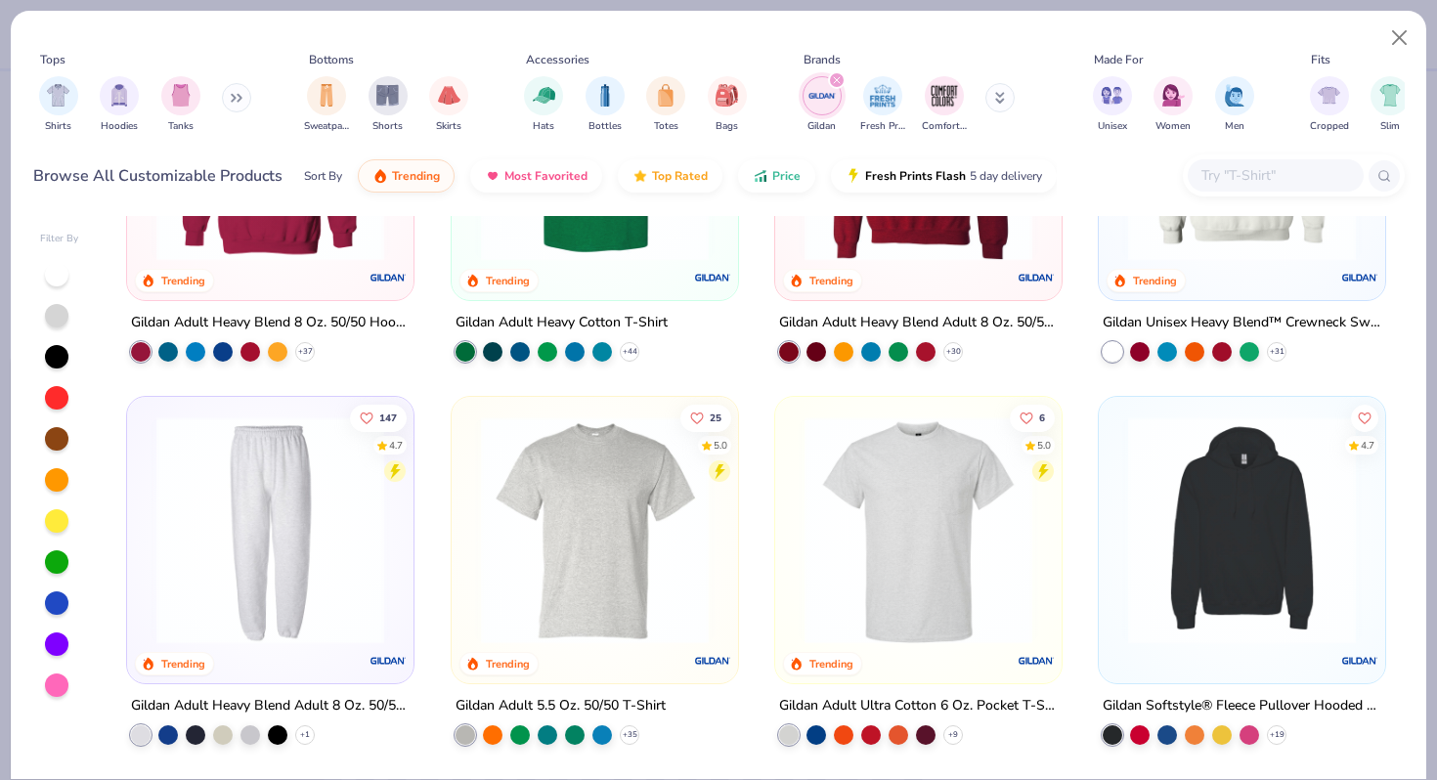
scroll to position [190, 0]
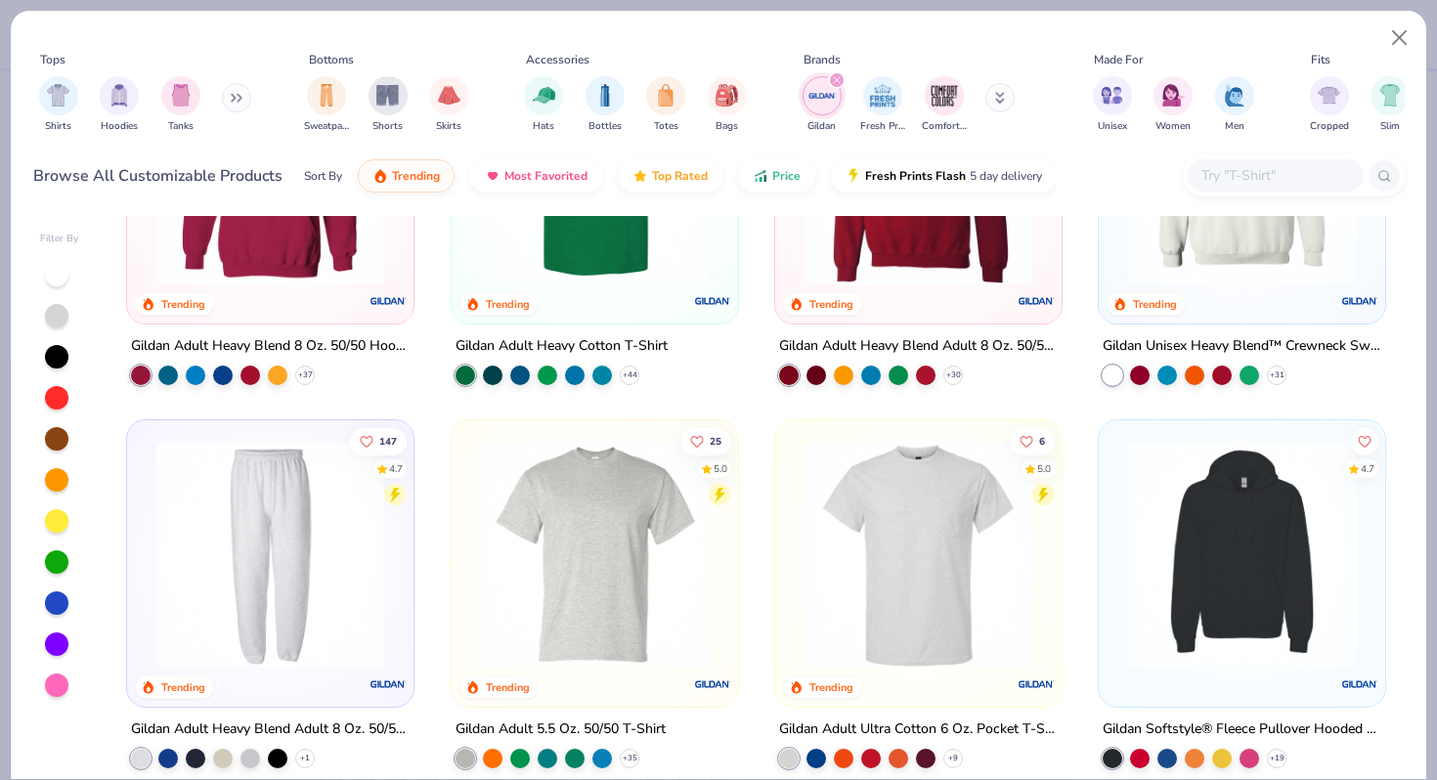
click at [334, 519] on img at bounding box center [270, 554] width 247 height 228
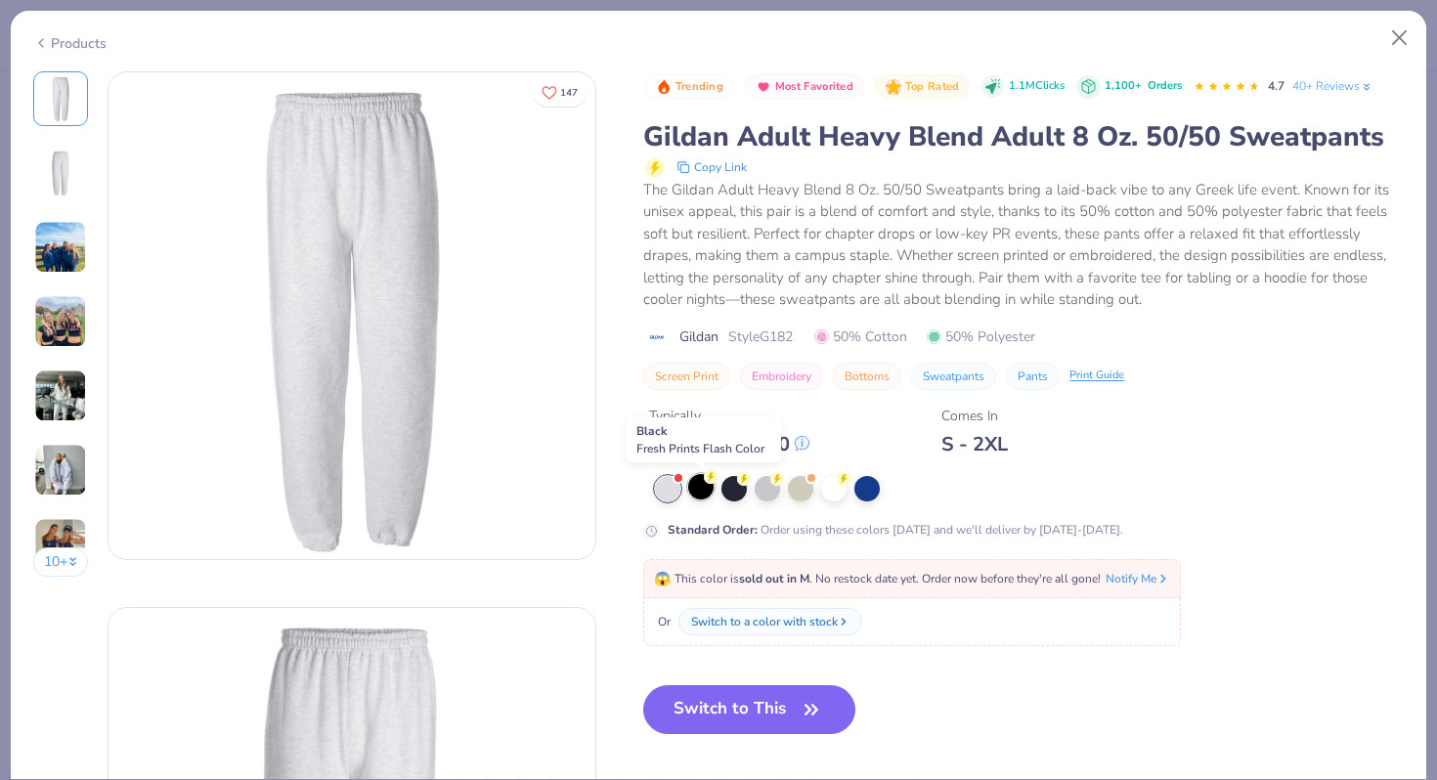
click at [697, 491] on div at bounding box center [700, 486] width 25 height 25
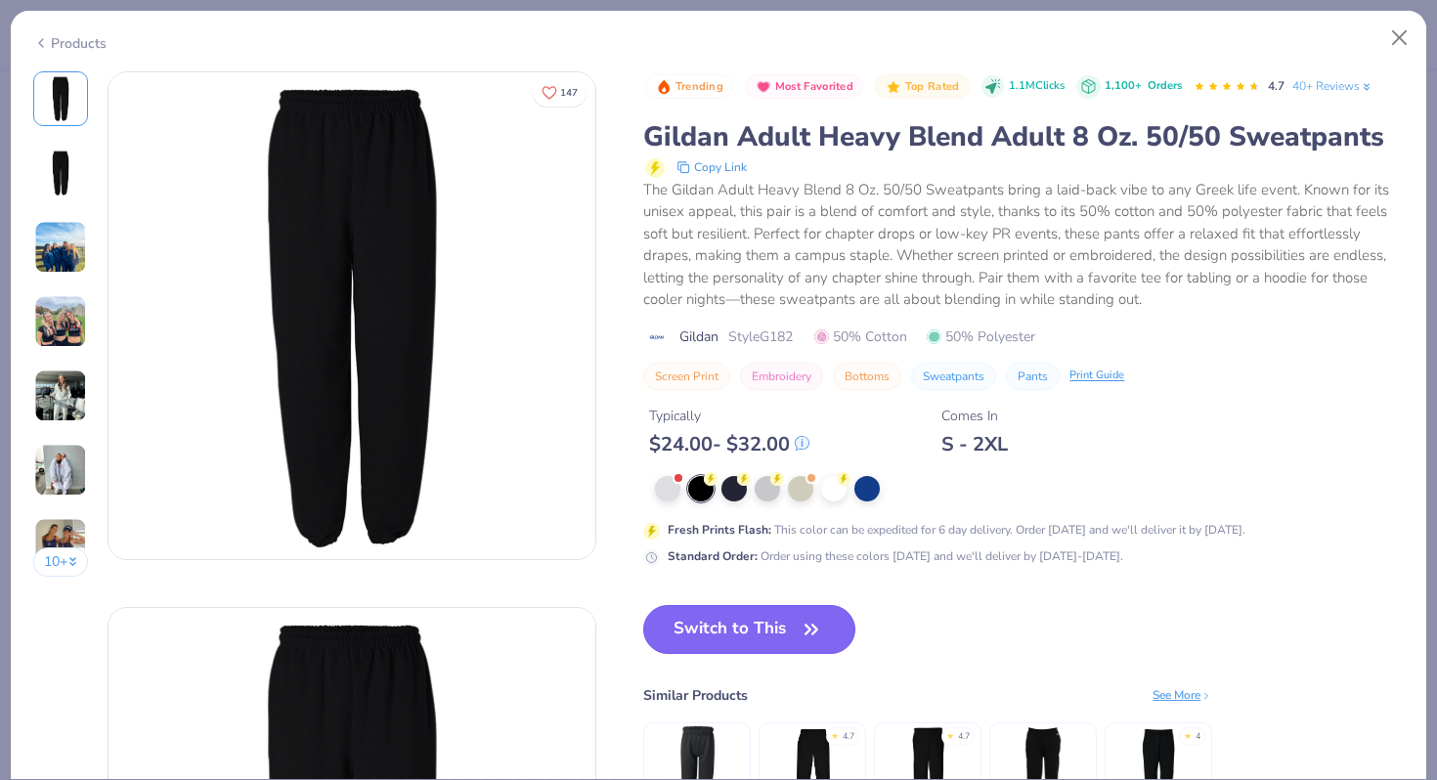
click at [710, 628] on button "Switch to This" at bounding box center [749, 629] width 212 height 49
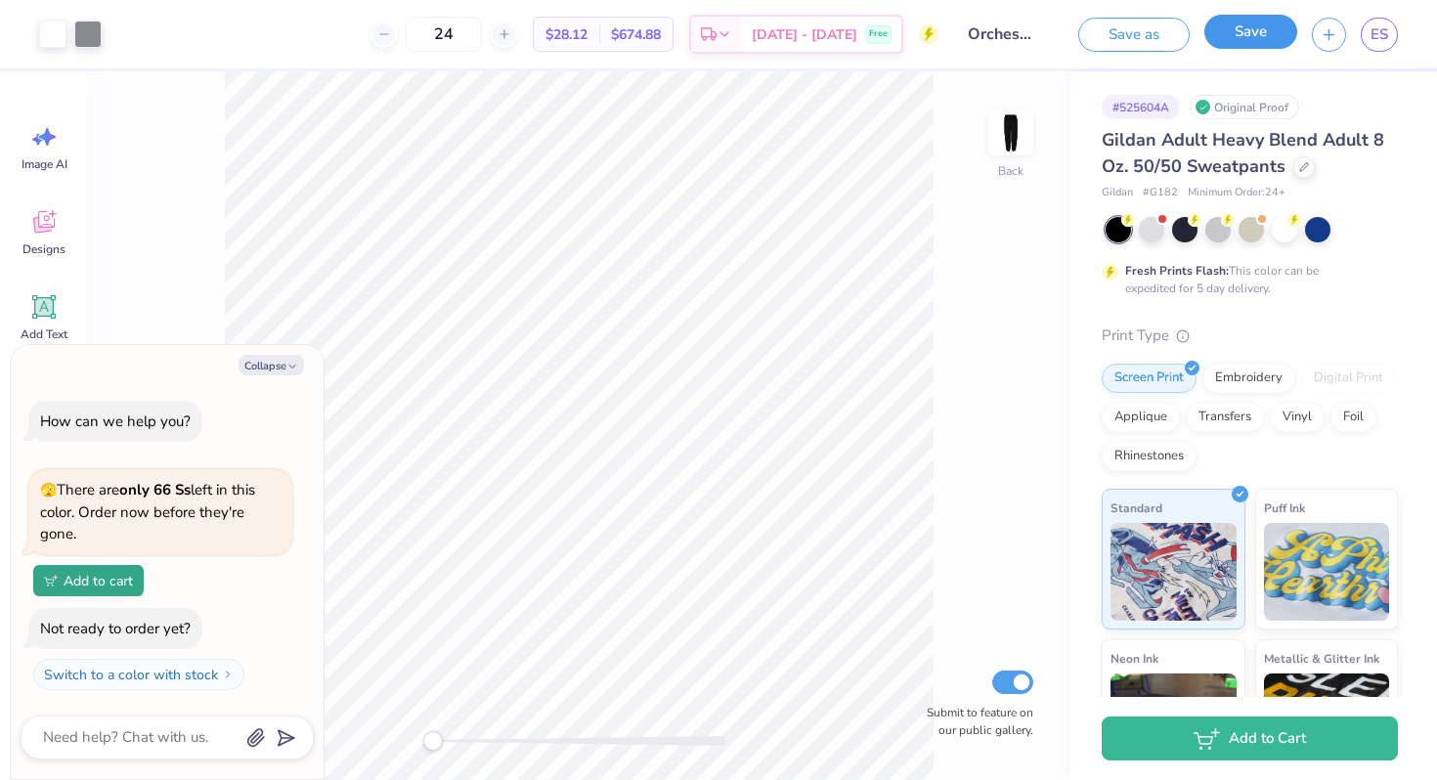
click at [1256, 36] on button "Save" at bounding box center [1250, 32] width 93 height 34
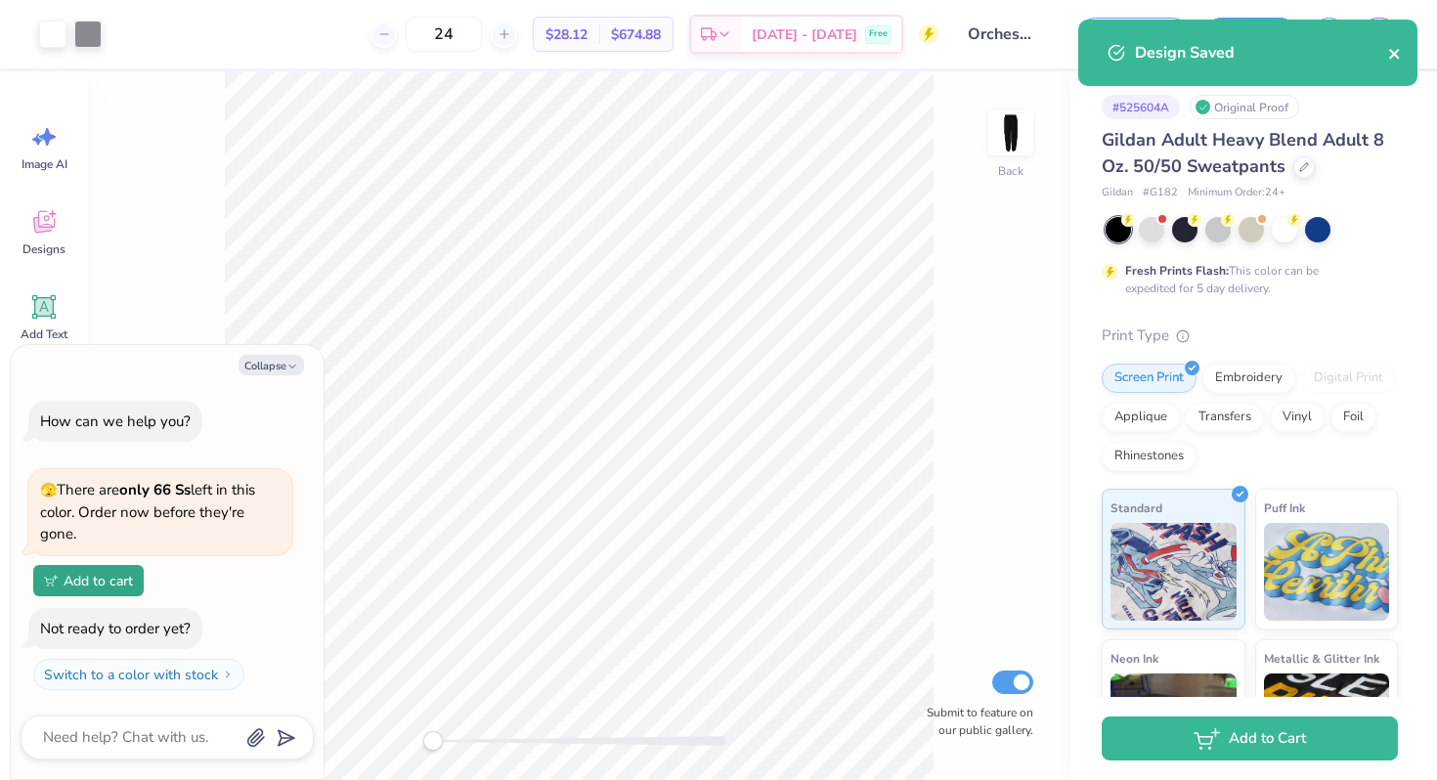
click at [1394, 53] on icon "close" at bounding box center [1394, 54] width 10 height 10
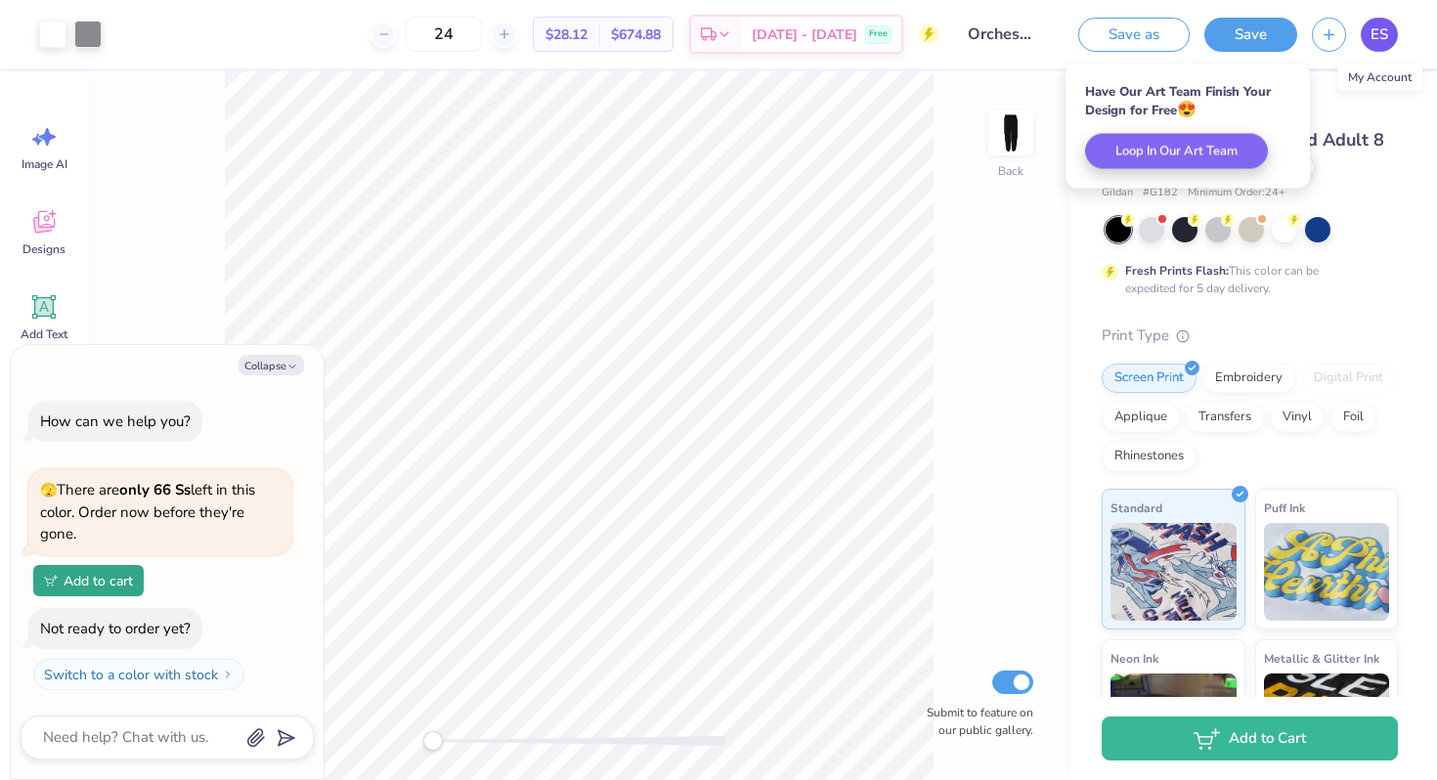
type textarea "x"
click at [1380, 32] on span "ES" at bounding box center [1380, 34] width 18 height 22
